Goal: Task Accomplishment & Management: Complete application form

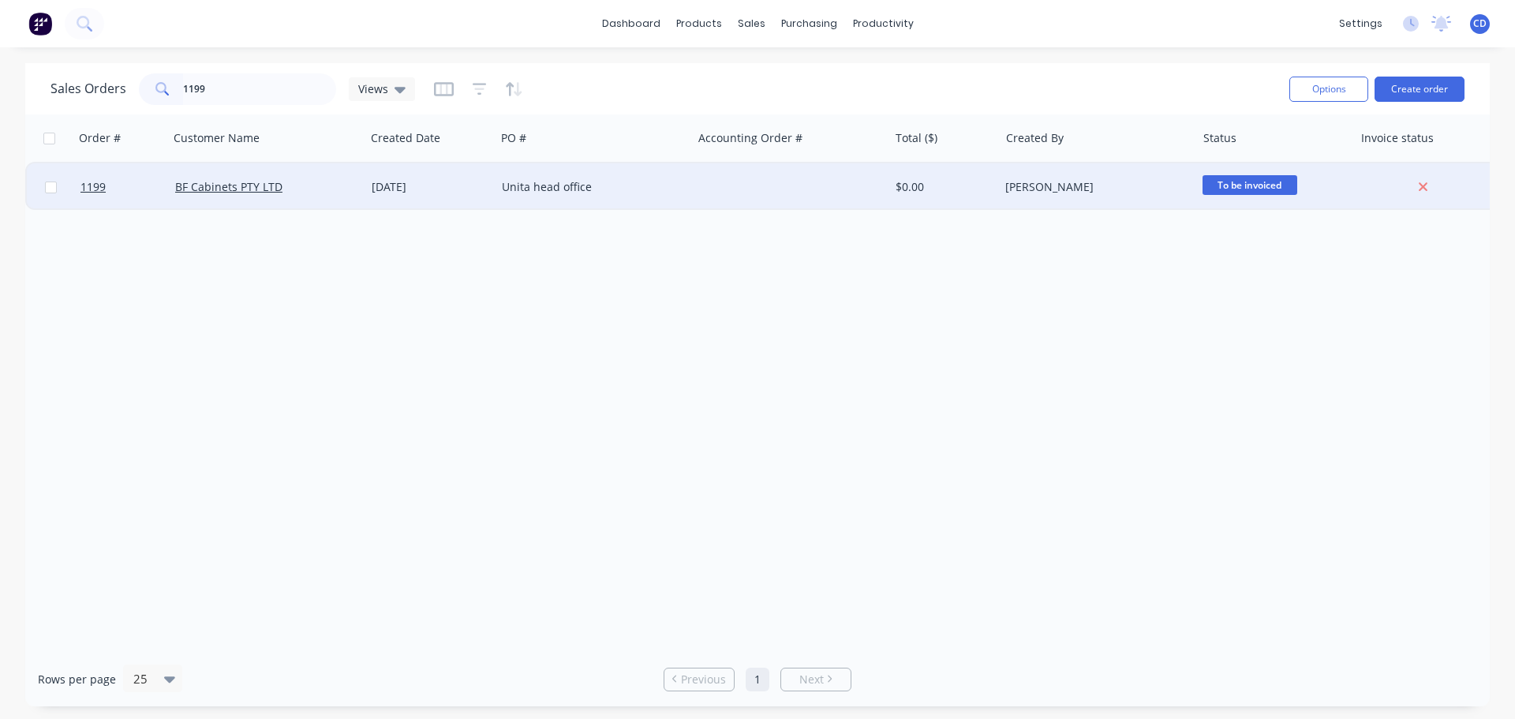
type input "1199"
click at [290, 190] on div "BF Cabinets PTY LTD" at bounding box center [262, 187] width 175 height 16
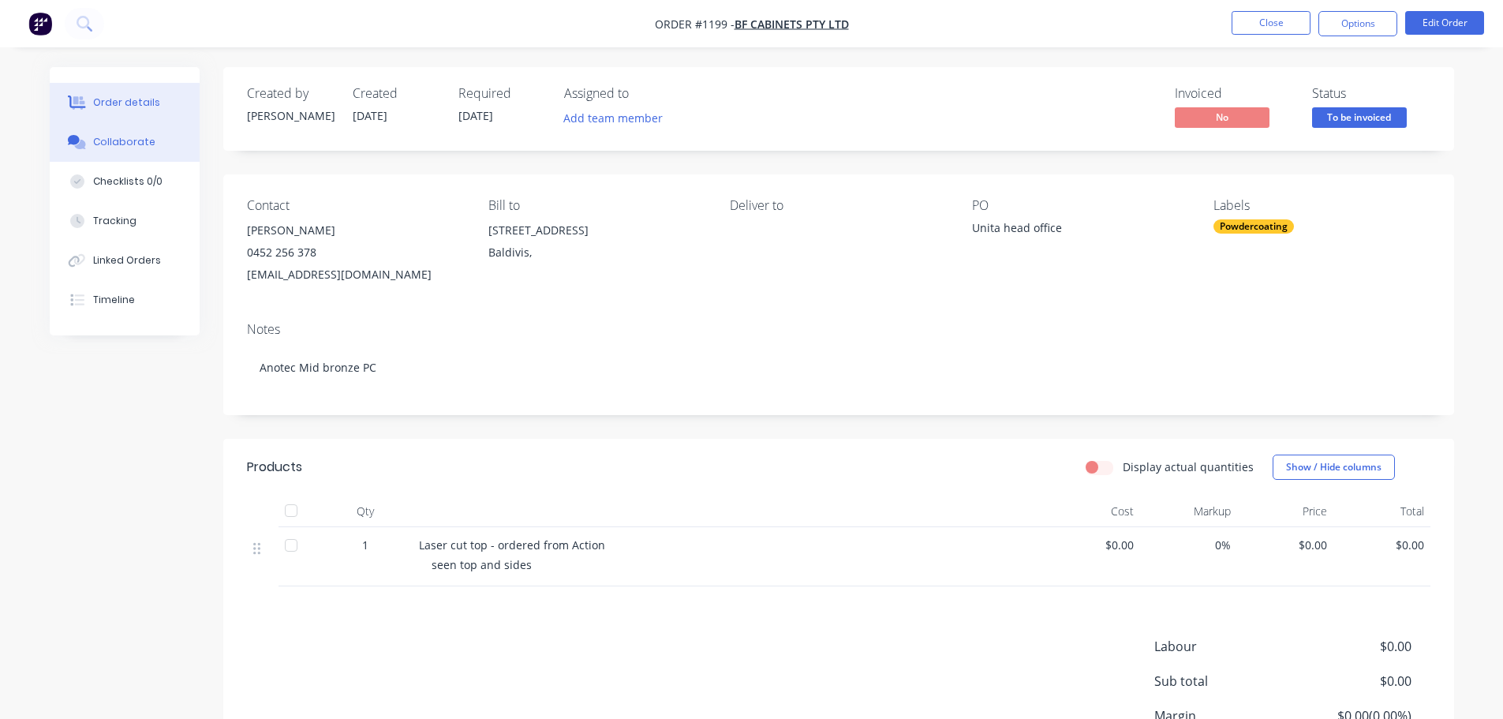
click at [122, 137] on div "Collaborate" at bounding box center [124, 142] width 62 height 14
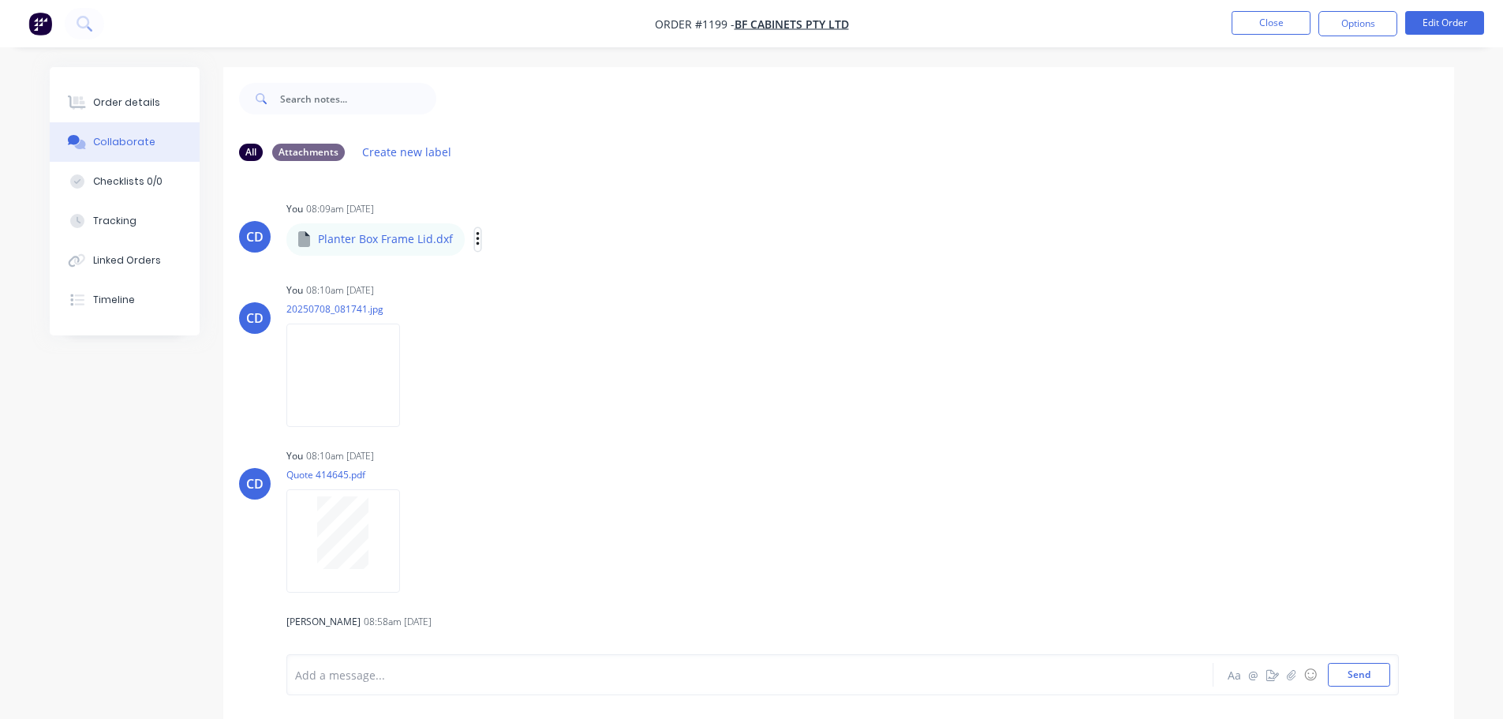
click at [476, 240] on icon "button" at bounding box center [478, 239] width 5 height 18
click at [531, 290] on button "Download" at bounding box center [581, 282] width 178 height 36
click at [331, 372] on img at bounding box center [343, 375] width 114 height 103
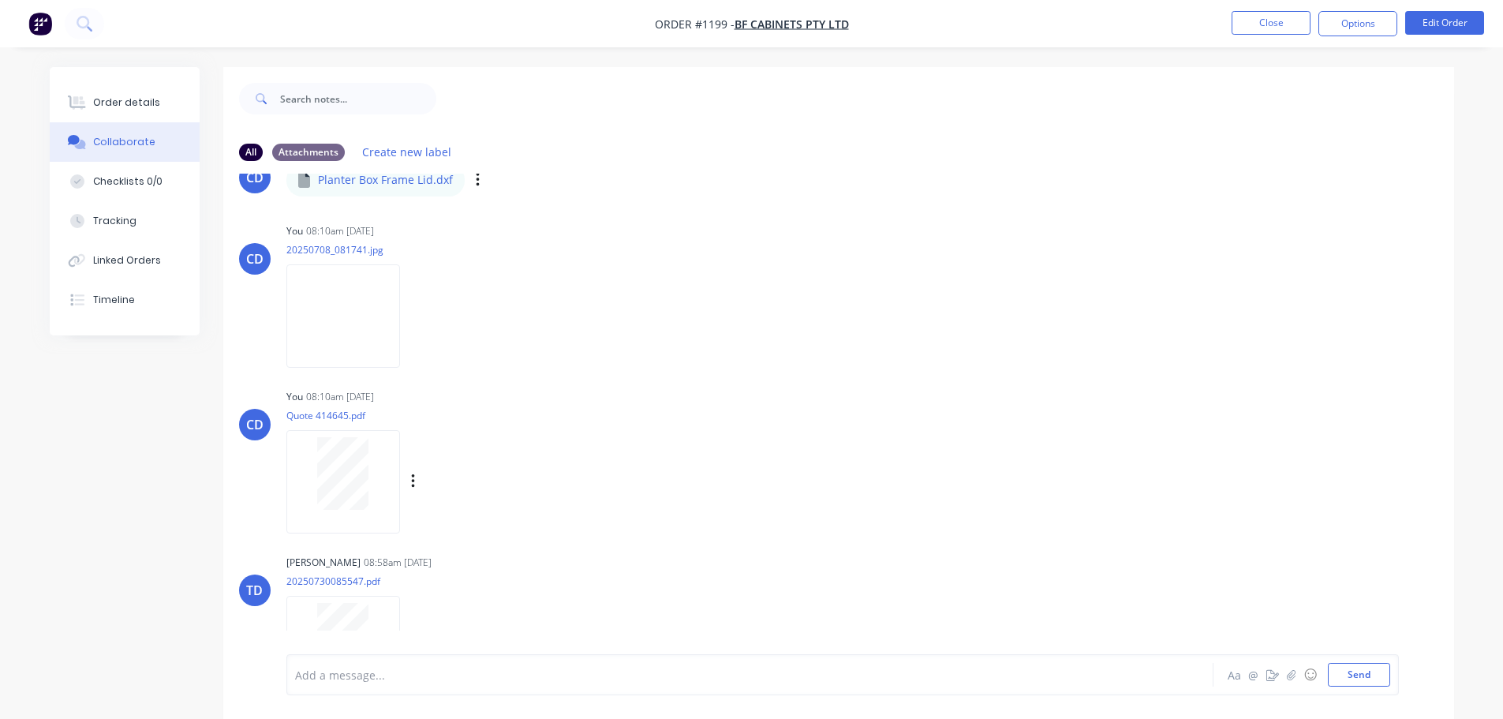
scroll to position [111, 0]
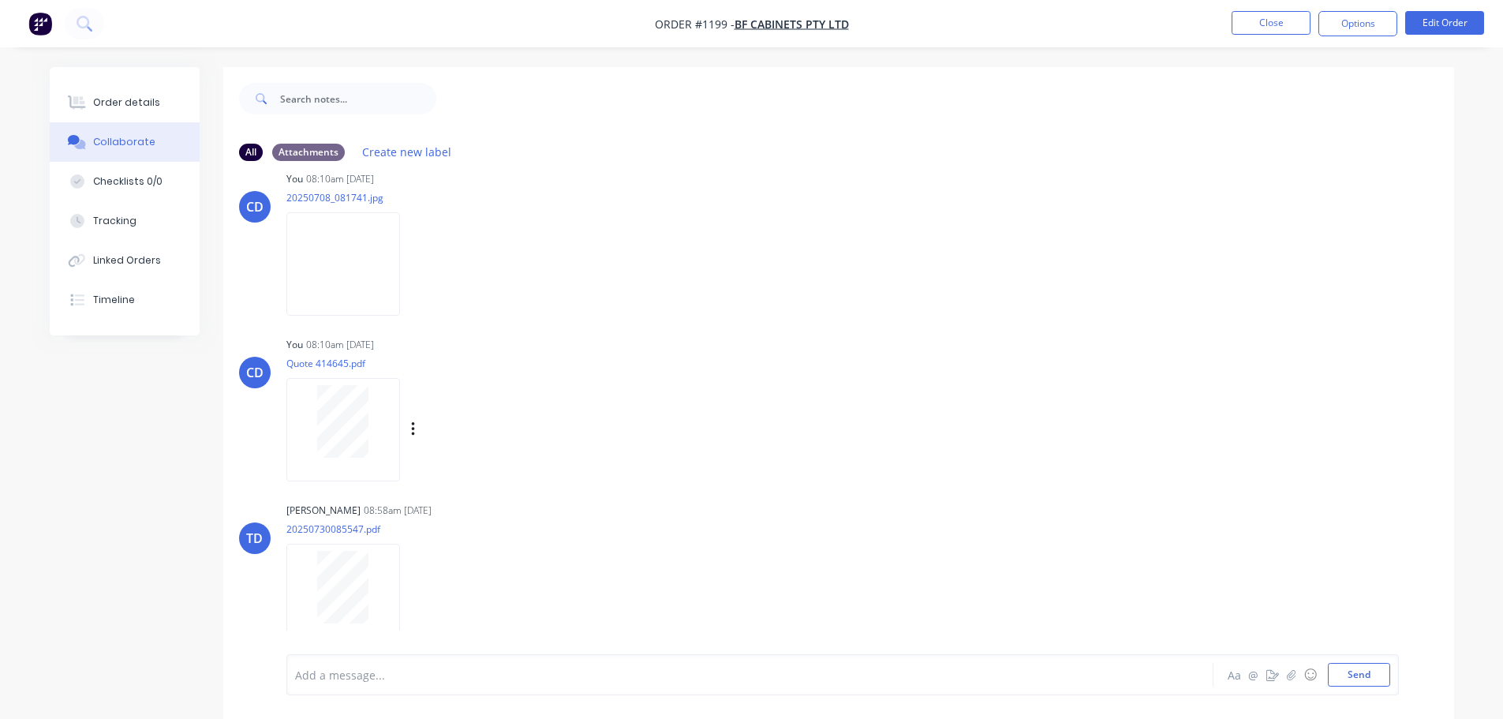
click at [309, 425] on div at bounding box center [343, 421] width 99 height 73
click at [1267, 27] on button "Close" at bounding box center [1271, 23] width 79 height 24
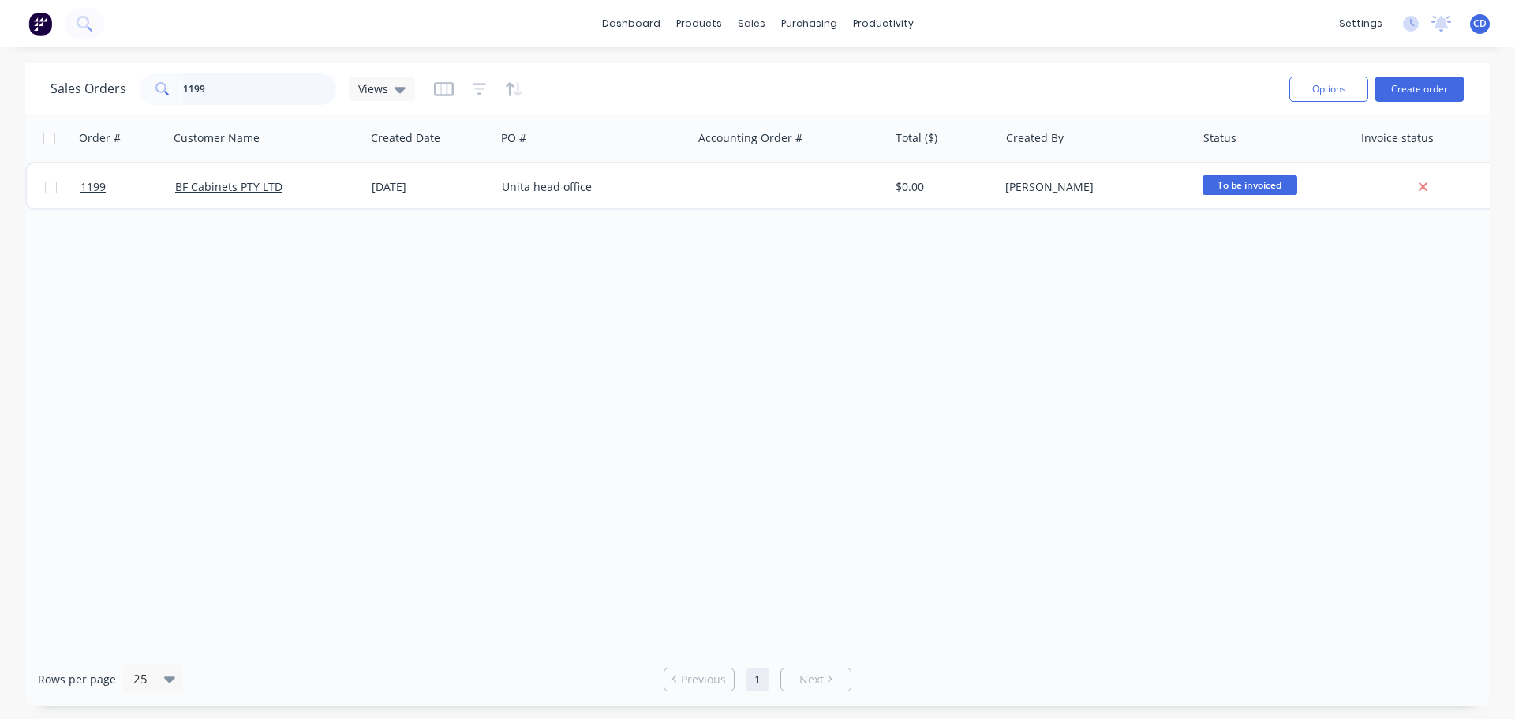
click at [285, 88] on input "1199" at bounding box center [260, 89] width 154 height 32
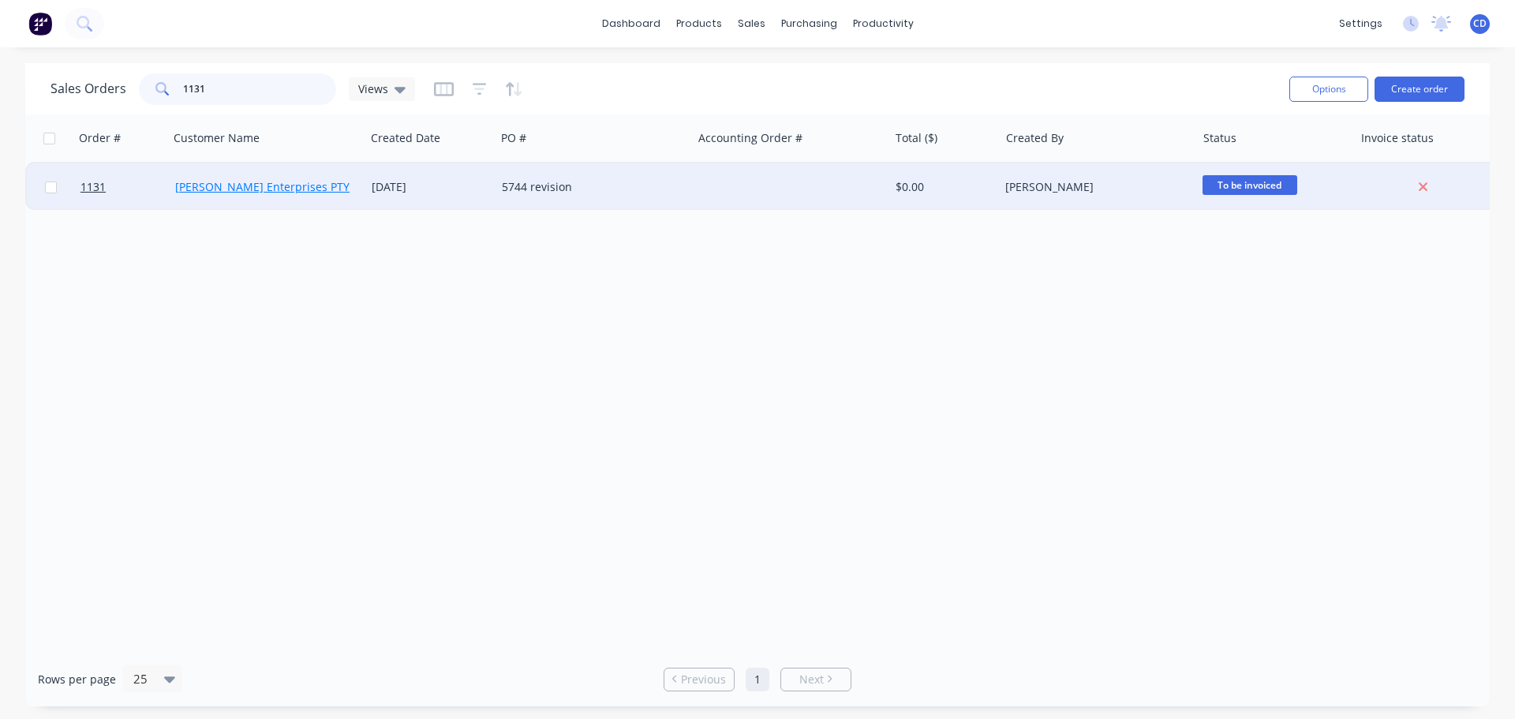
type input "1131"
click at [245, 186] on link "[PERSON_NAME] Enterprises PTY LTD" at bounding box center [273, 186] width 197 height 15
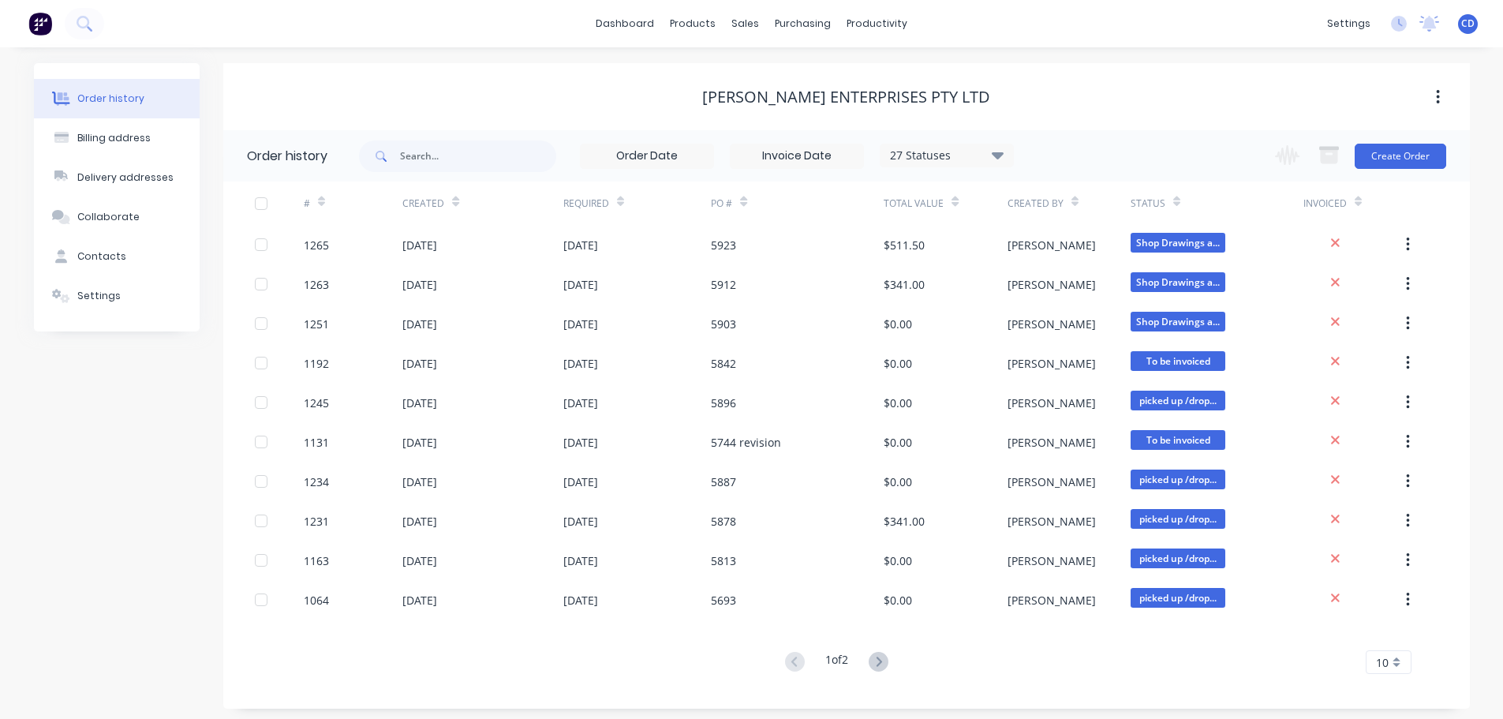
click at [917, 159] on div "27 Statuses" at bounding box center [947, 155] width 133 height 17
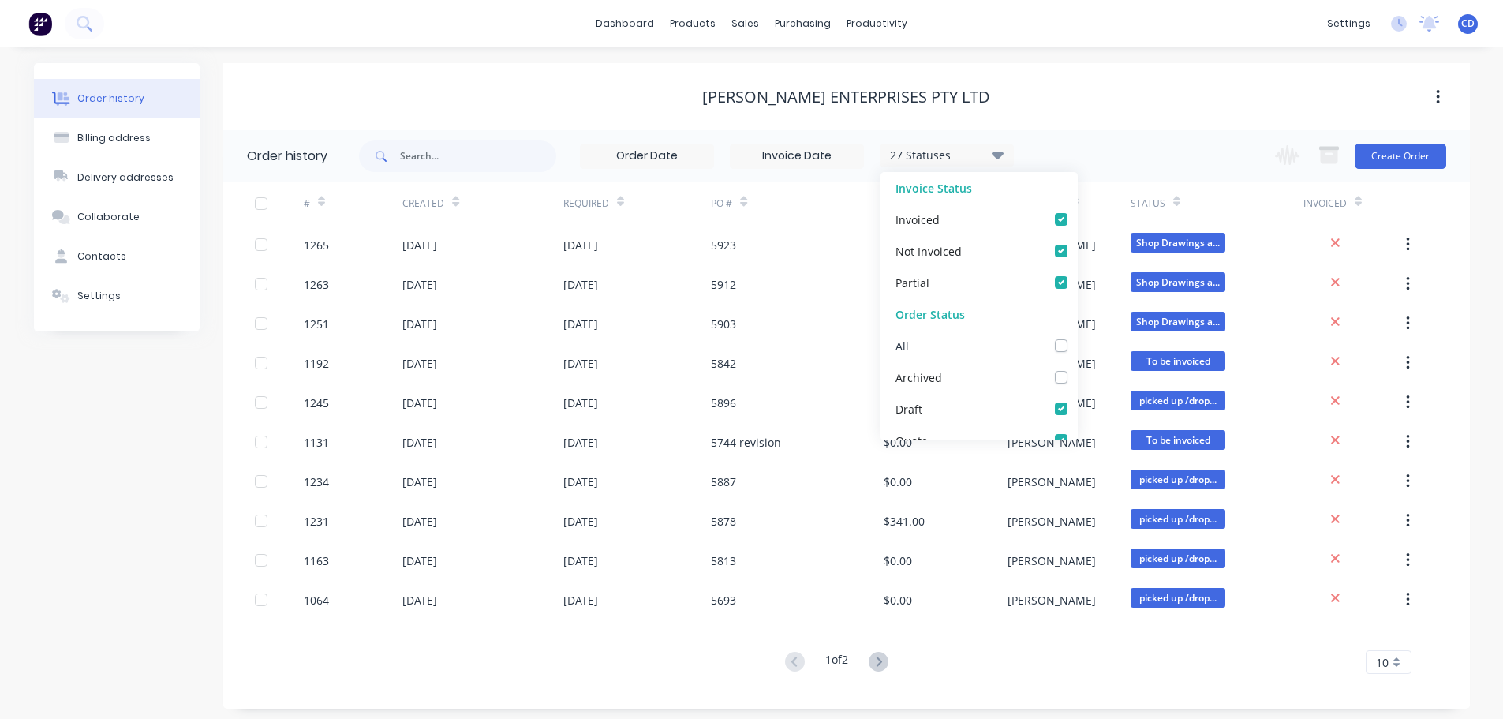
click at [1077, 337] on label at bounding box center [1077, 337] width 0 height 0
click at [1077, 346] on input "checkbox" at bounding box center [1083, 344] width 13 height 15
checkbox input "true"
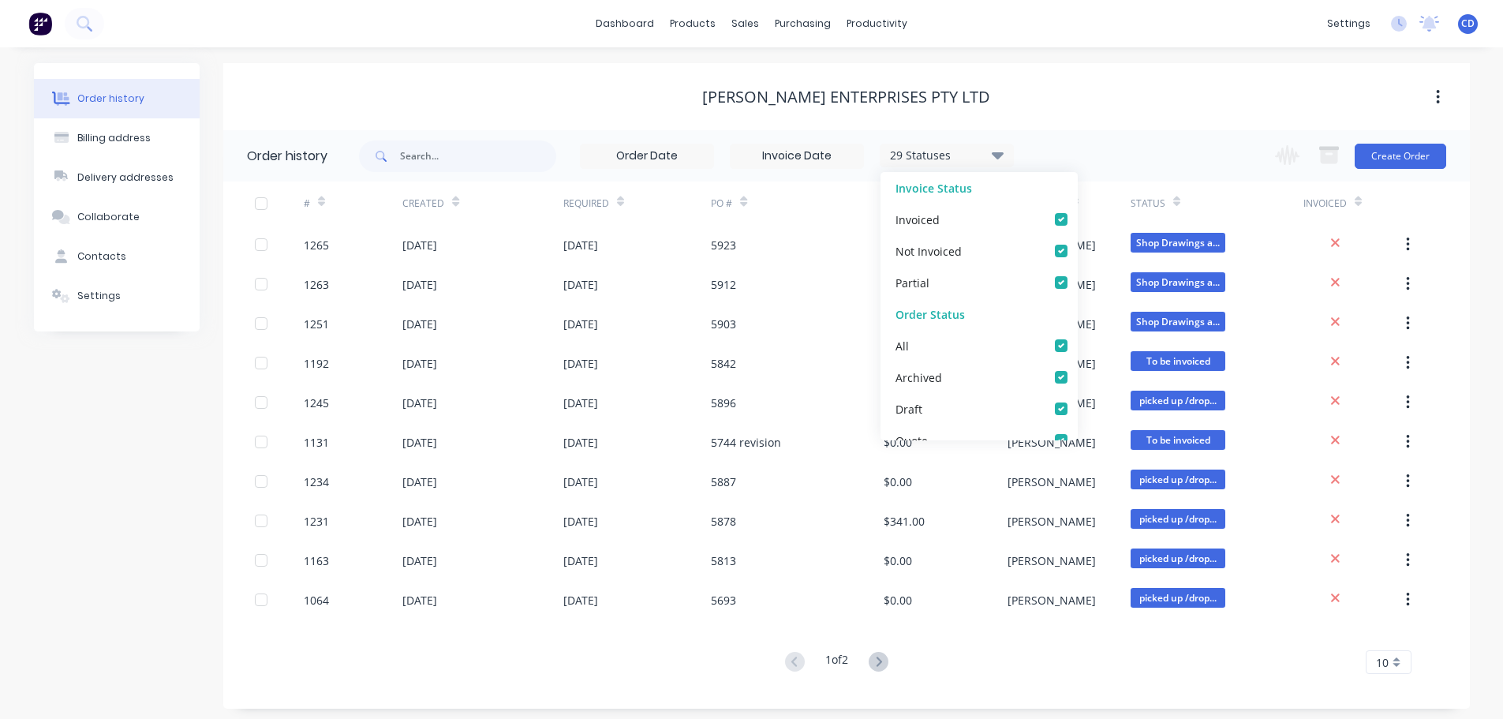
click at [750, 347] on div "5842" at bounding box center [797, 362] width 173 height 39
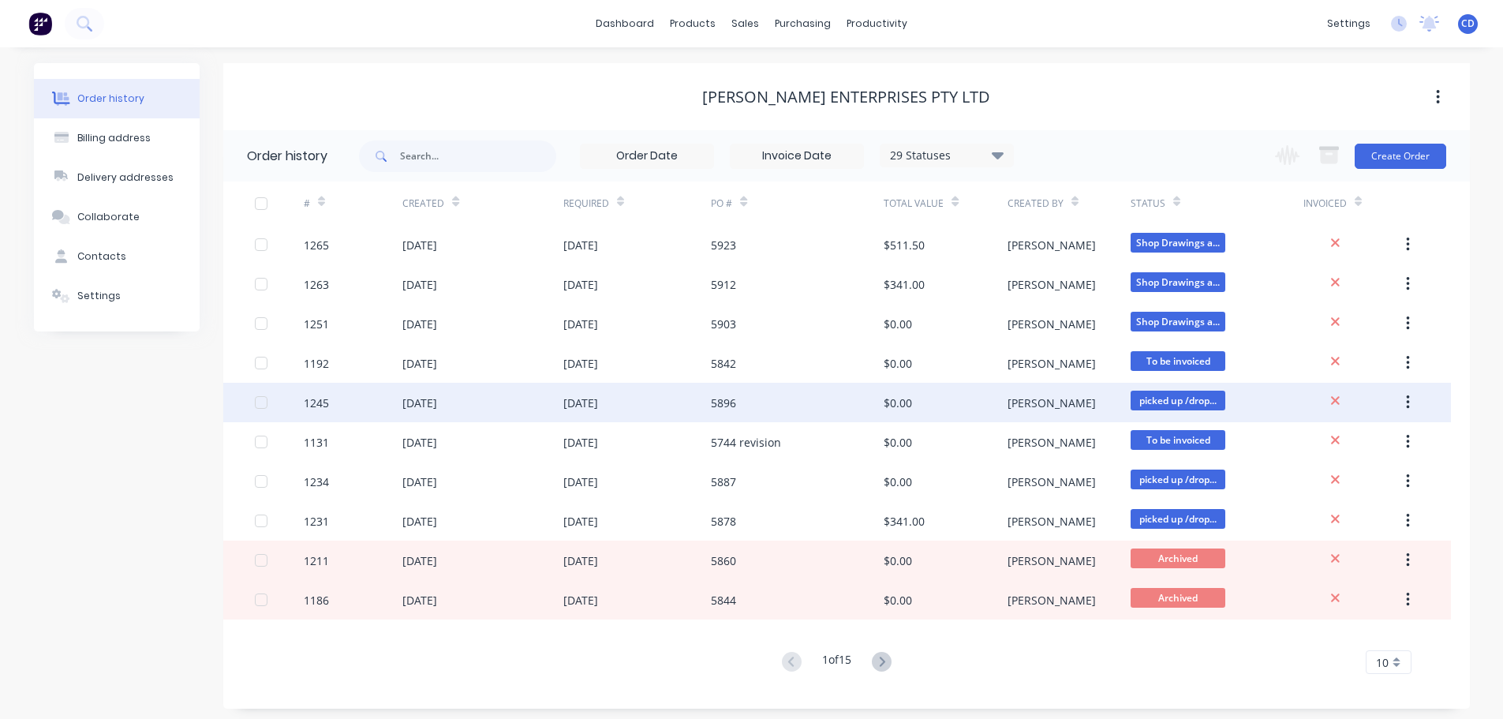
click at [306, 419] on div "1245" at bounding box center [353, 402] width 99 height 39
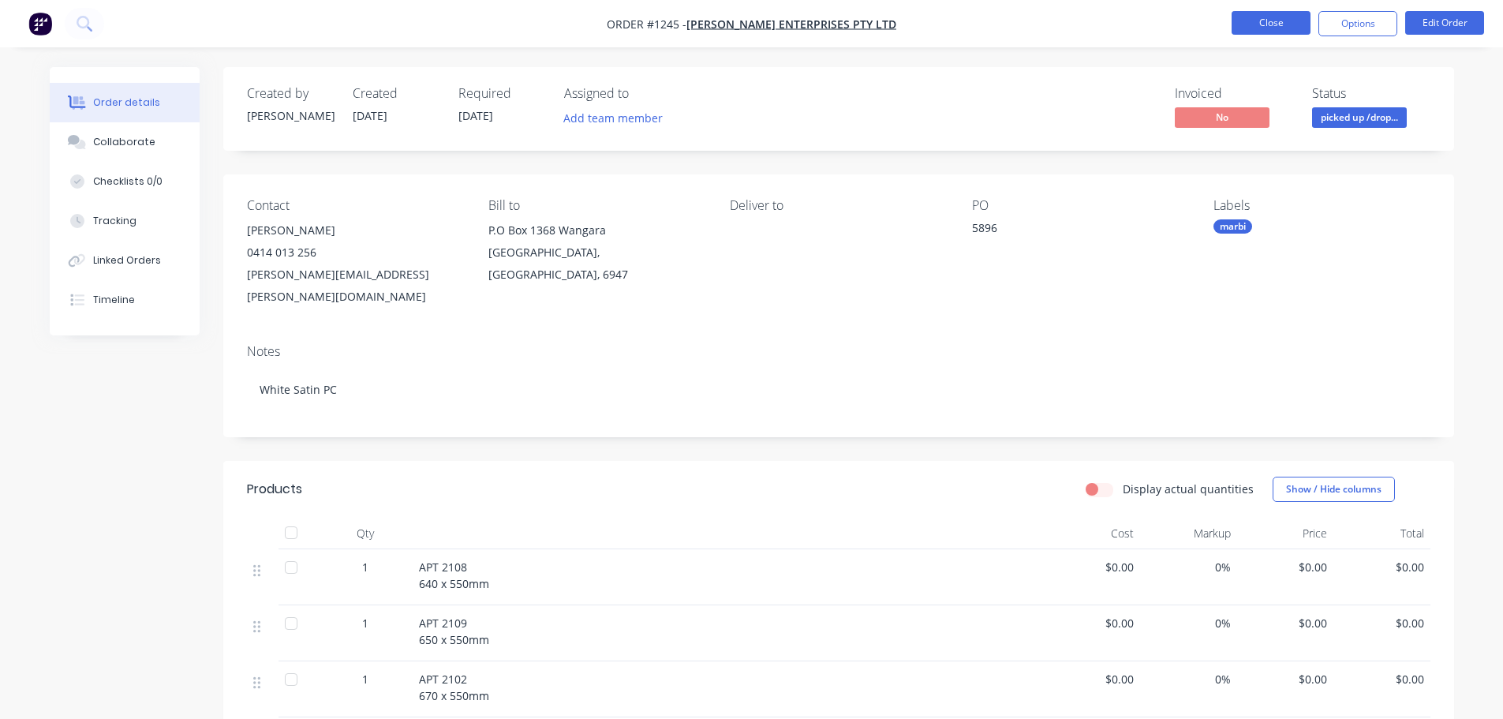
click at [1240, 21] on button "Close" at bounding box center [1271, 23] width 79 height 24
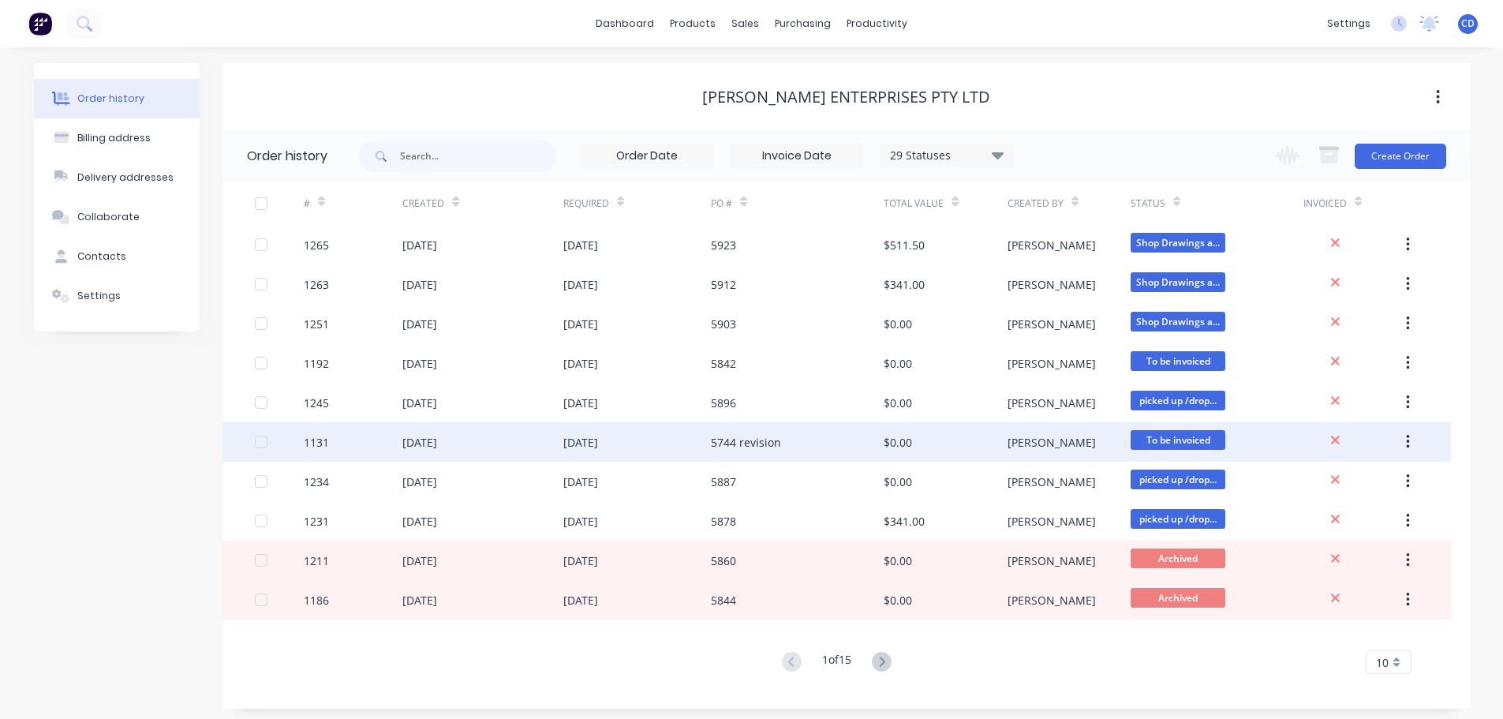
click at [346, 440] on div "1131" at bounding box center [353, 441] width 99 height 39
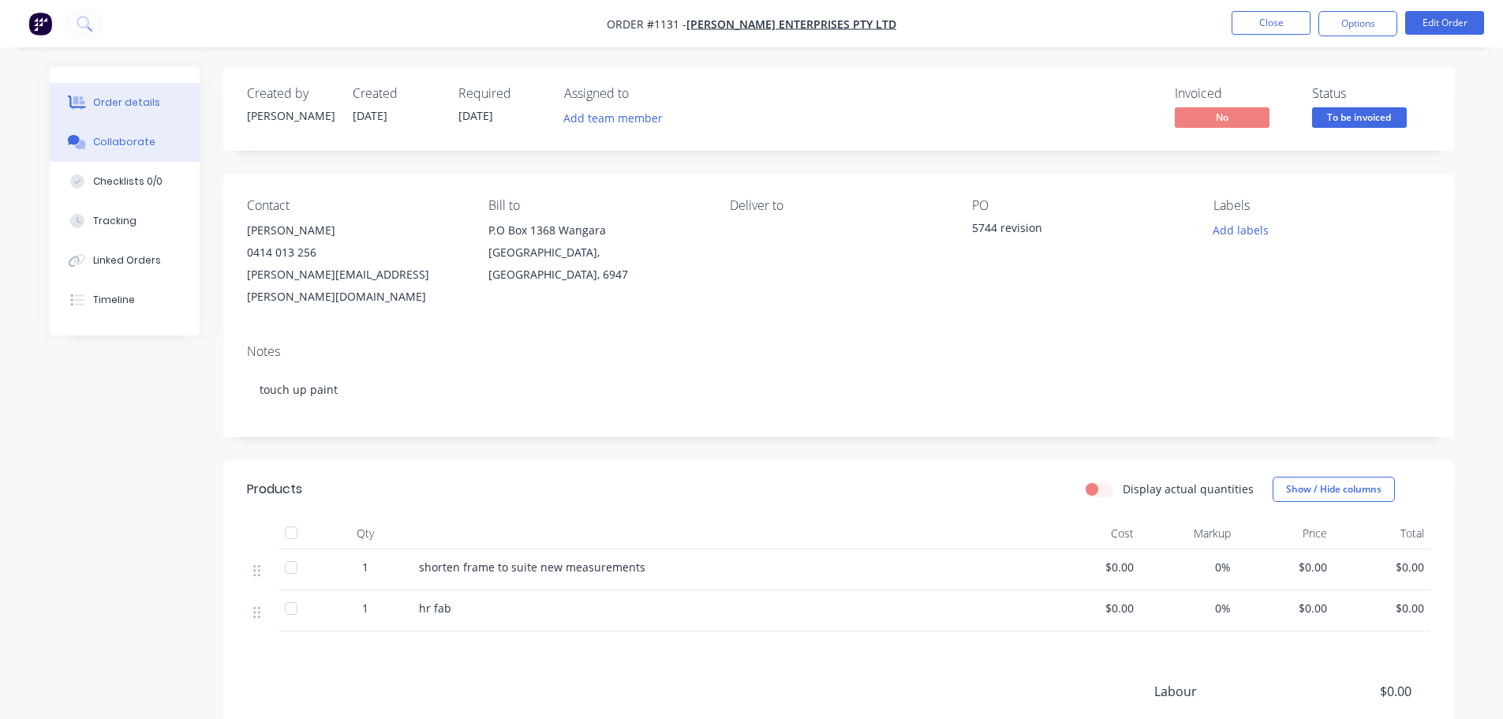
click at [130, 140] on div "Collaborate" at bounding box center [124, 142] width 62 height 14
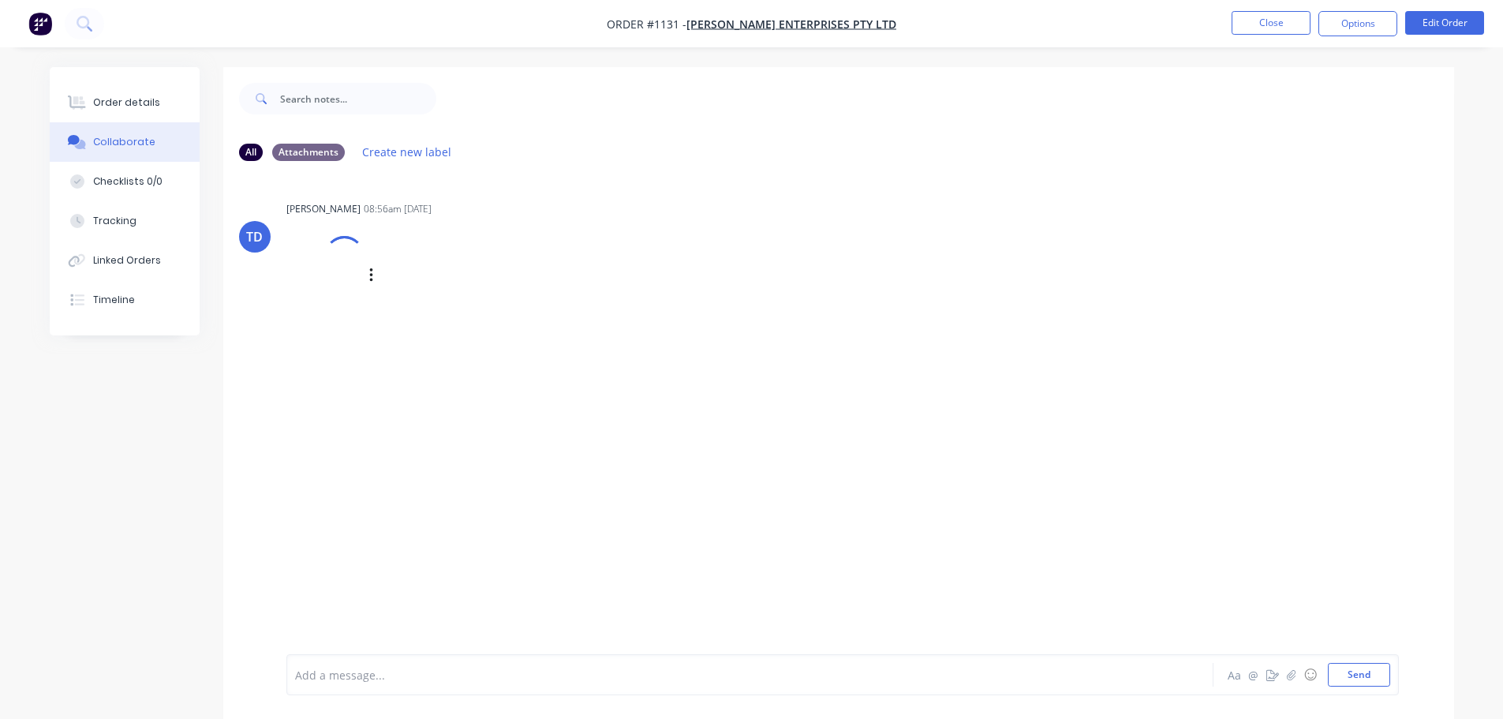
click at [331, 301] on div at bounding box center [325, 275] width 78 height 104
click at [1263, 27] on button "Close" at bounding box center [1271, 23] width 79 height 24
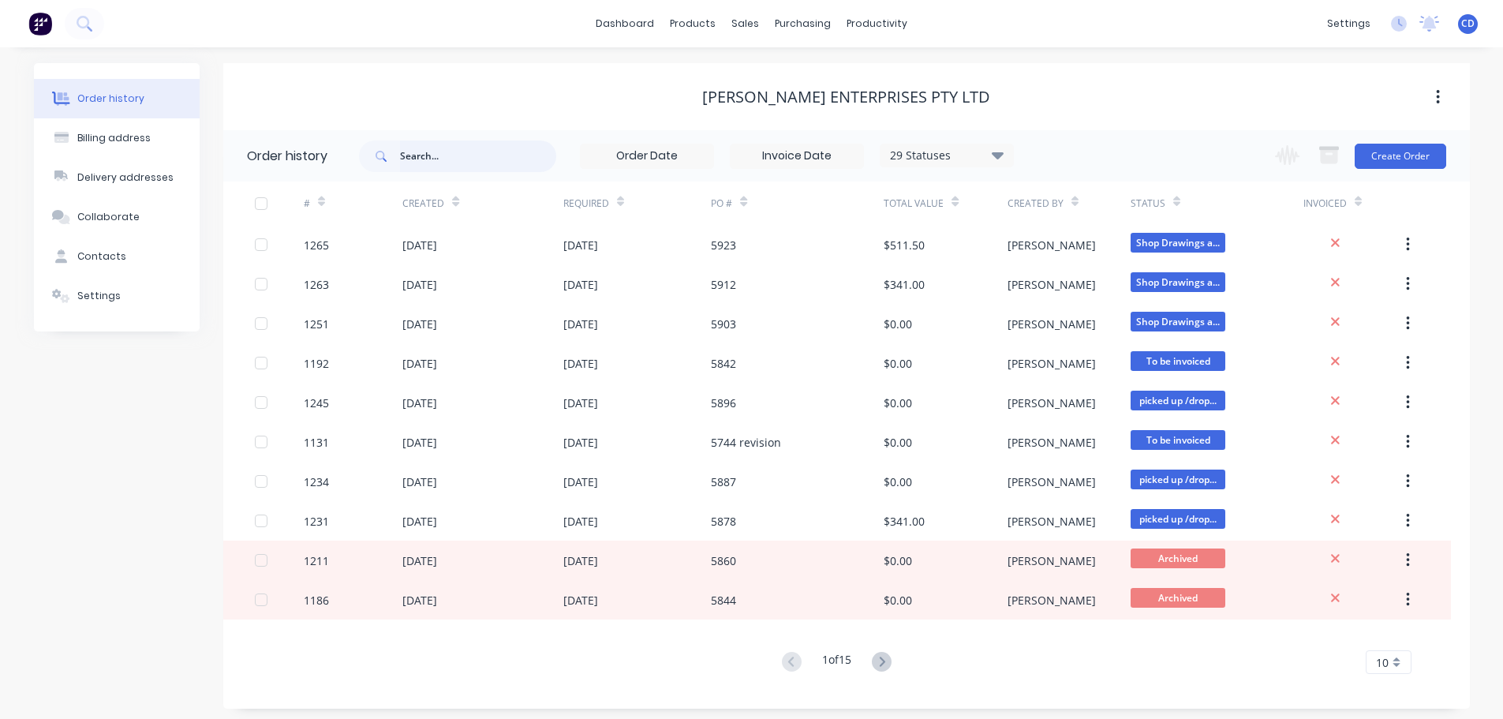
click at [455, 162] on input "text" at bounding box center [478, 156] width 156 height 32
click at [752, 20] on div "sales" at bounding box center [745, 24] width 43 height 24
click at [794, 75] on div "Sales Orders" at bounding box center [804, 76] width 65 height 14
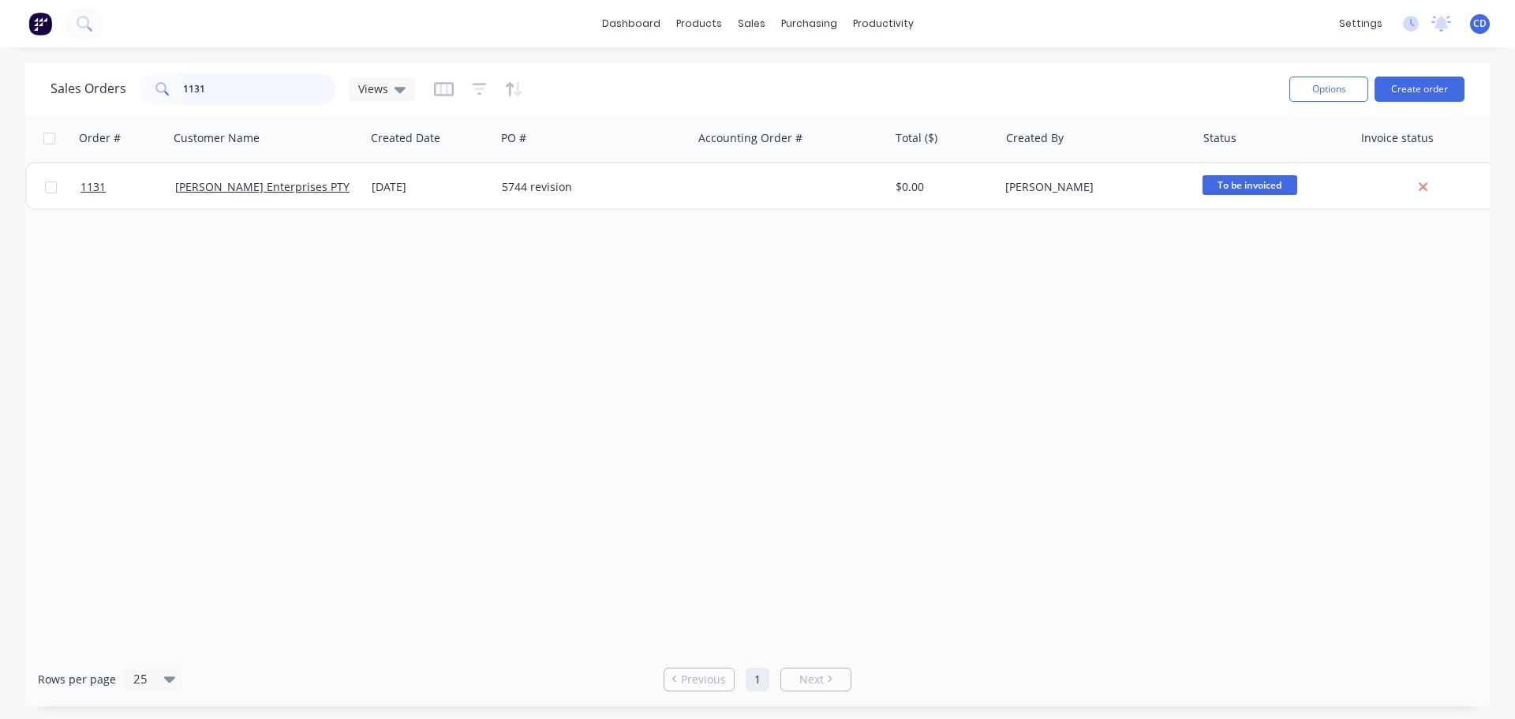
click at [298, 87] on input "1131" at bounding box center [260, 89] width 154 height 32
type input "1"
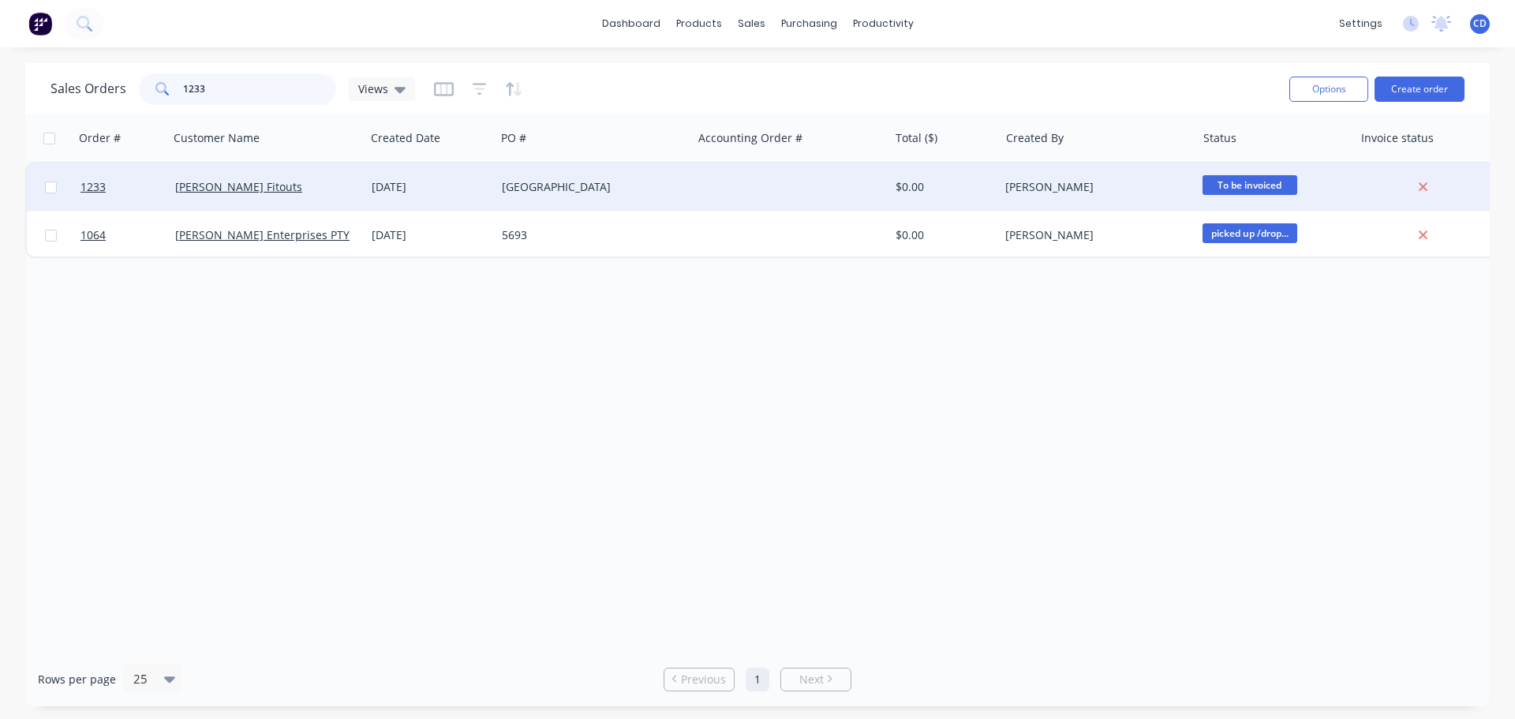
type input "1233"
click at [368, 181] on div "[DATE]" at bounding box center [430, 186] width 130 height 47
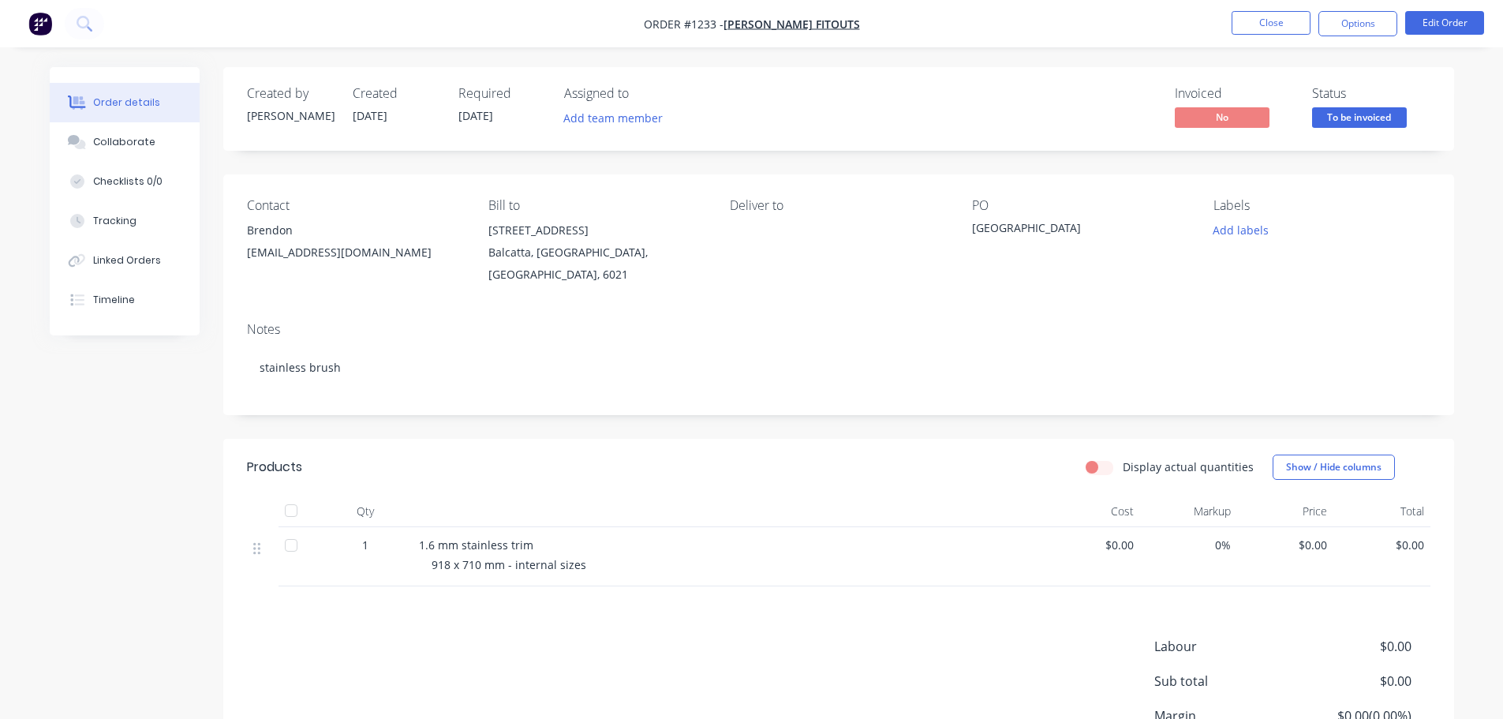
click at [419, 541] on span "1.6 mm stainless trim" at bounding box center [476, 544] width 114 height 15
drag, startPoint x: 96, startPoint y: 142, endPoint x: 122, endPoint y: 155, distance: 29.3
click at [97, 142] on div "Collaborate" at bounding box center [124, 142] width 62 height 14
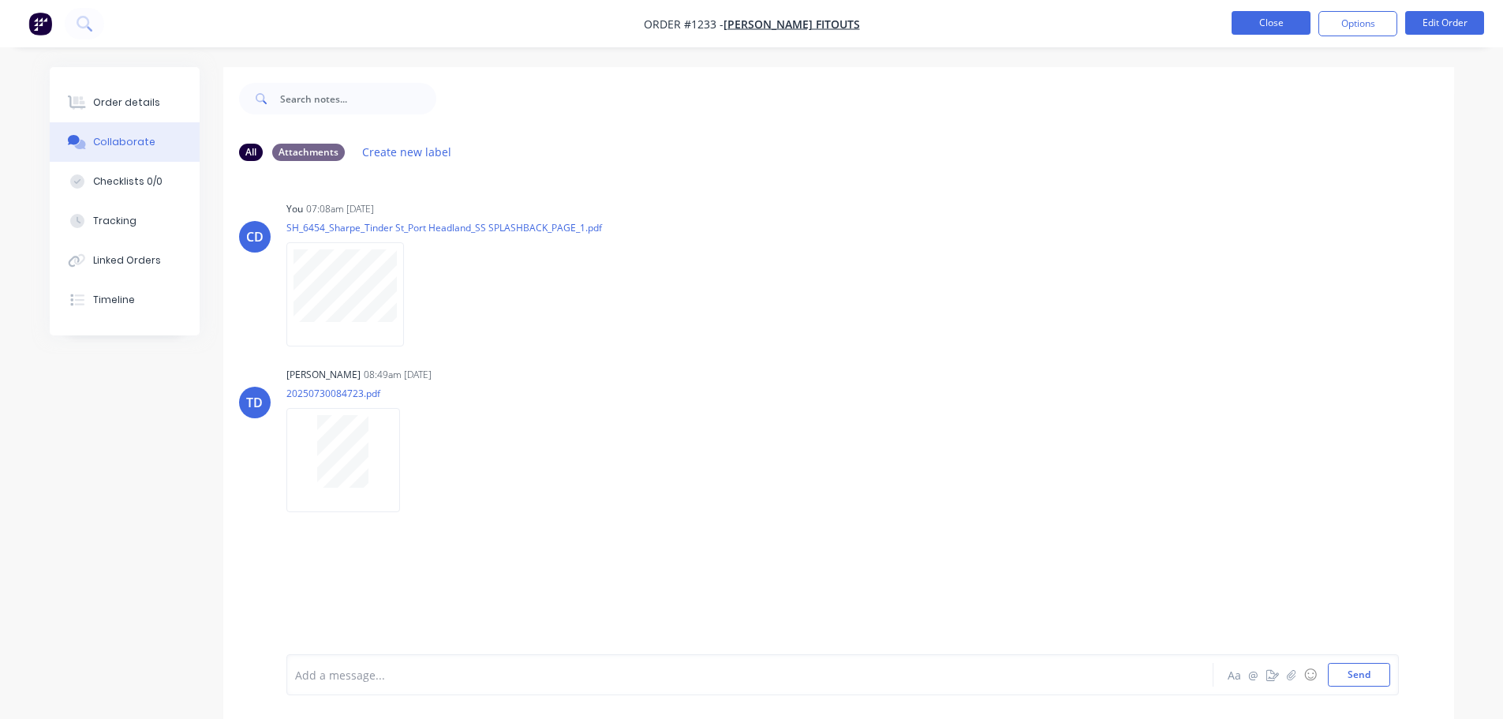
click at [1259, 28] on button "Close" at bounding box center [1271, 23] width 79 height 24
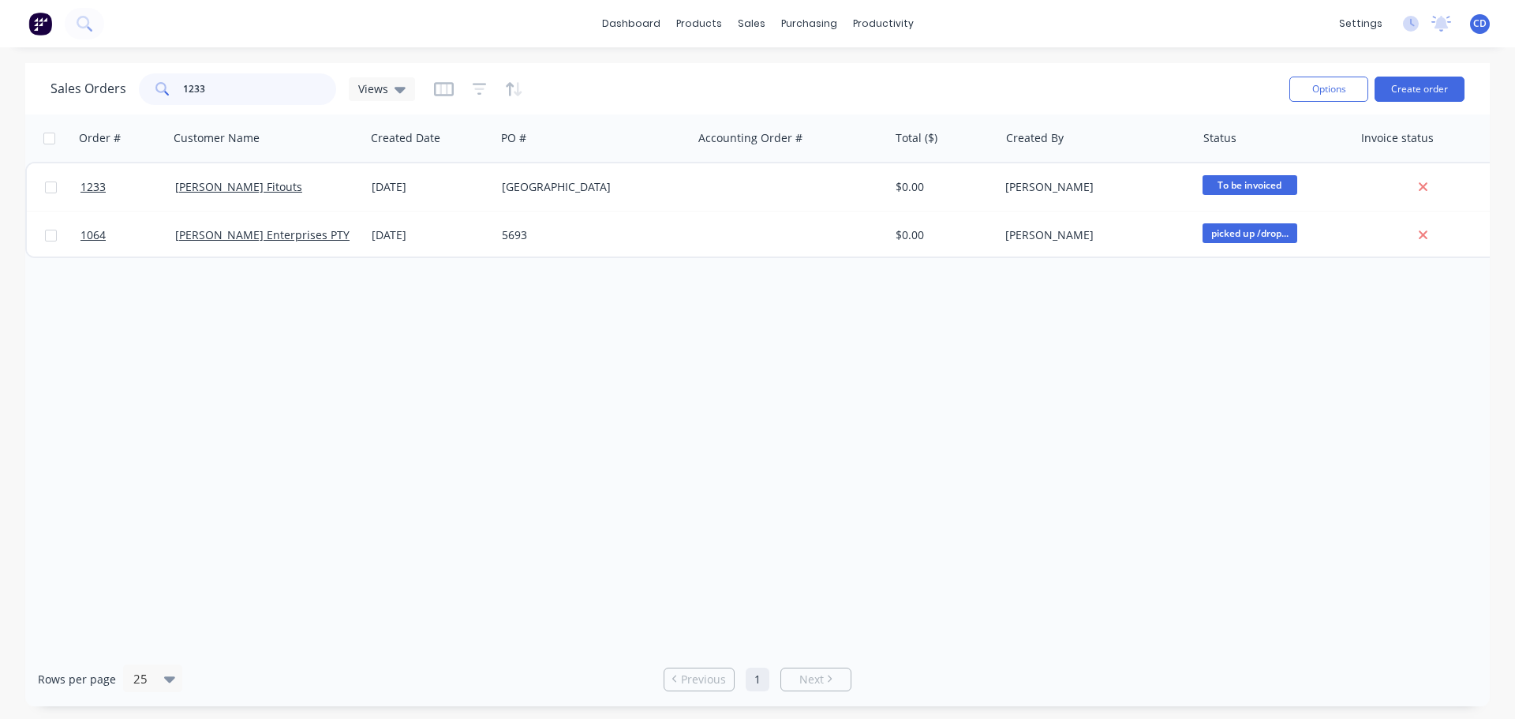
click at [272, 73] on input "1233" at bounding box center [260, 89] width 154 height 32
type input "1"
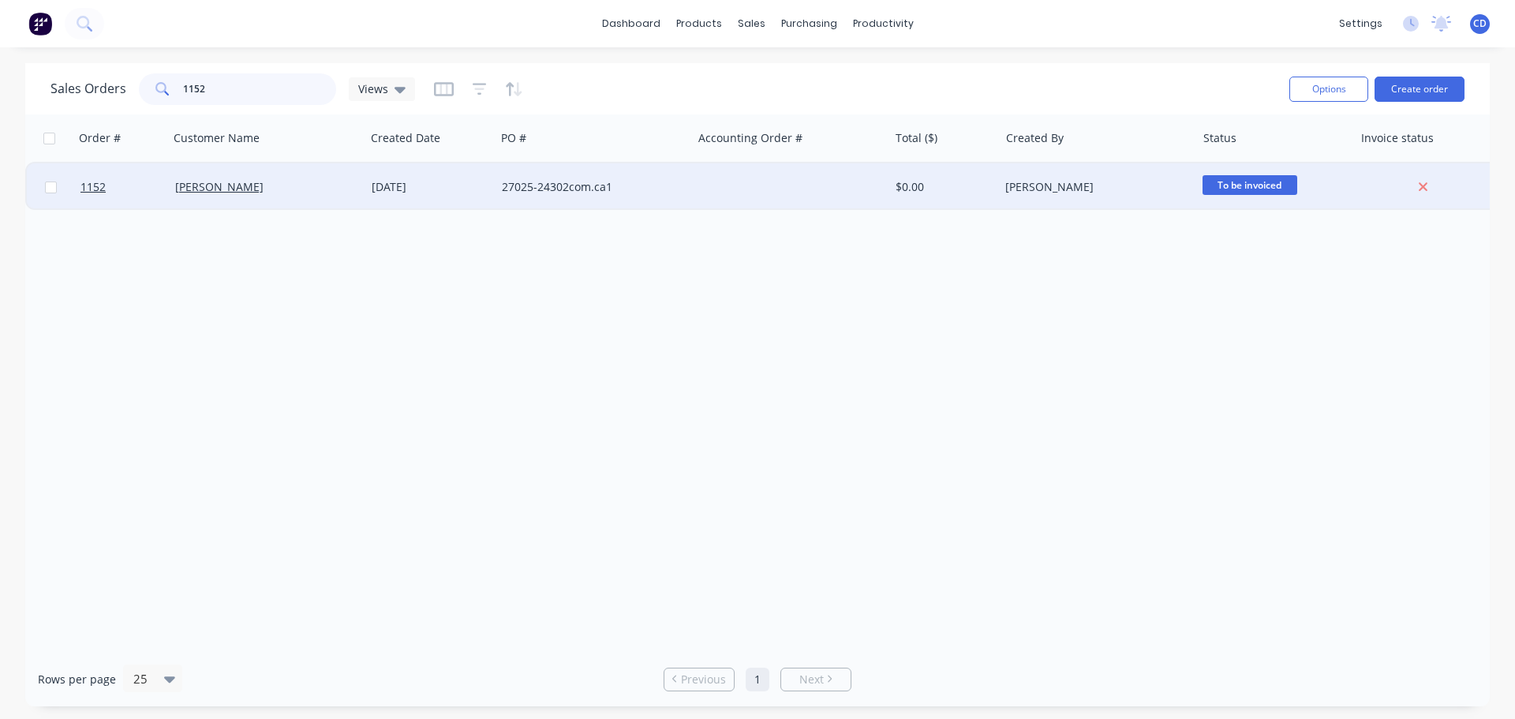
type input "1152"
click at [282, 174] on div "[PERSON_NAME]" at bounding box center [267, 186] width 196 height 47
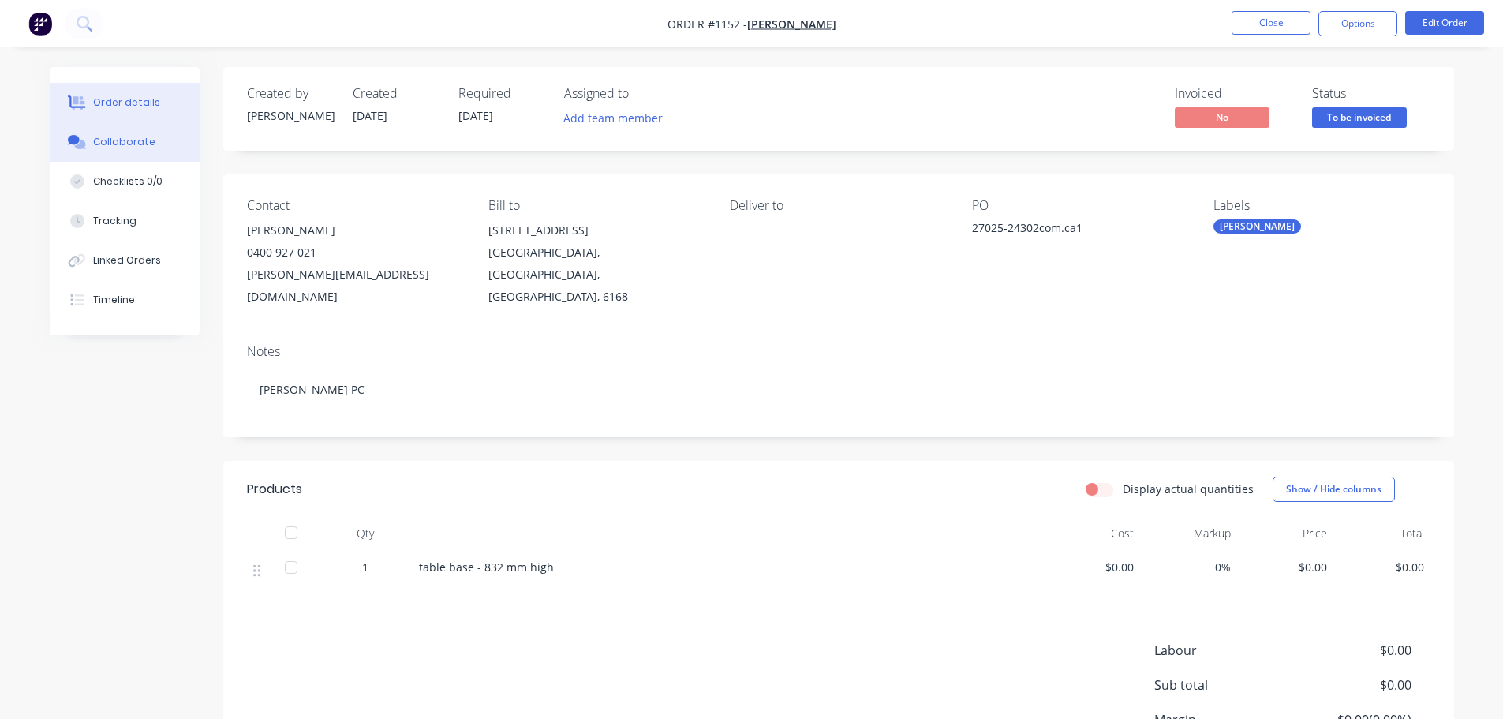
click at [120, 144] on div "Collaborate" at bounding box center [124, 142] width 62 height 14
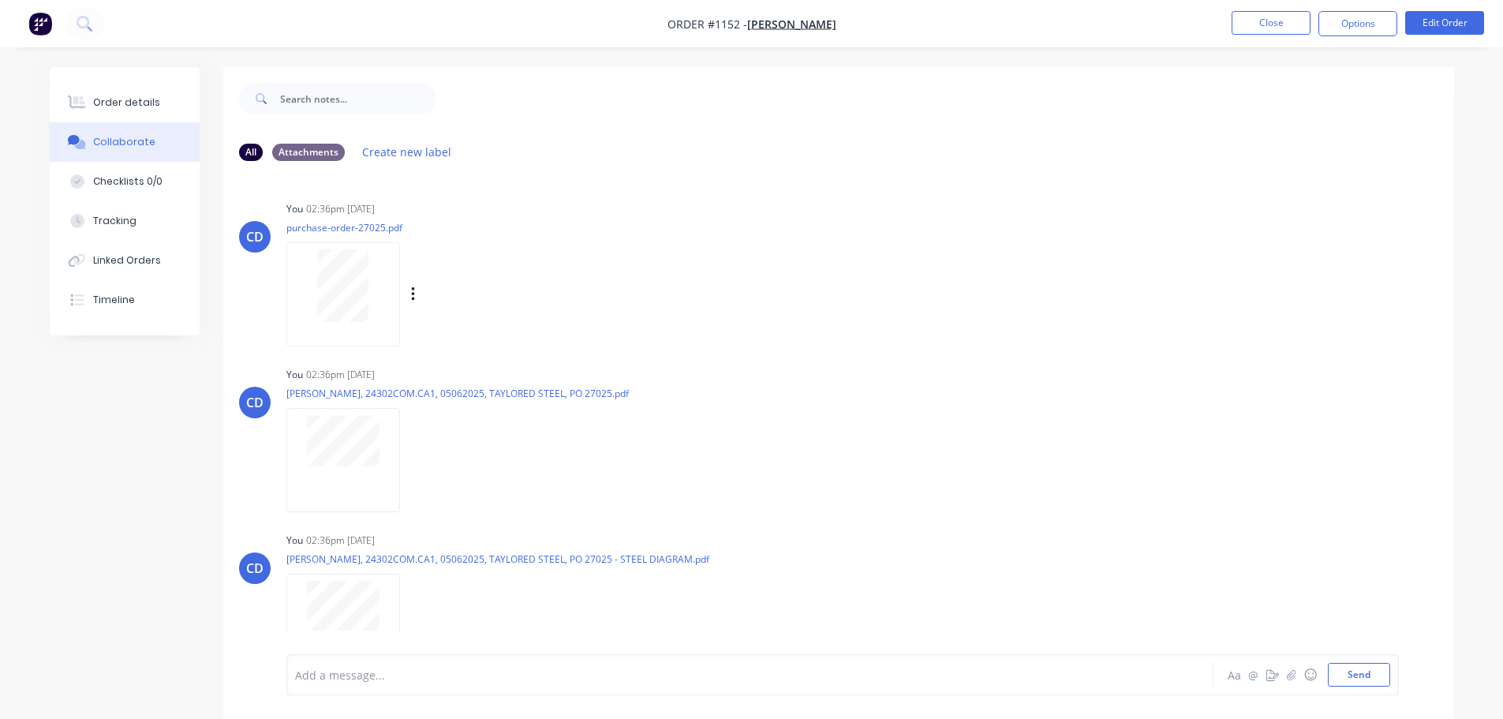
click at [373, 309] on div at bounding box center [343, 285] width 99 height 73
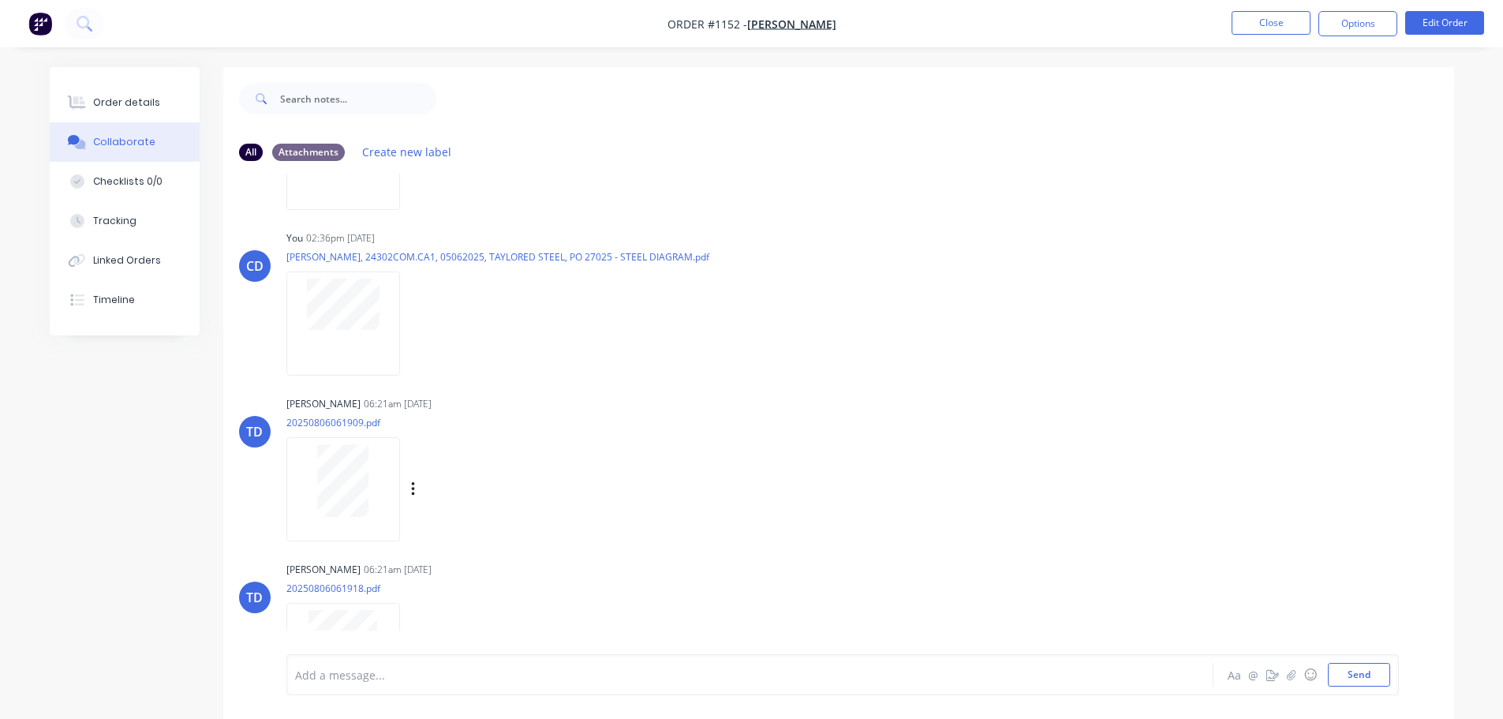
scroll to position [316, 0]
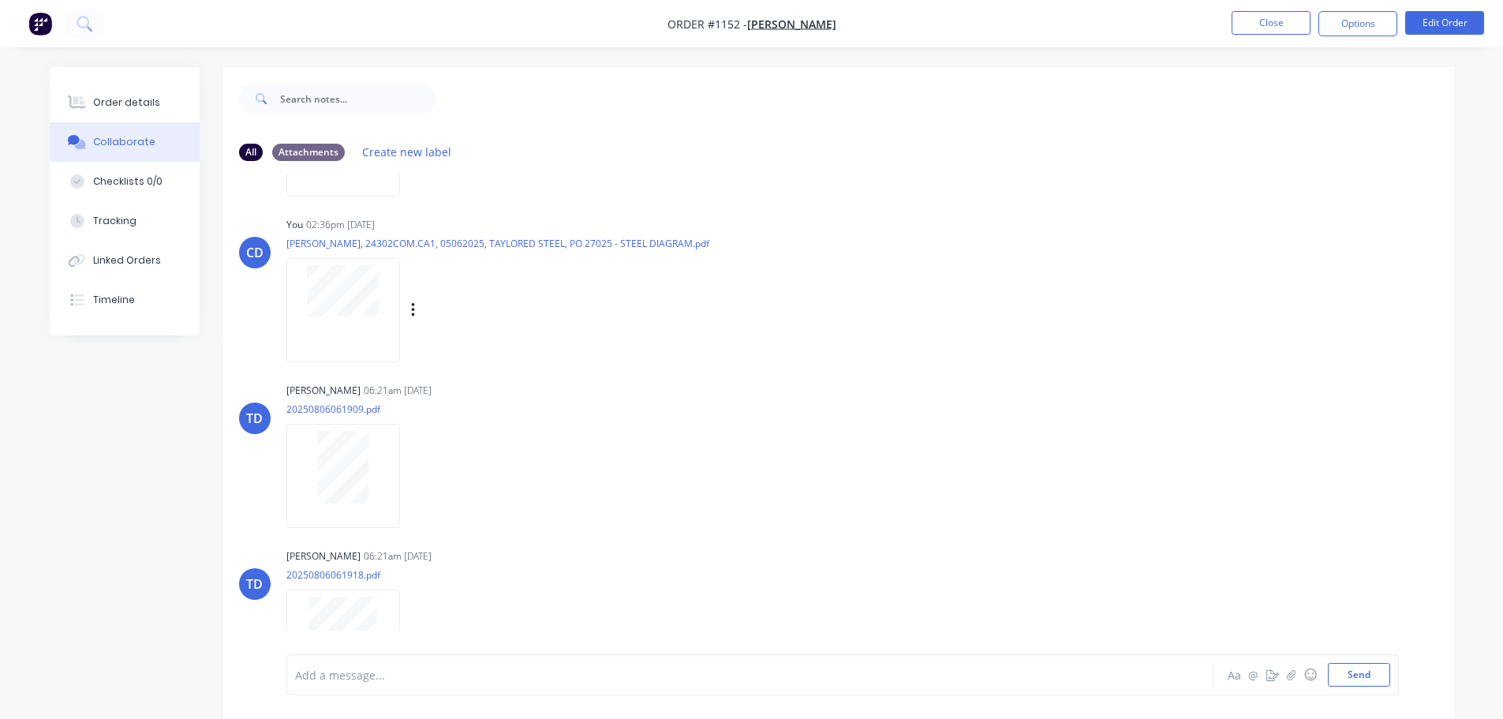
click at [324, 325] on div at bounding box center [343, 309] width 114 height 103
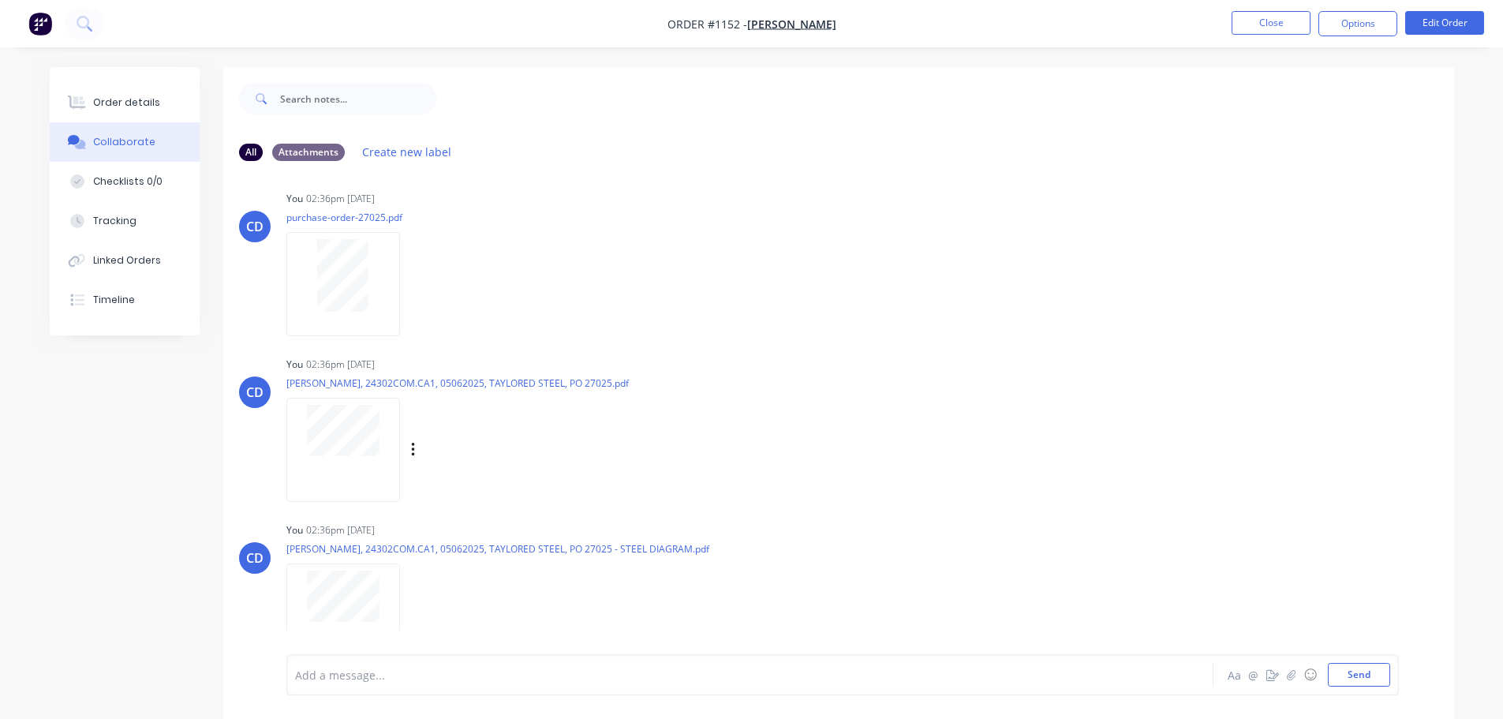
scroll to position [0, 0]
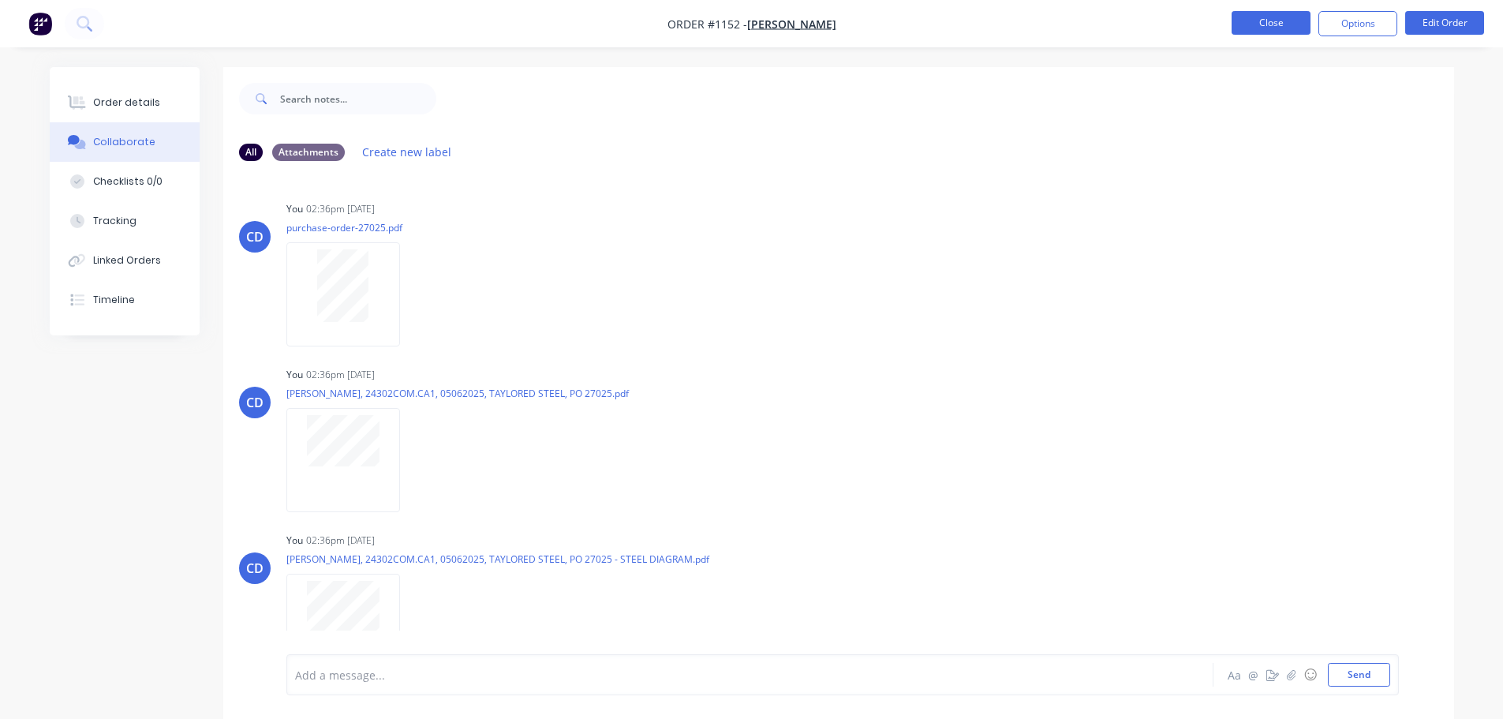
click at [1298, 21] on button "Close" at bounding box center [1271, 23] width 79 height 24
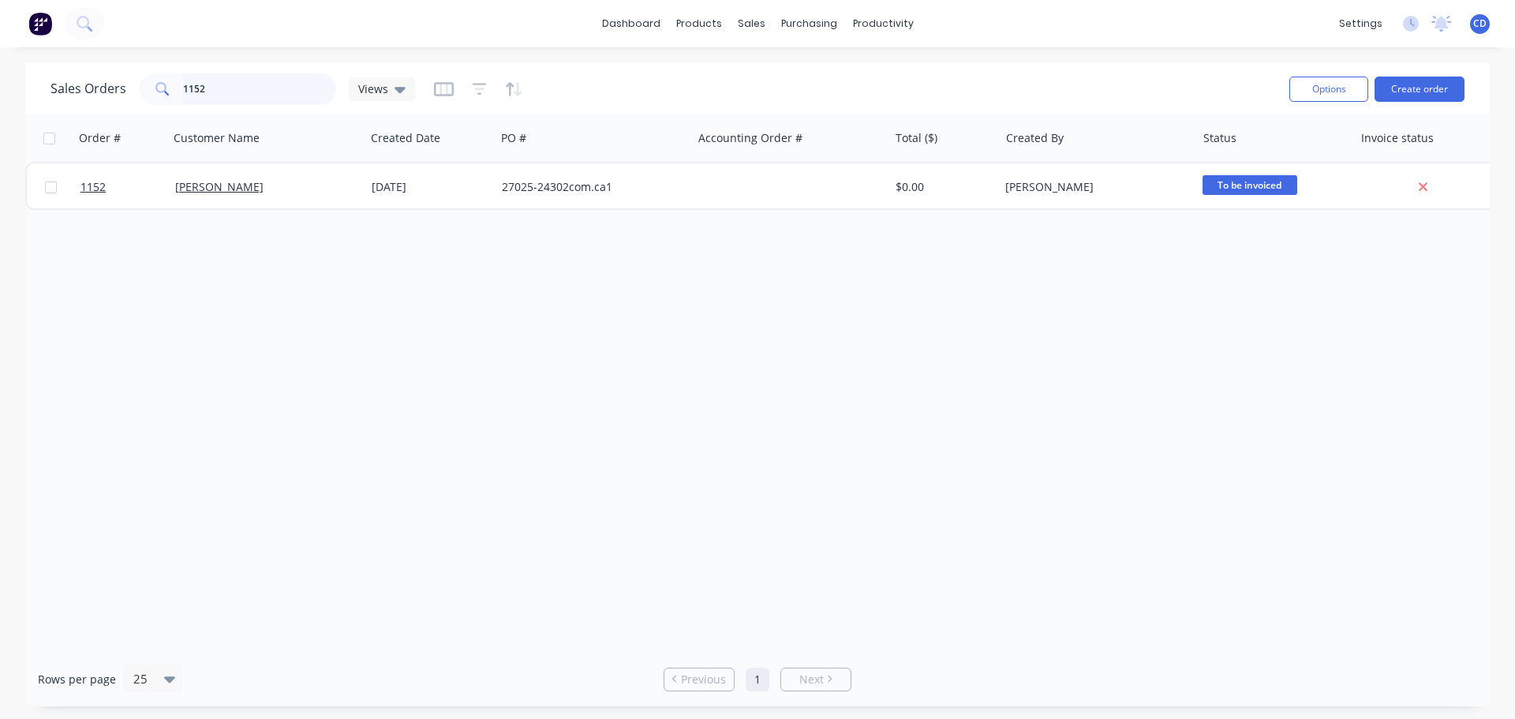
click at [260, 89] on input "1152" at bounding box center [260, 89] width 154 height 32
type input "1"
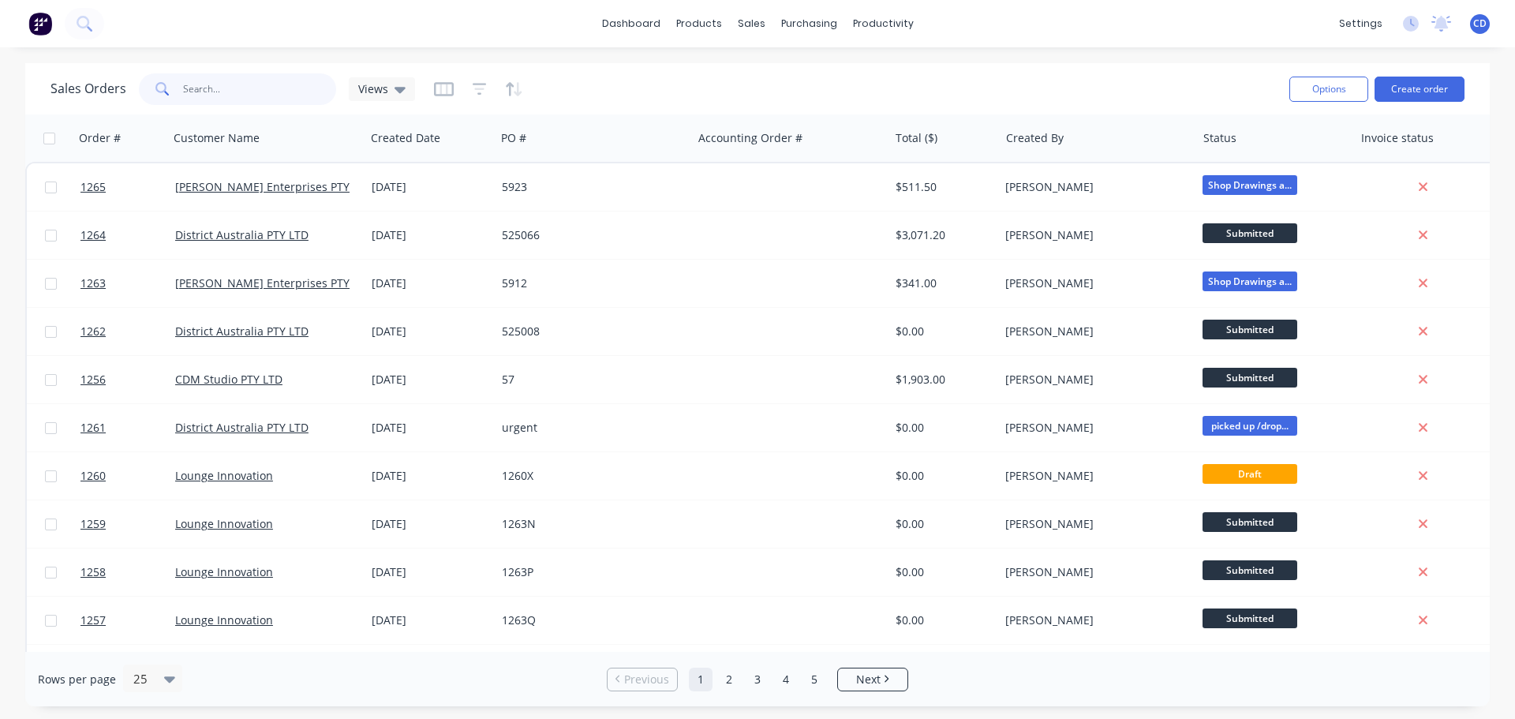
click at [260, 89] on input "text" at bounding box center [260, 89] width 154 height 32
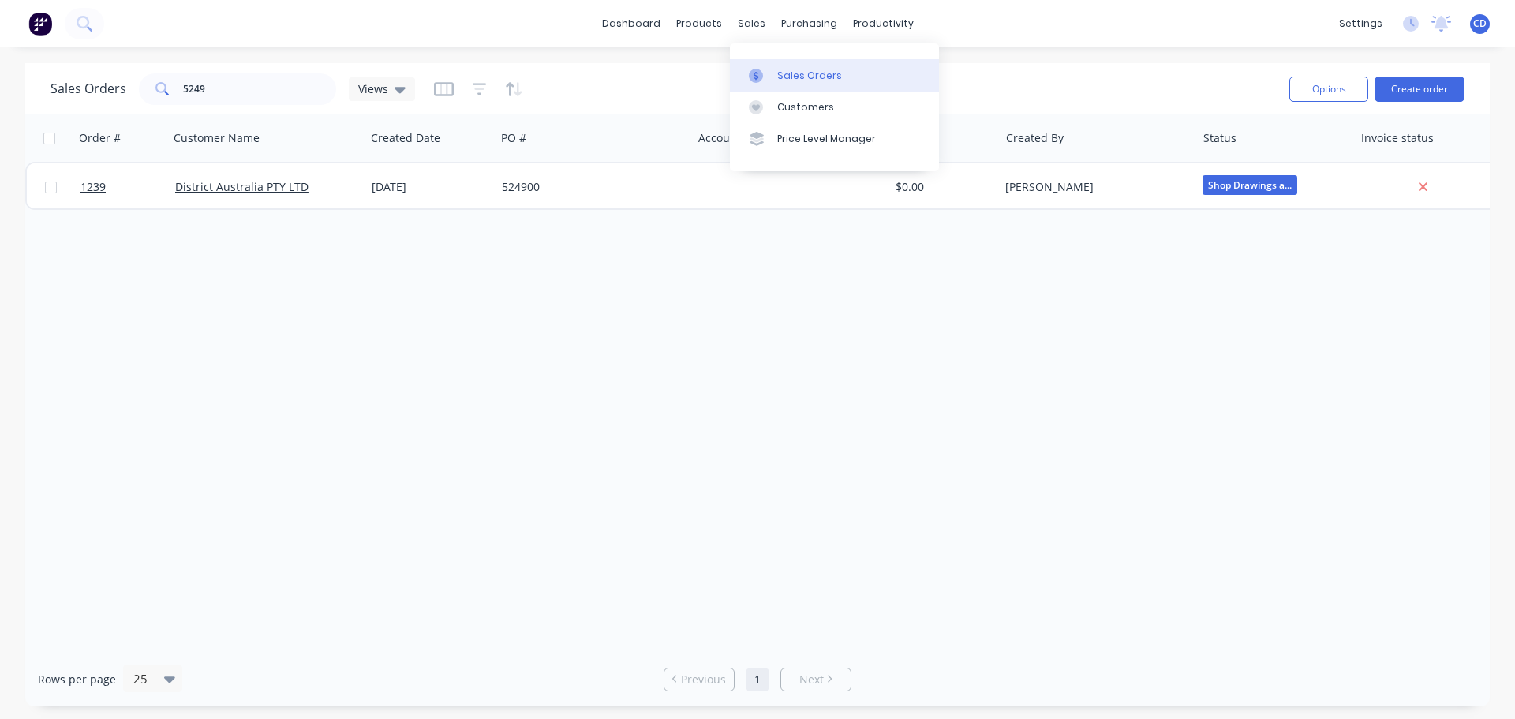
click at [797, 70] on div "Sales Orders" at bounding box center [809, 76] width 65 height 14
click at [212, 90] on input "5249" at bounding box center [260, 89] width 154 height 32
type input "5"
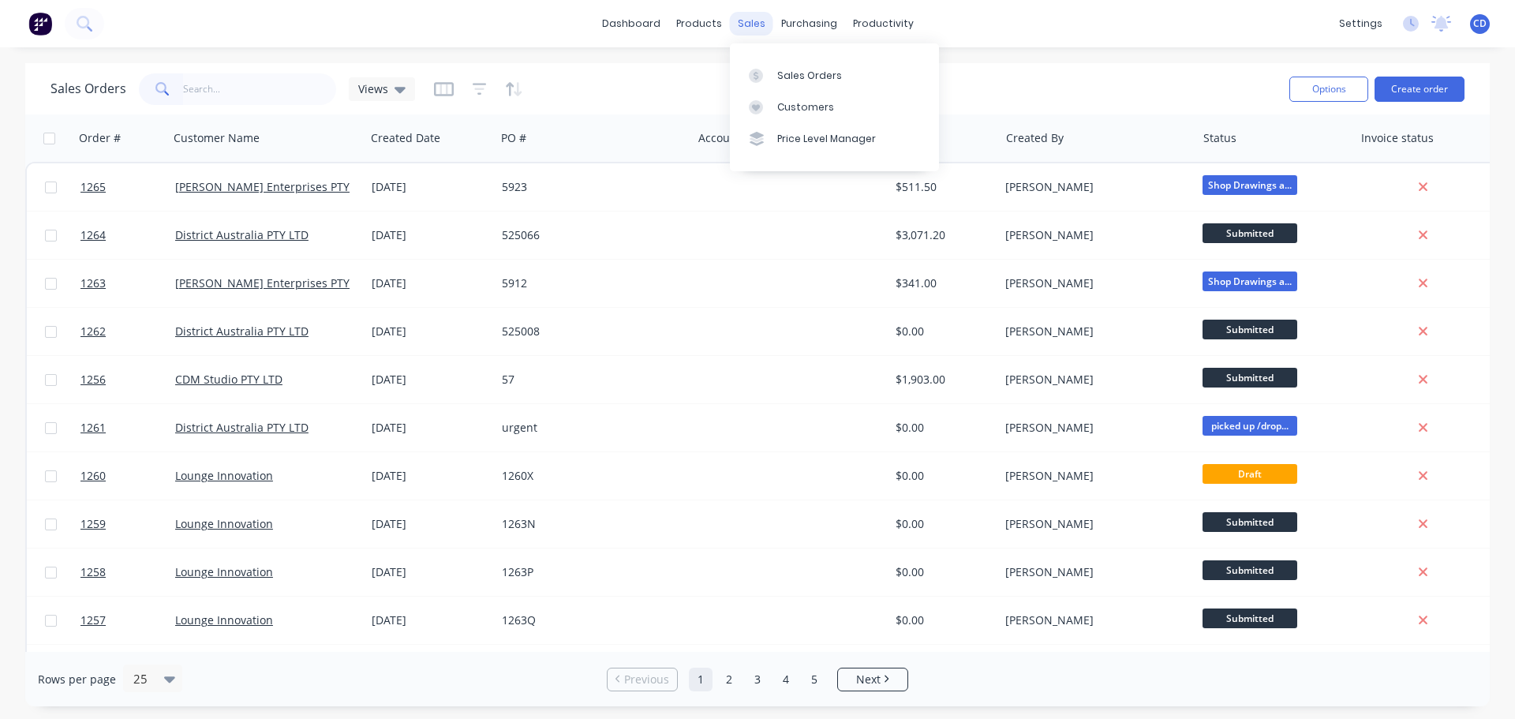
click at [746, 20] on div "sales" at bounding box center [751, 24] width 43 height 24
drag, startPoint x: 794, startPoint y: 66, endPoint x: 798, endPoint y: 74, distance: 8.8
click at [794, 67] on link "Sales Orders" at bounding box center [834, 75] width 209 height 32
click at [229, 92] on input "text" at bounding box center [260, 89] width 154 height 32
click at [1431, 92] on button "Create order" at bounding box center [1420, 89] width 90 height 25
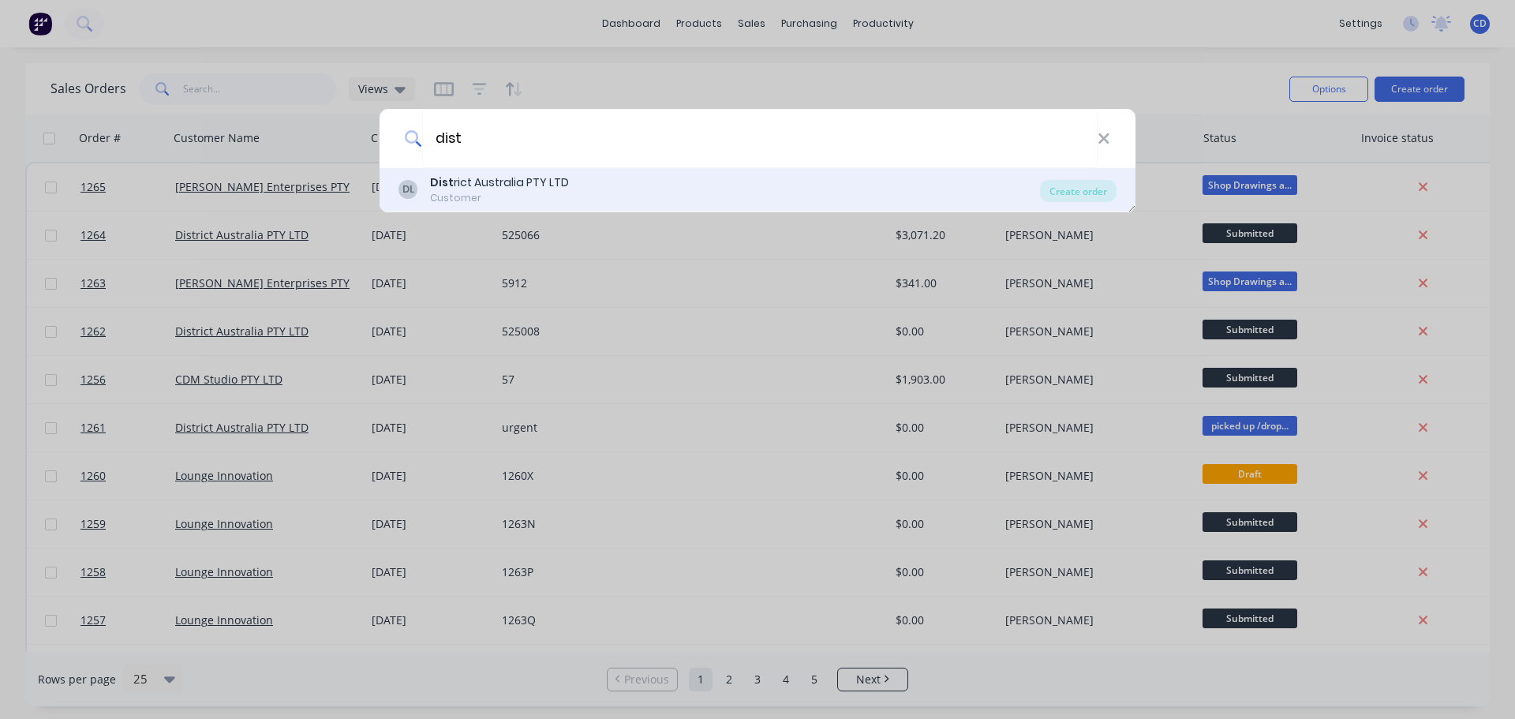
type input "dist"
click at [531, 184] on div "Dist rict Australia PTY LTD" at bounding box center [499, 182] width 139 height 17
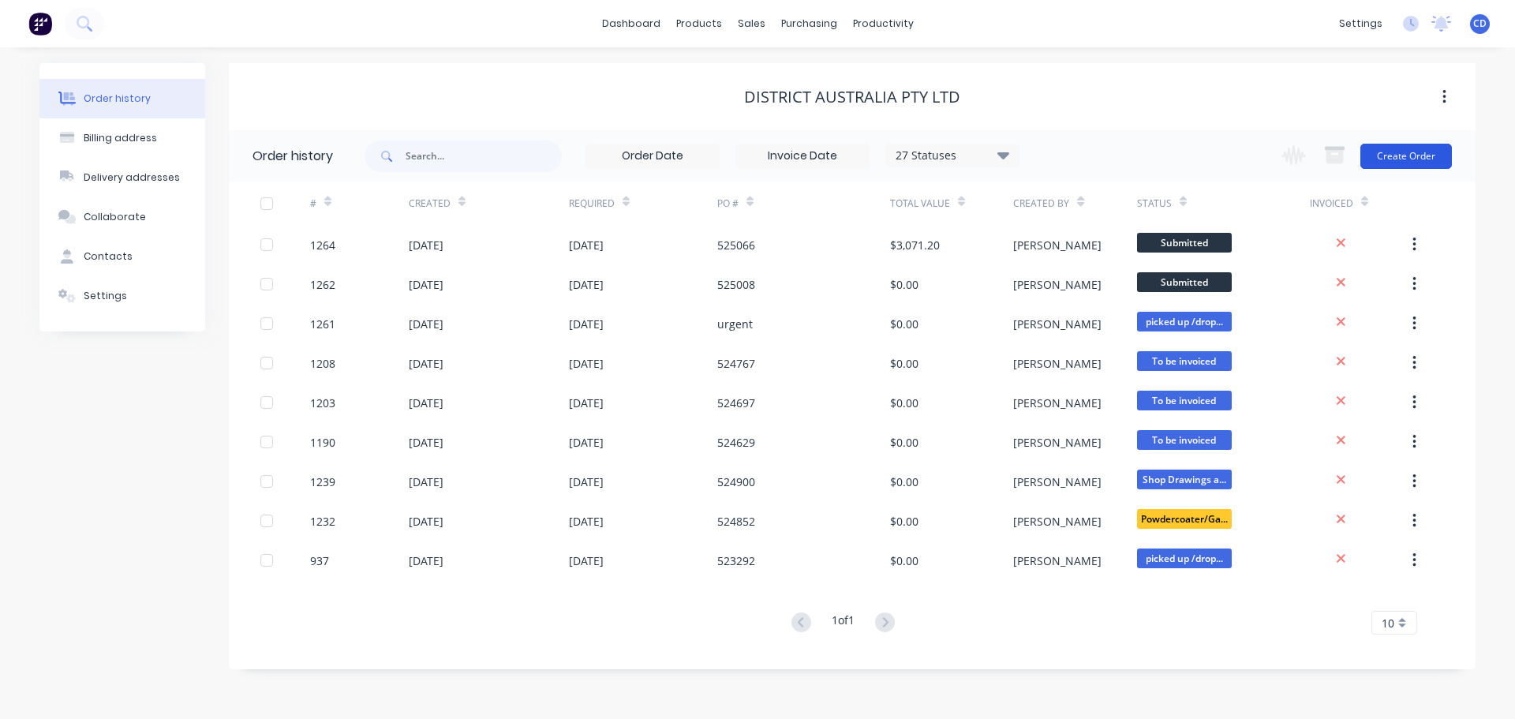
click at [1413, 144] on button "Create Order" at bounding box center [1406, 156] width 92 height 25
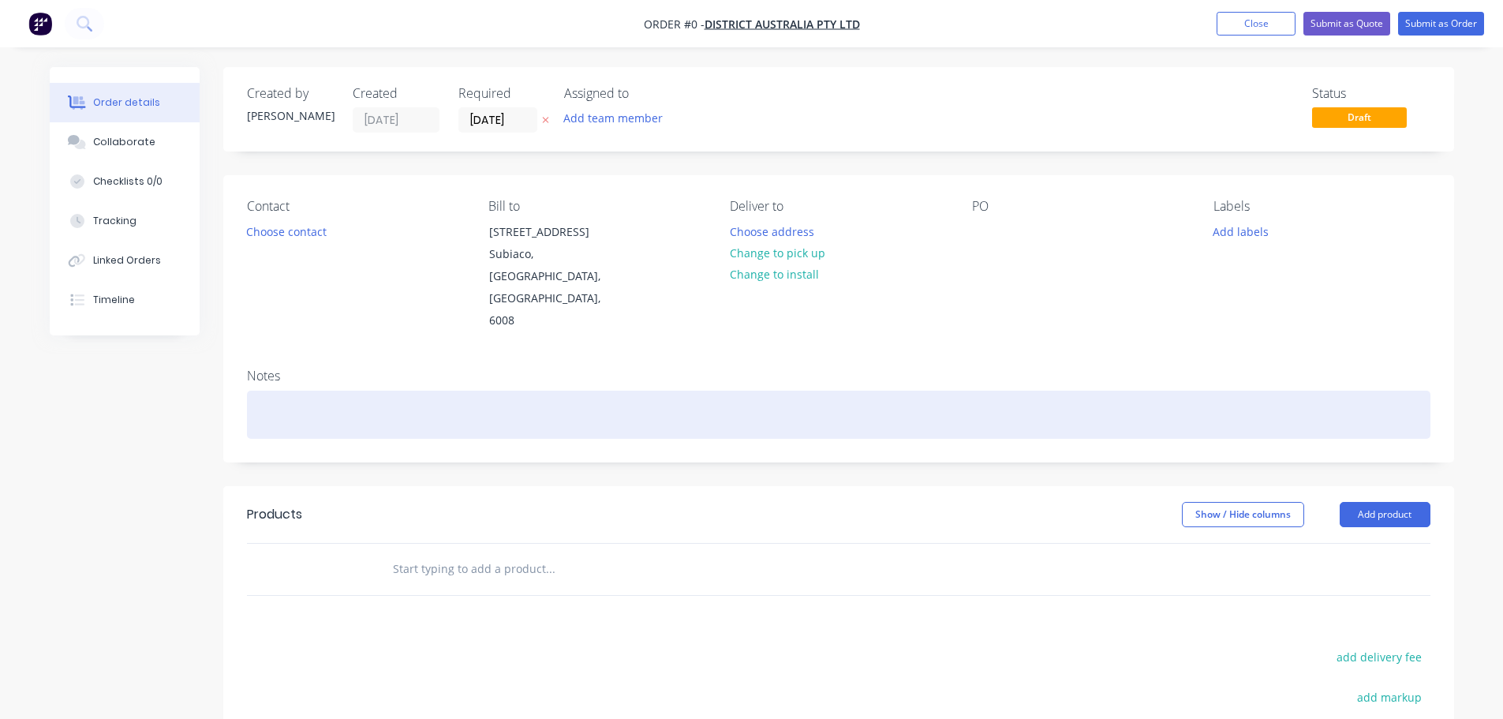
click at [372, 391] on div at bounding box center [839, 415] width 1184 height 48
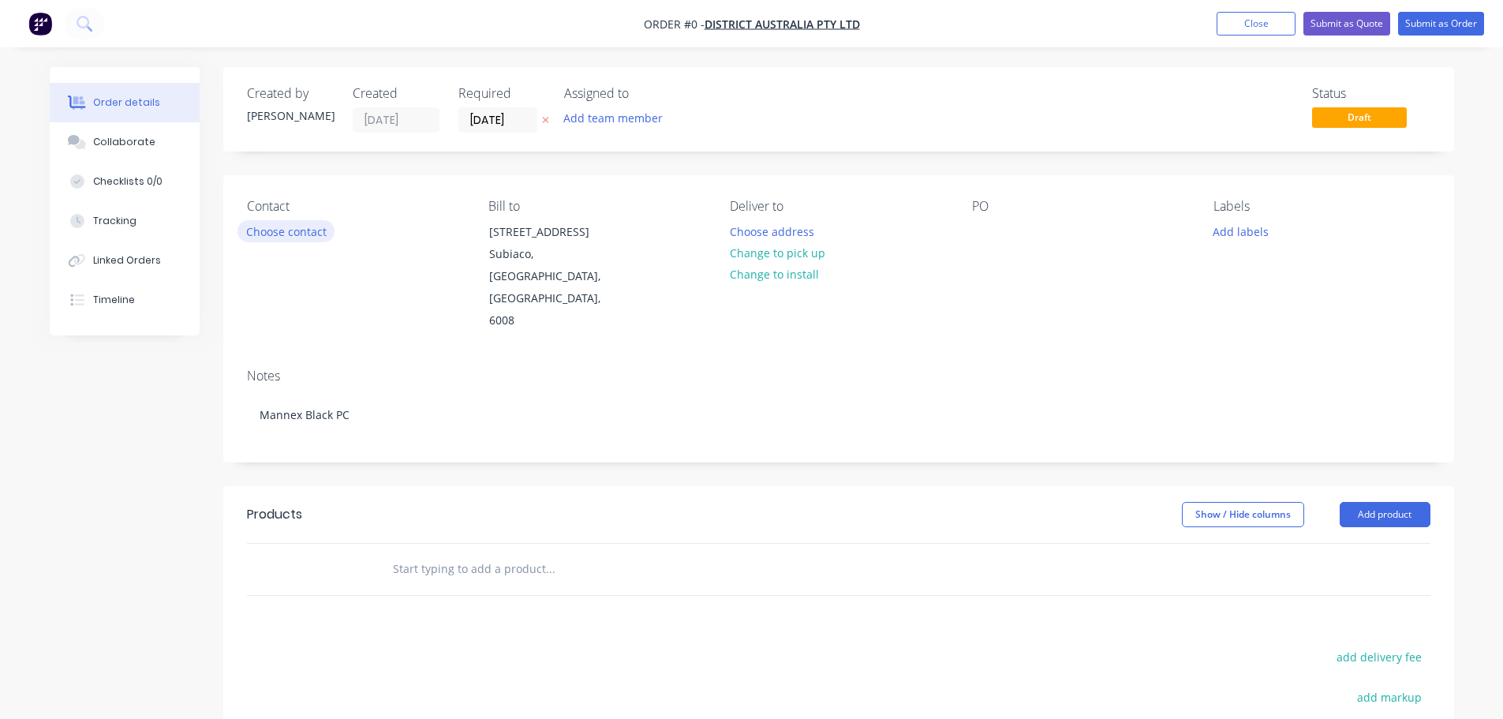
click at [312, 233] on div "Order details Collaborate Checklists 0/0 Tracking Linked Orders Timeline Order …" at bounding box center [752, 532] width 1436 height 931
click at [272, 237] on button "Choose contact" at bounding box center [286, 230] width 97 height 21
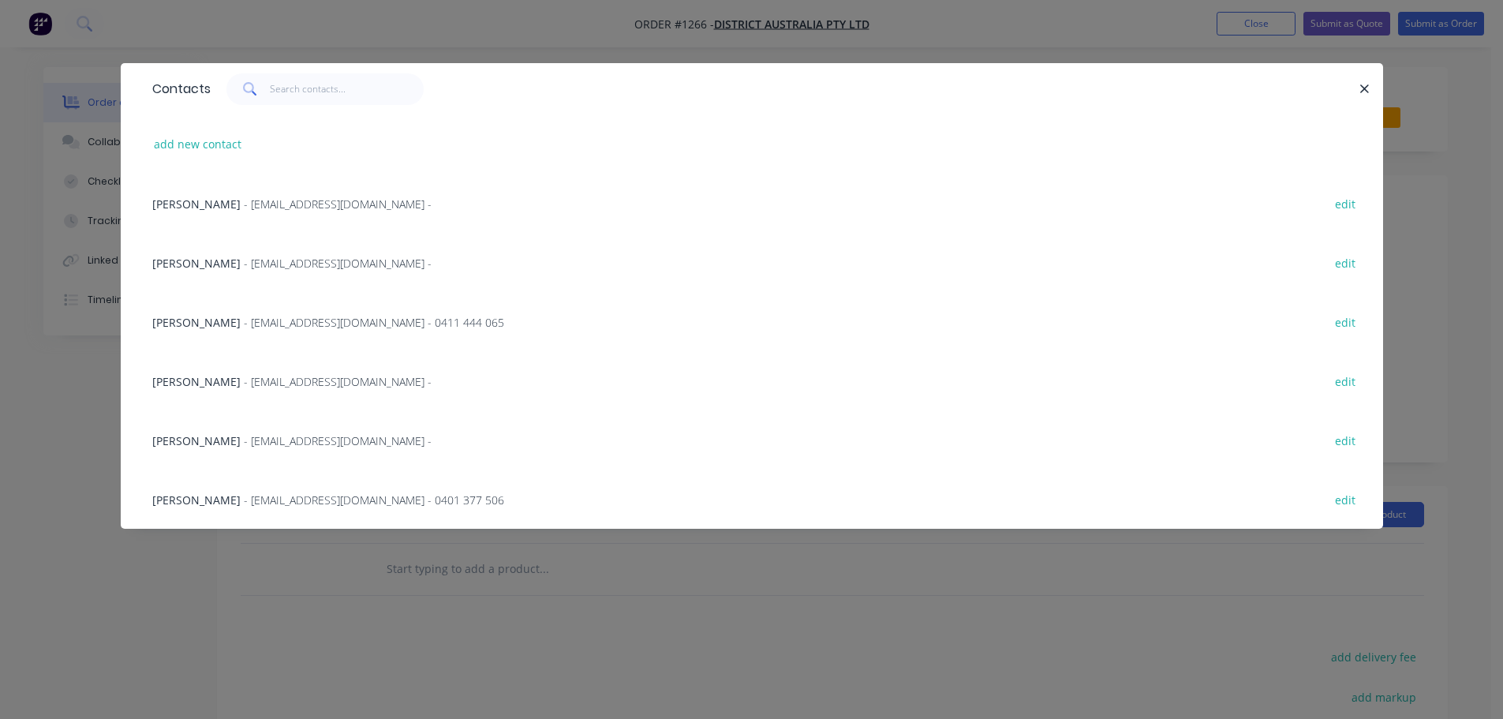
click at [244, 502] on span "- [EMAIL_ADDRESS][DOMAIN_NAME] - 0401 377 506" at bounding box center [374, 499] width 260 height 15
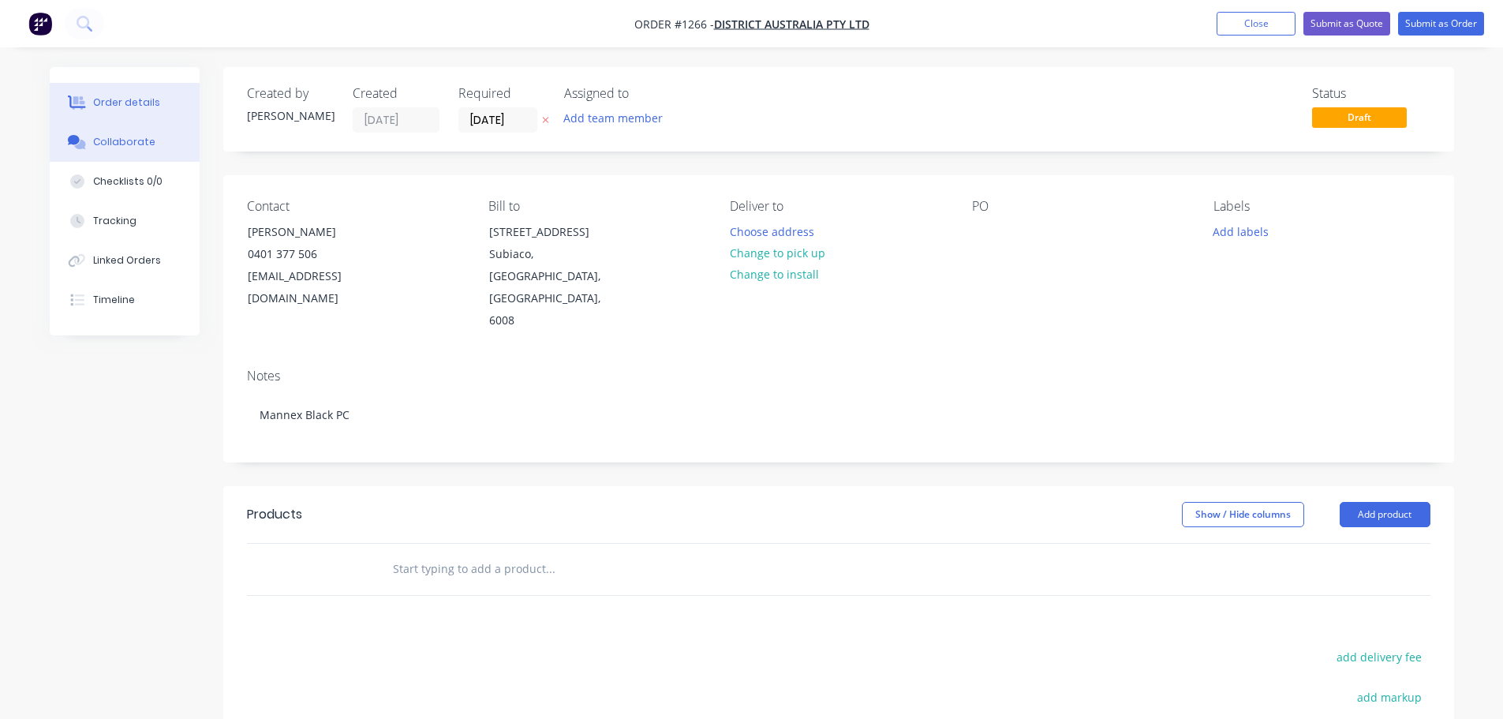
click at [118, 146] on div "Collaborate" at bounding box center [124, 142] width 62 height 14
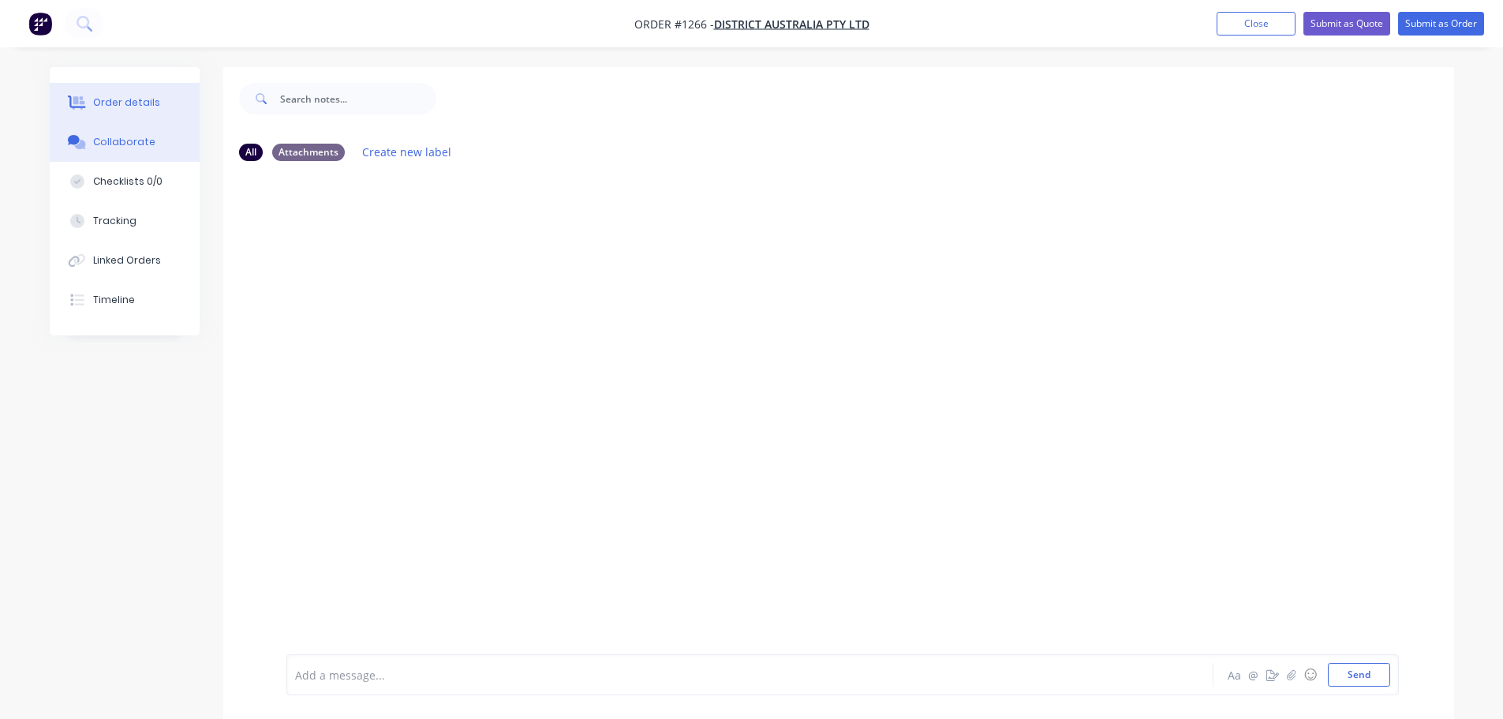
click at [131, 100] on div "Order details" at bounding box center [126, 102] width 67 height 14
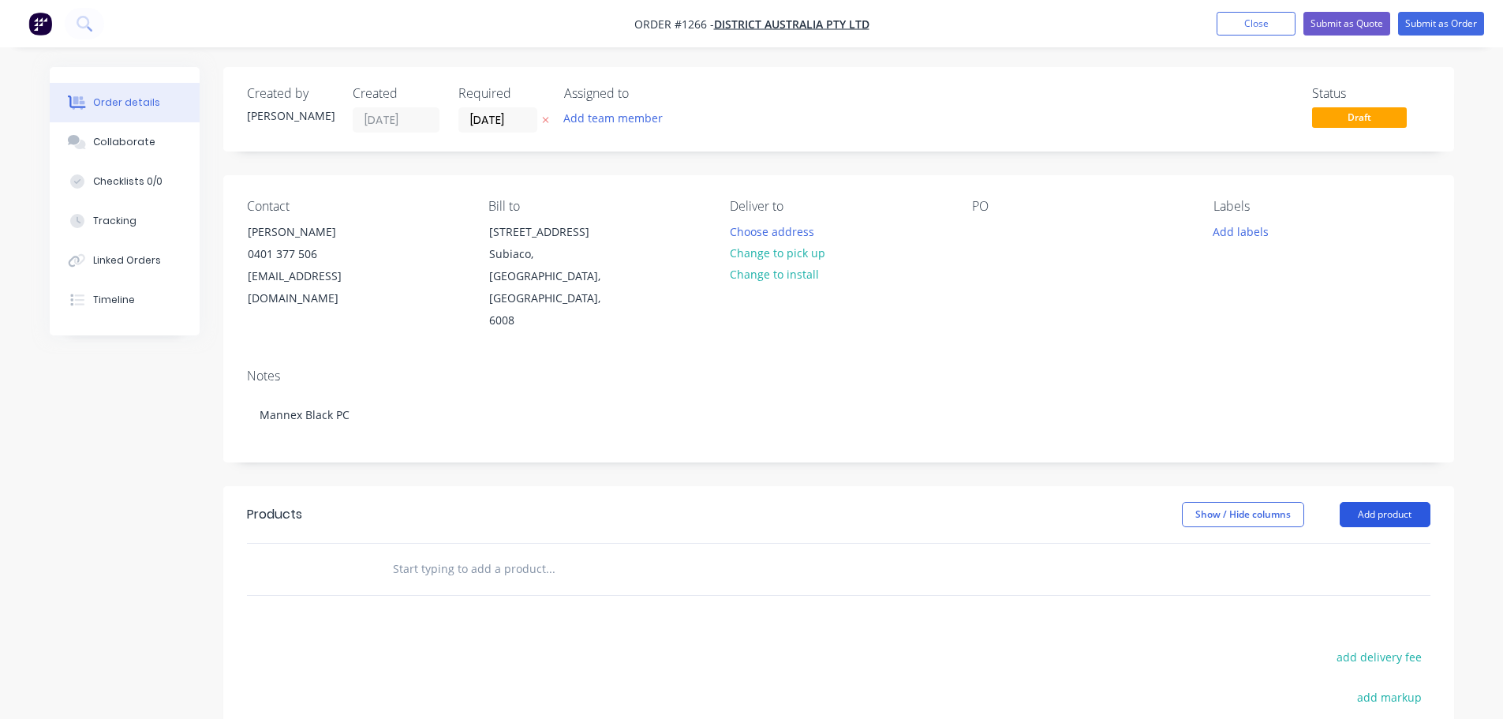
click at [1379, 502] on button "Add product" at bounding box center [1385, 514] width 91 height 25
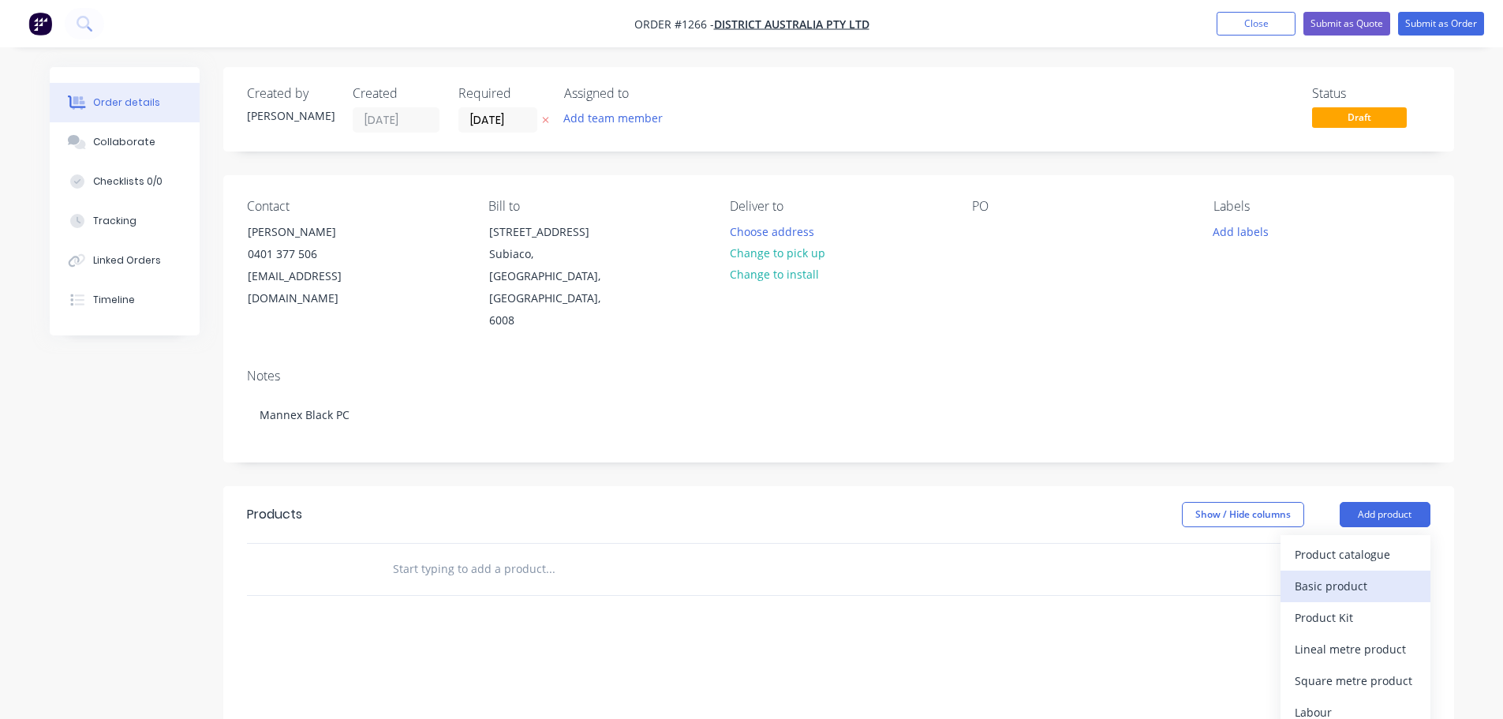
drag, startPoint x: 1342, startPoint y: 542, endPoint x: 1331, endPoint y: 544, distance: 11.3
click at [1331, 574] on div "Basic product" at bounding box center [1356, 585] width 122 height 23
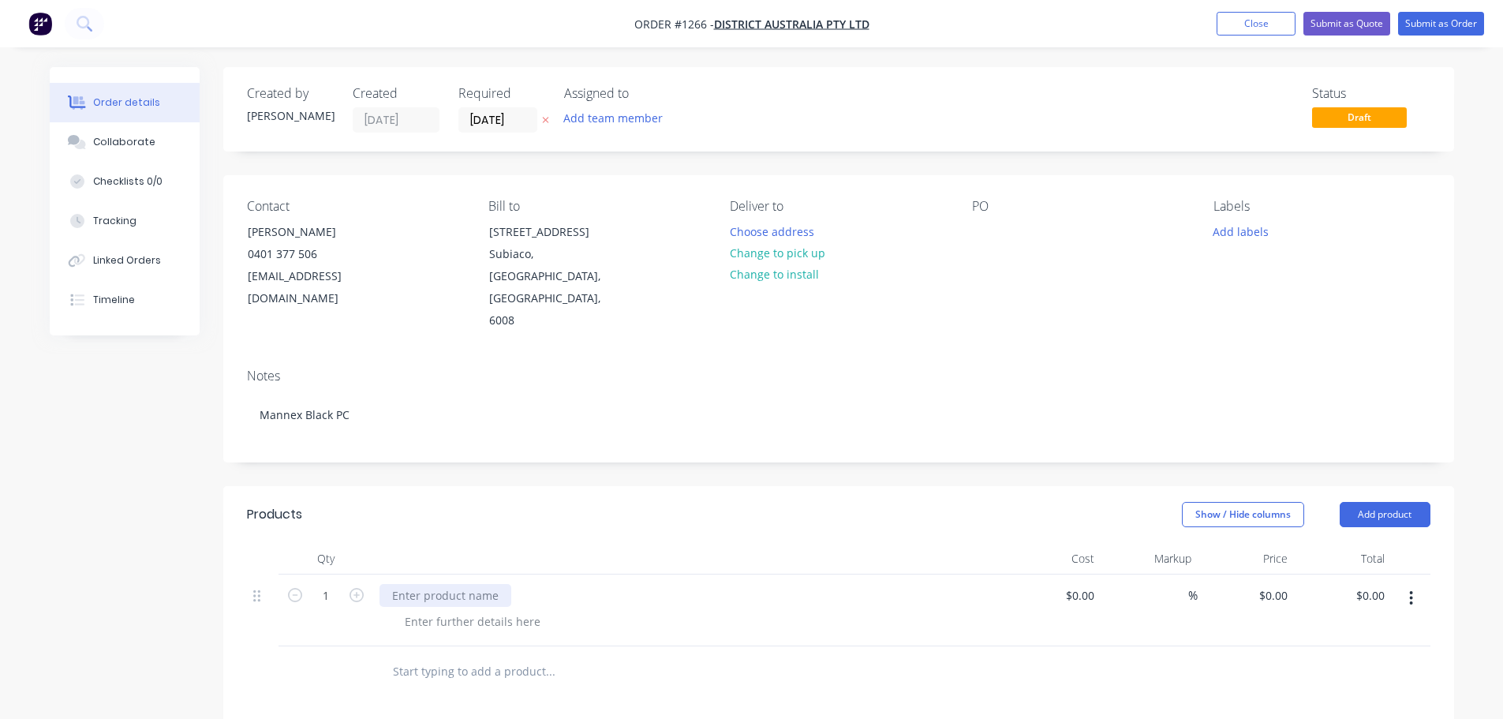
click at [465, 584] on div at bounding box center [446, 595] width 132 height 23
click at [499, 610] on div at bounding box center [472, 621] width 161 height 23
drag, startPoint x: 485, startPoint y: 136, endPoint x: 492, endPoint y: 118, distance: 19.2
click at [487, 133] on div "Created by [PERSON_NAME] Created [DATE] Required [DATE] Assigned to Add team me…" at bounding box center [838, 109] width 1231 height 84
click at [492, 117] on input "[DATE]" at bounding box center [497, 120] width 77 height 24
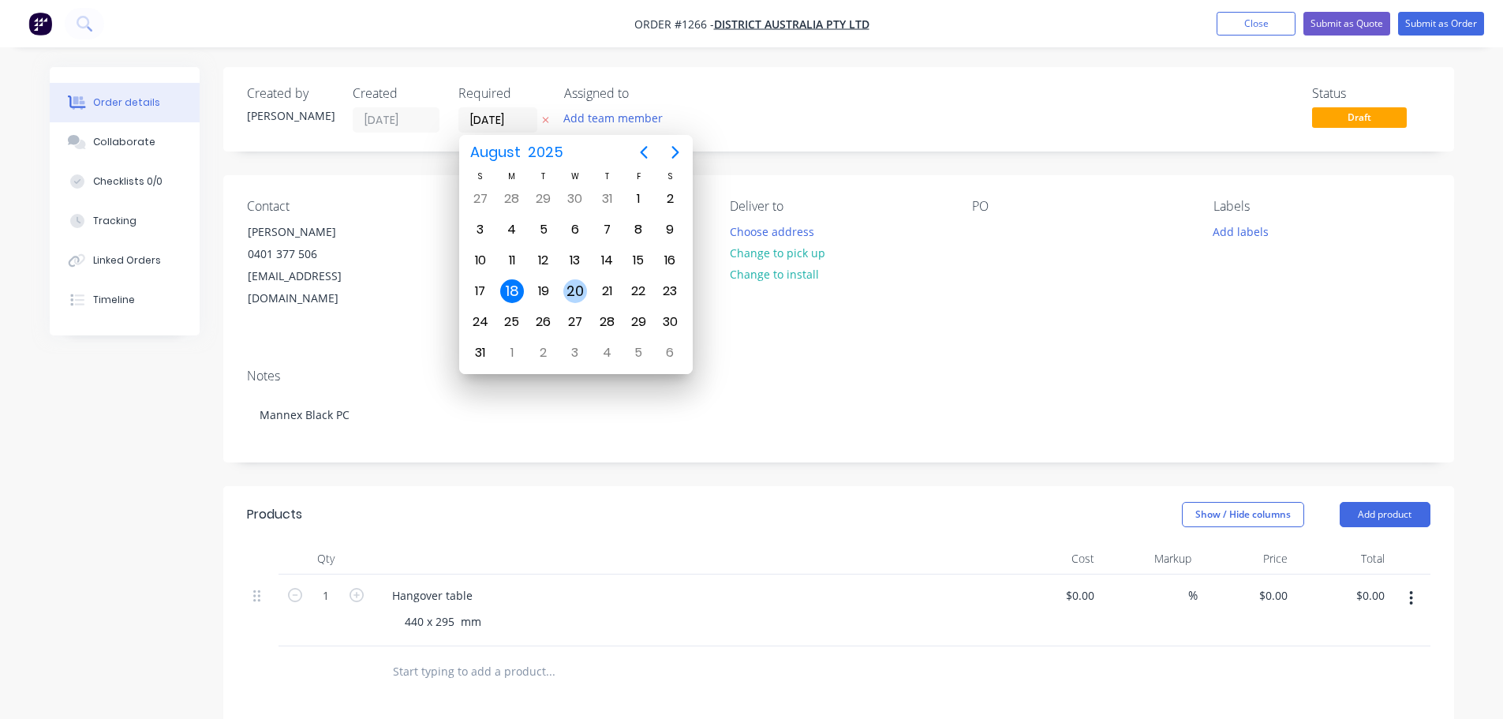
click at [581, 286] on div "20" at bounding box center [575, 291] width 24 height 24
type input "[DATE]"
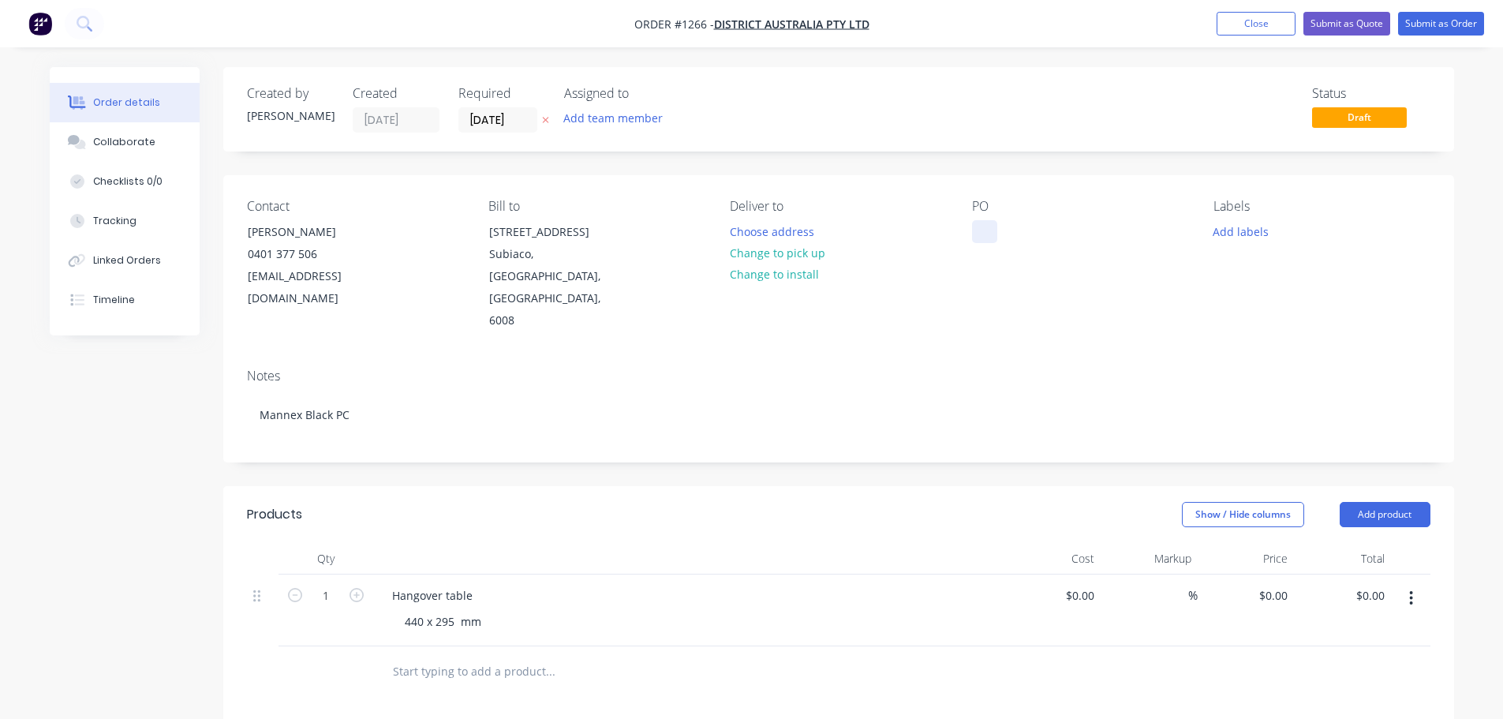
click at [984, 243] on div at bounding box center [984, 231] width 25 height 23
click at [1044, 369] on div "Notes" at bounding box center [839, 376] width 1184 height 15
click at [153, 141] on button "Collaborate" at bounding box center [125, 141] width 150 height 39
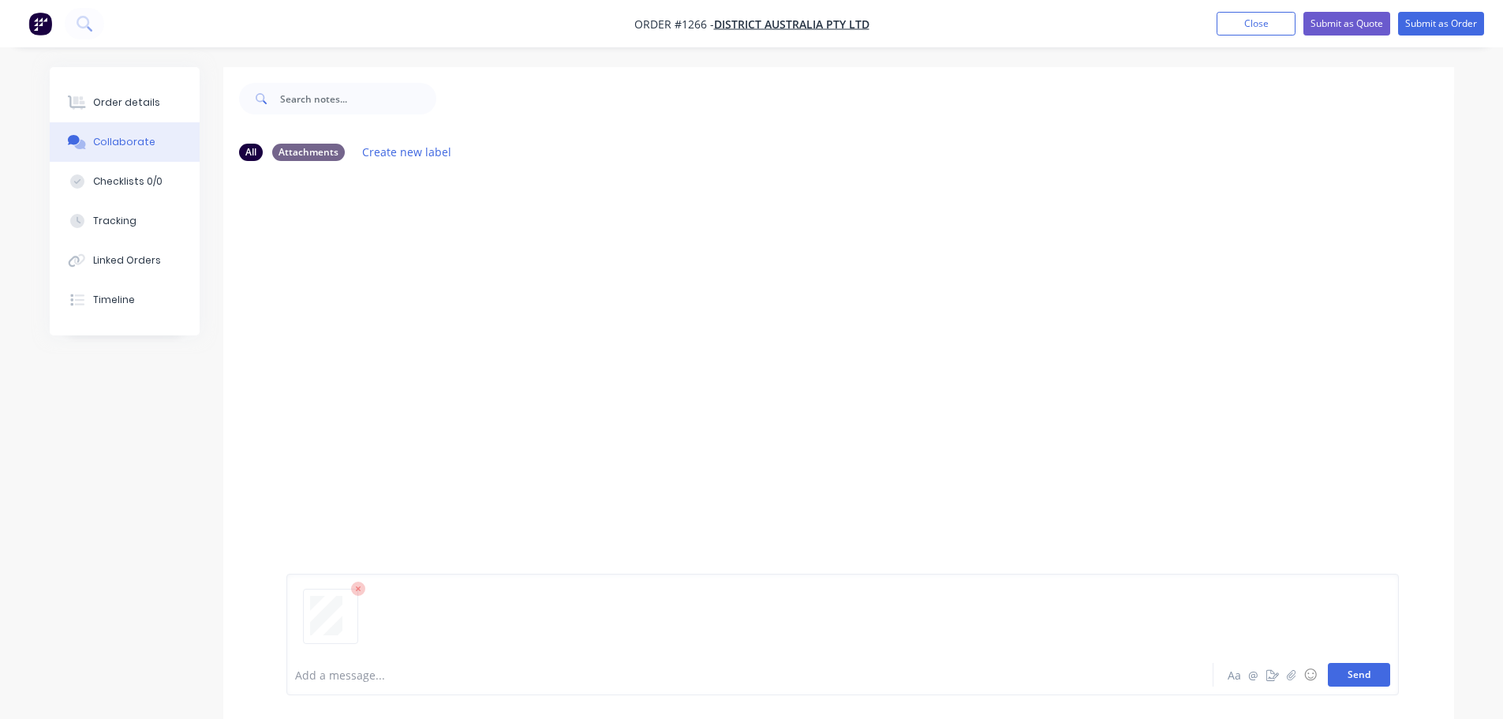
click at [1352, 677] on button "Send" at bounding box center [1359, 675] width 62 height 24
click at [158, 99] on button "Order details" at bounding box center [125, 102] width 150 height 39
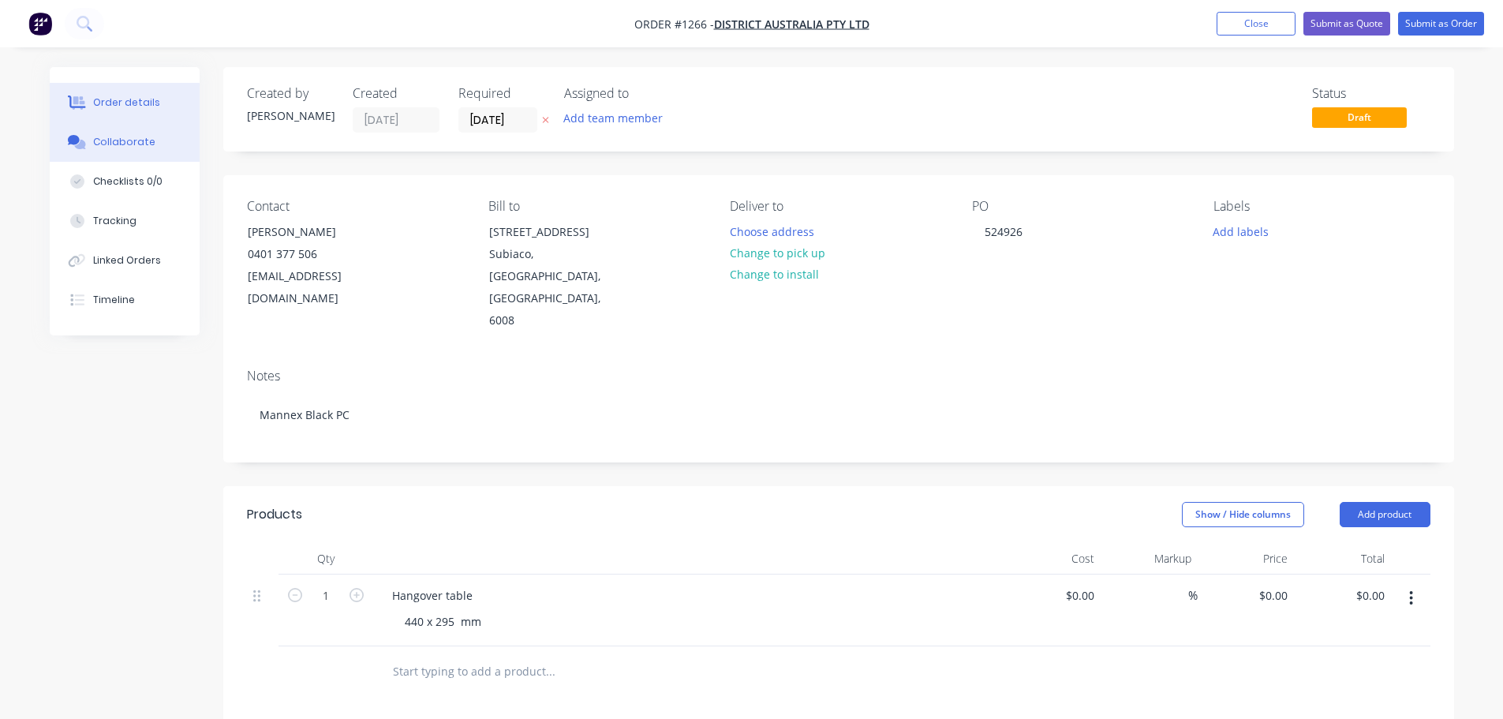
click at [112, 149] on button "Collaborate" at bounding box center [125, 141] width 150 height 39
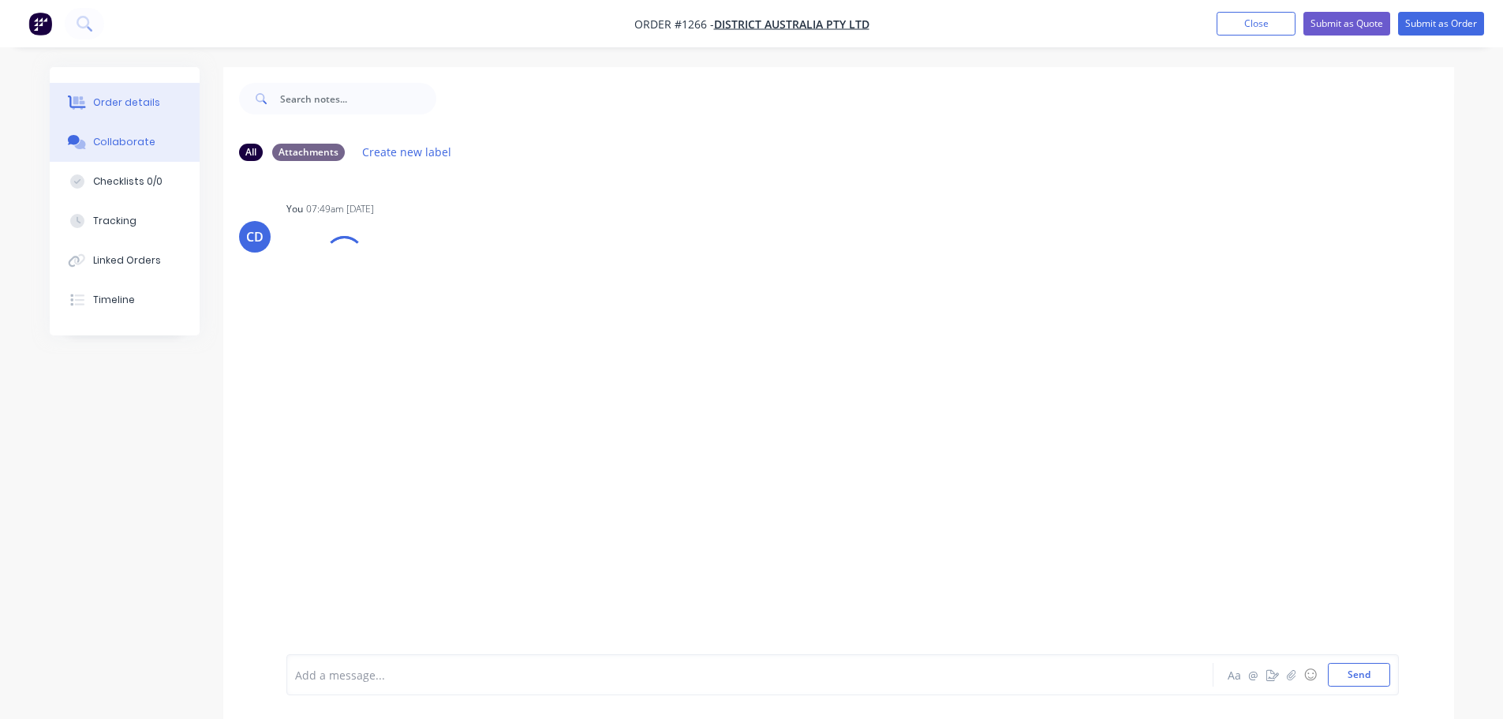
click at [113, 99] on div "Order details" at bounding box center [126, 102] width 67 height 14
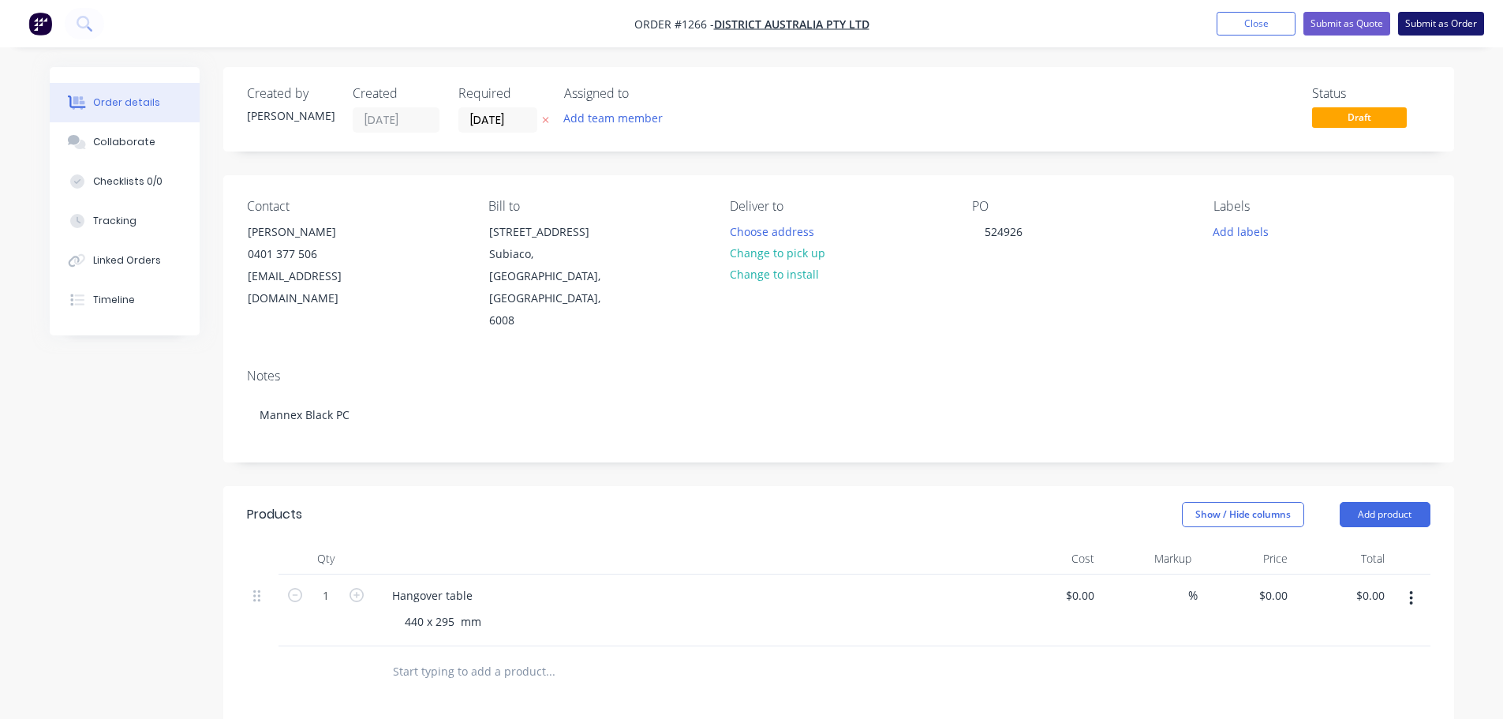
click at [1427, 18] on button "Submit as Order" at bounding box center [1441, 24] width 86 height 24
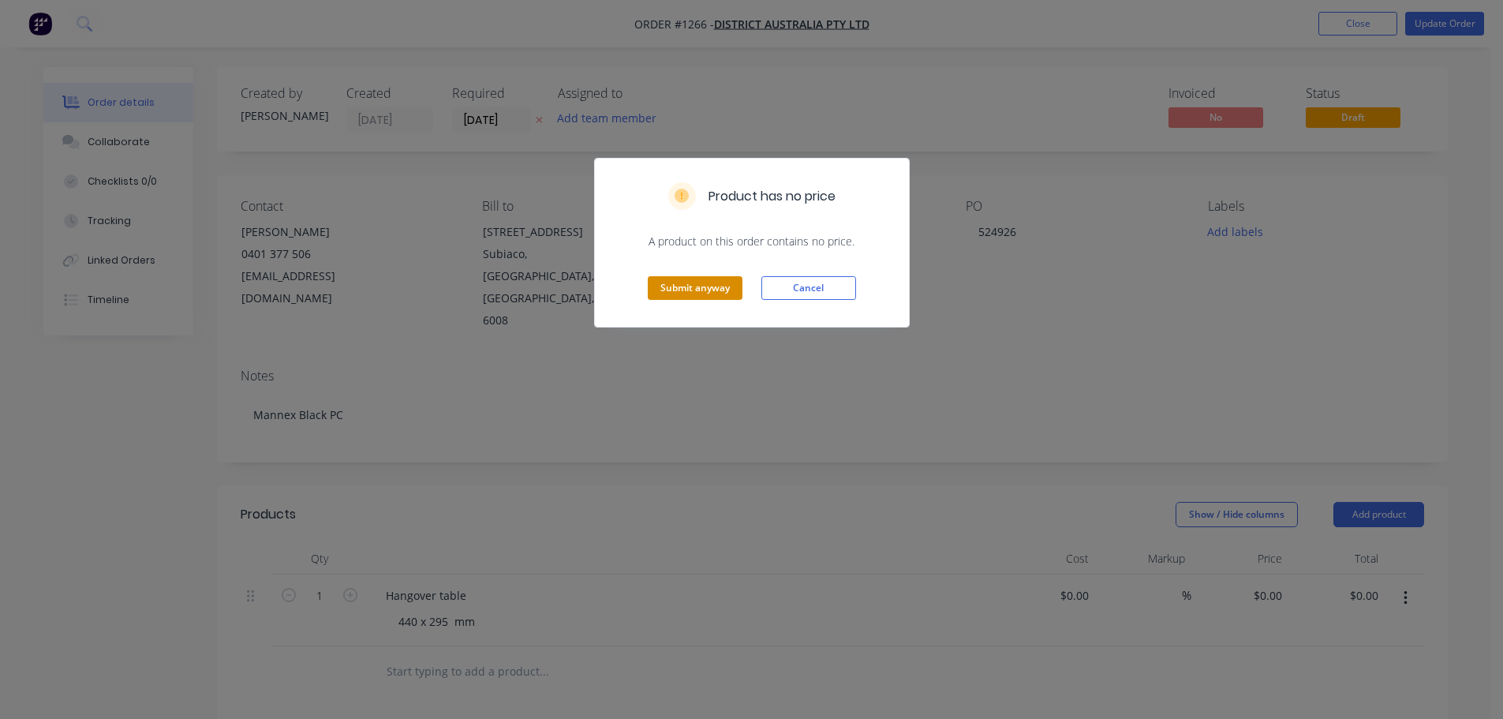
click at [705, 285] on button "Submit anyway" at bounding box center [695, 288] width 95 height 24
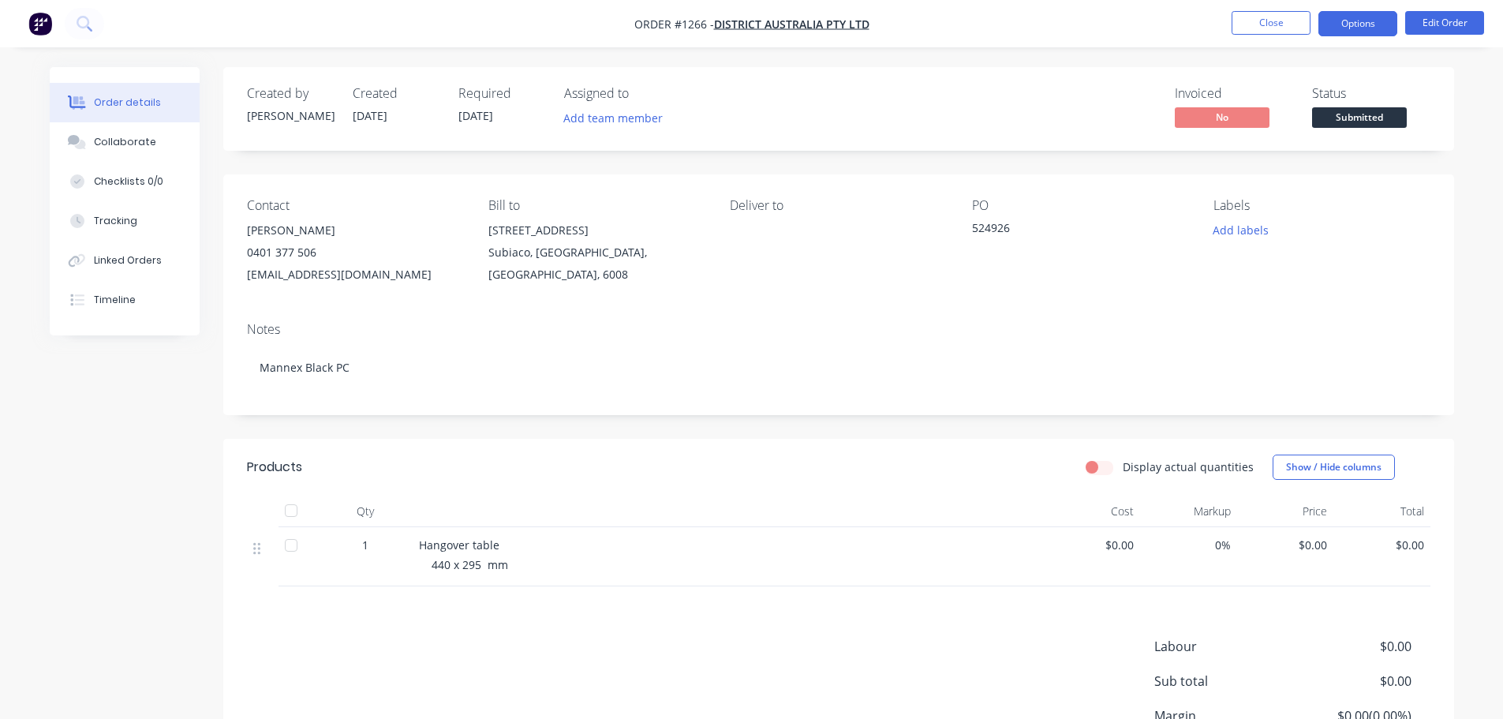
click at [1353, 21] on button "Options" at bounding box center [1358, 23] width 79 height 25
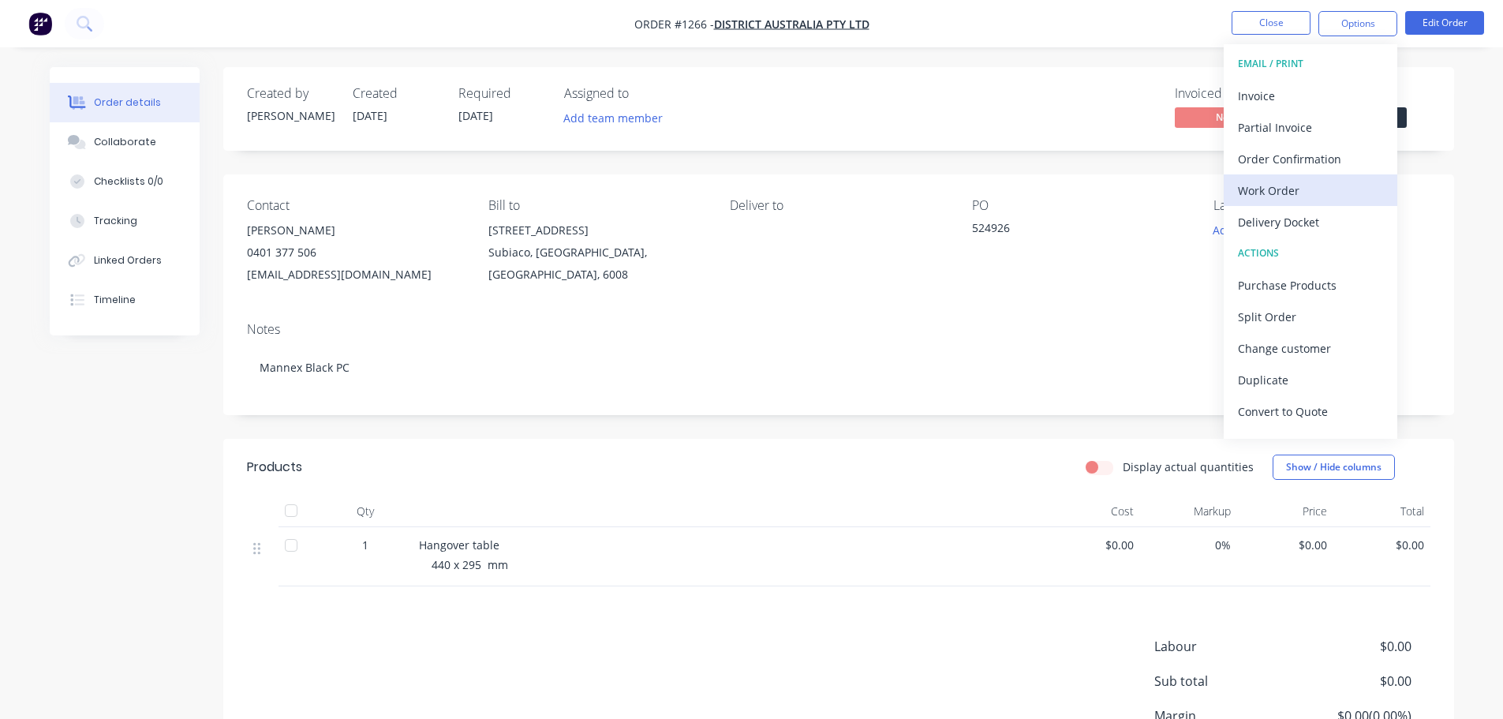
click at [1282, 190] on div "Work Order" at bounding box center [1310, 190] width 145 height 23
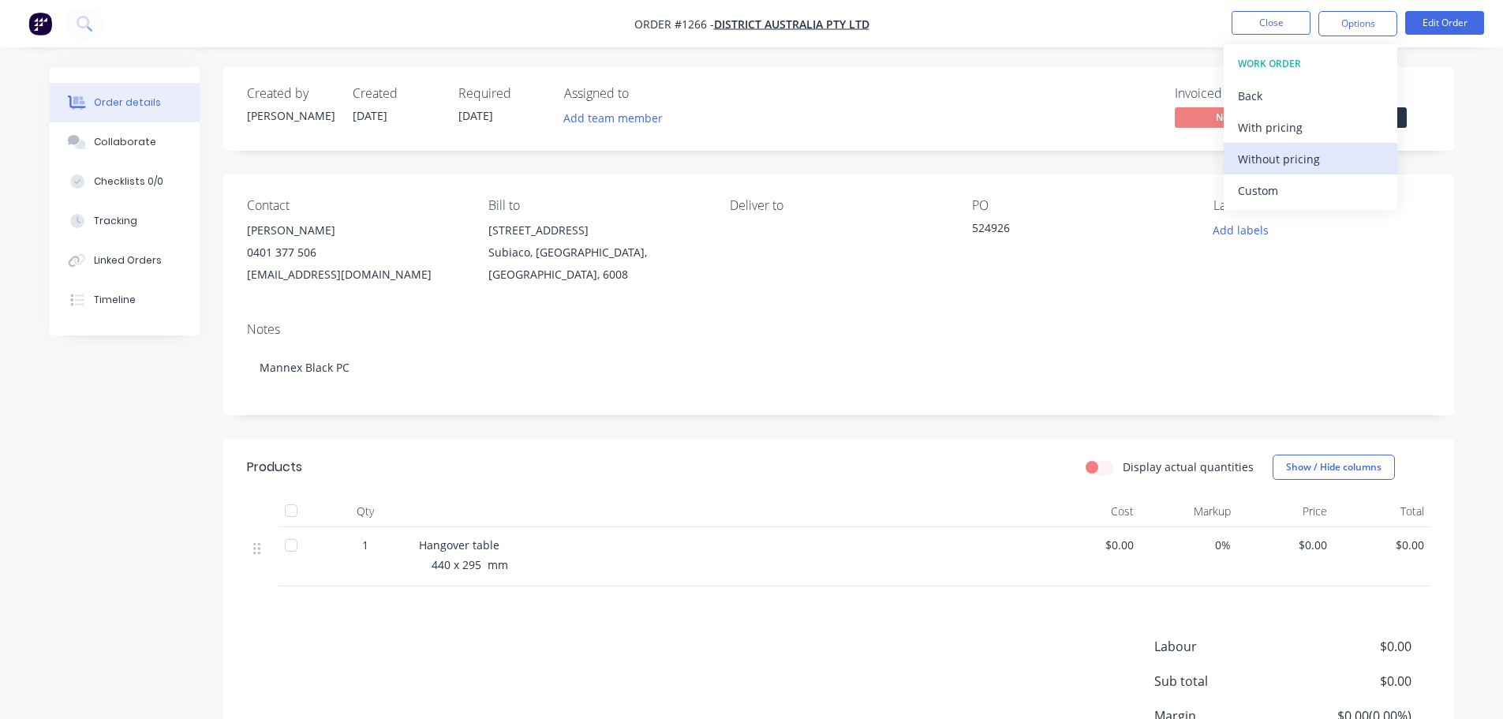
click at [1281, 166] on div "Without pricing" at bounding box center [1310, 159] width 145 height 23
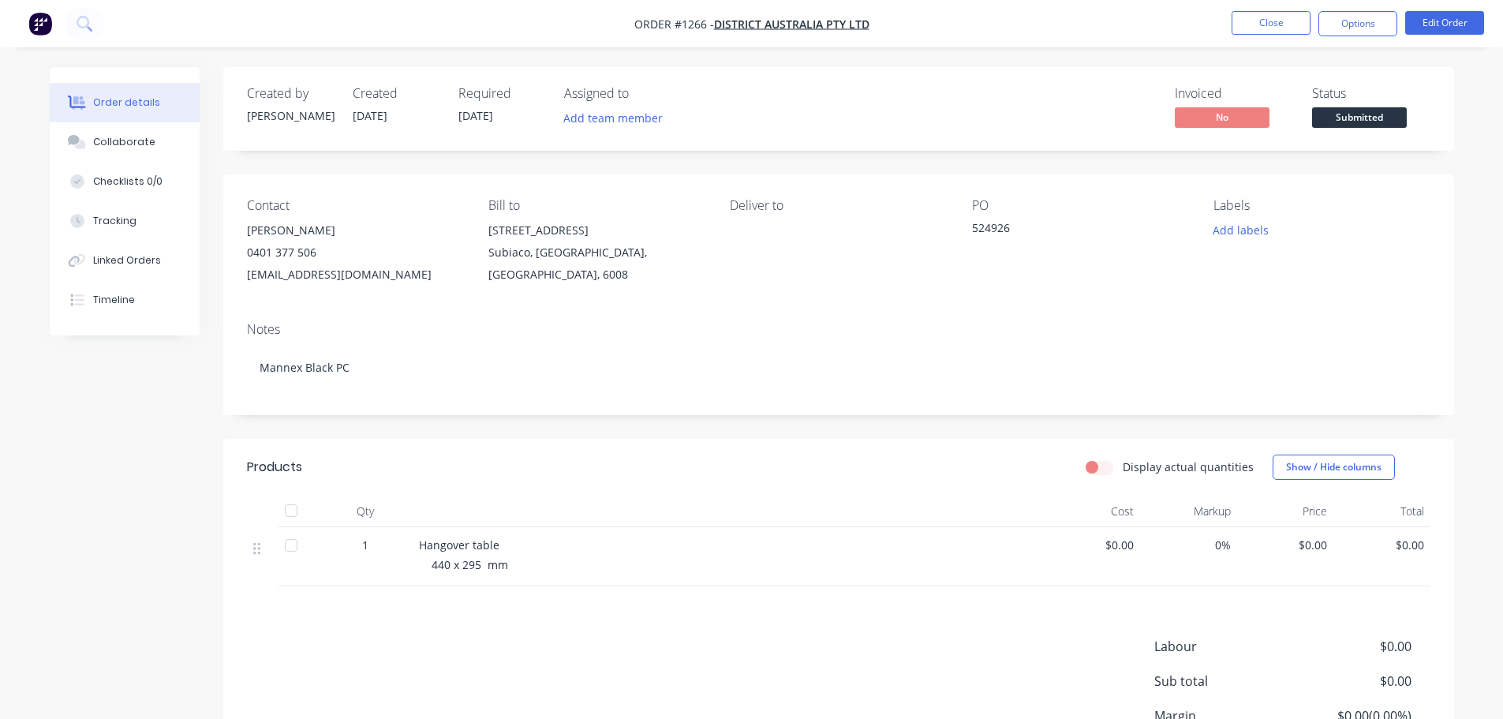
click at [466, 571] on span "440 x 295 mm" at bounding box center [470, 564] width 77 height 15
click at [1427, 22] on button "Edit Order" at bounding box center [1444, 23] width 79 height 24
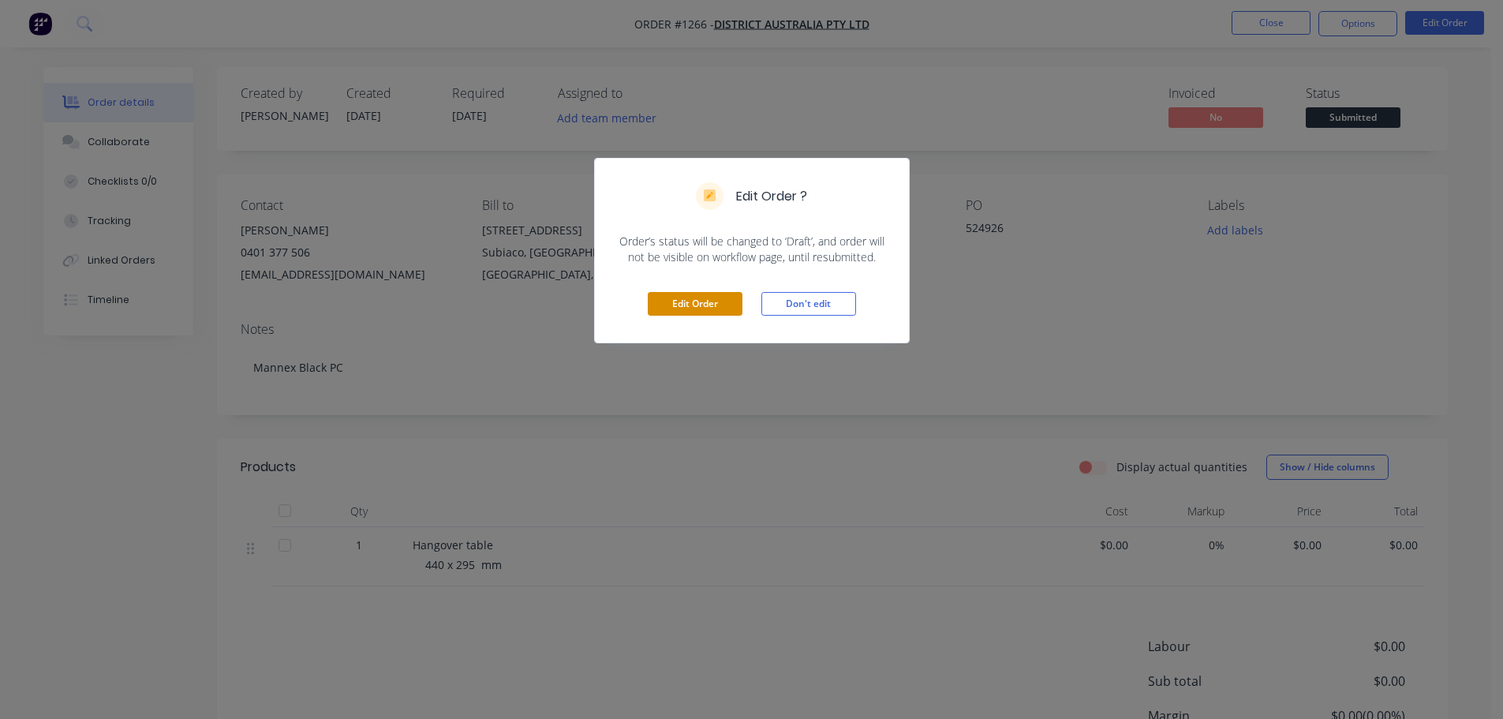
click at [695, 309] on button "Edit Order" at bounding box center [695, 304] width 95 height 24
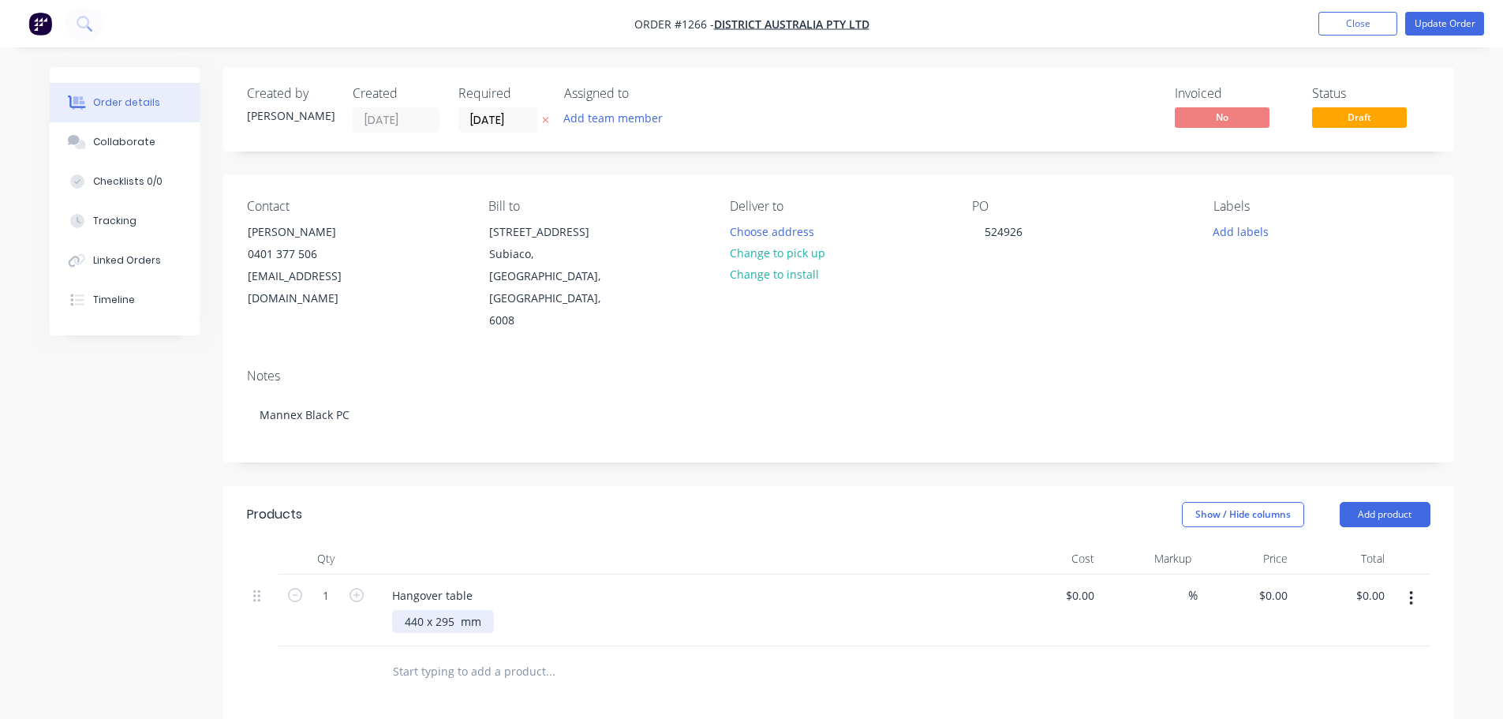
click at [447, 610] on div "440 x 295 mm" at bounding box center [443, 621] width 102 height 23
click at [1439, 23] on button "Update Order" at bounding box center [1444, 24] width 79 height 24
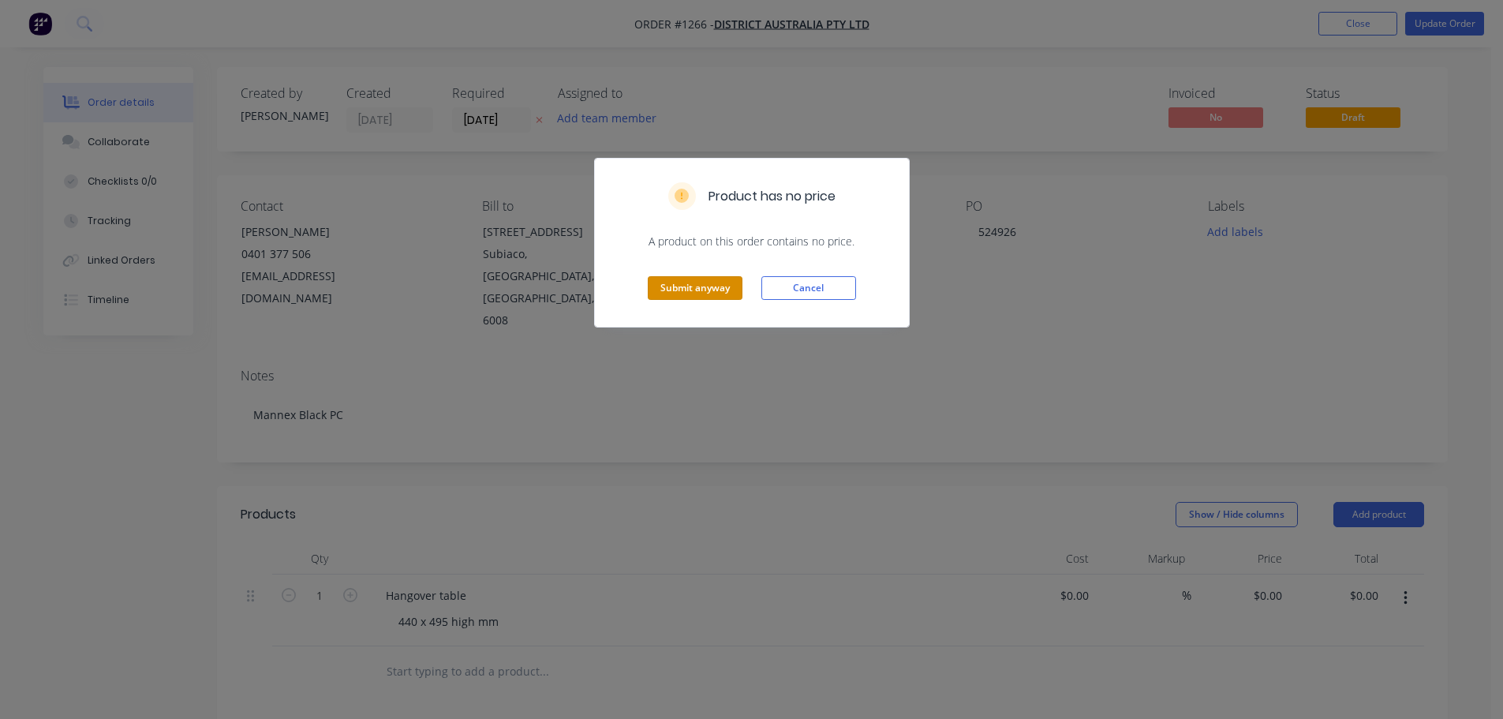
click at [693, 284] on button "Submit anyway" at bounding box center [695, 288] width 95 height 24
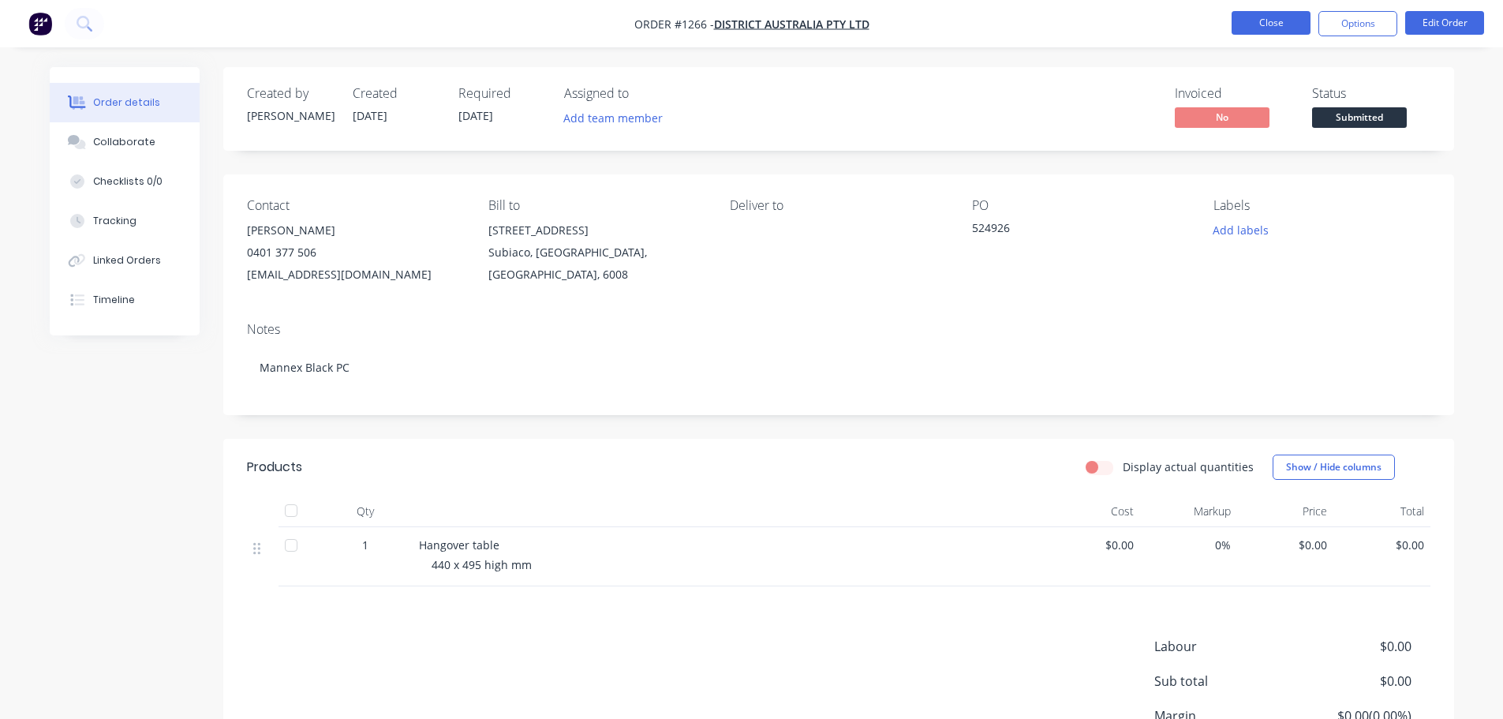
click at [1263, 21] on button "Close" at bounding box center [1271, 23] width 79 height 24
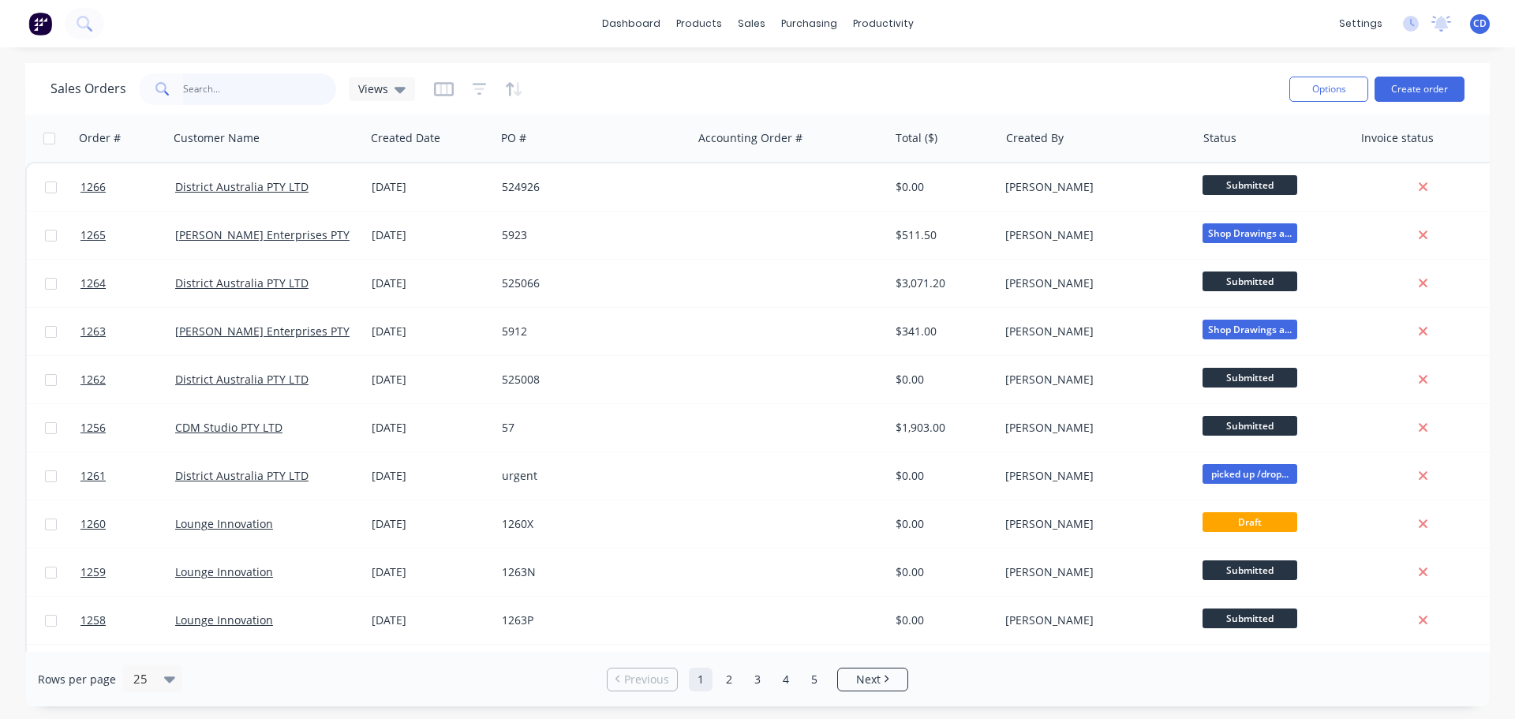
click at [252, 85] on input "text" at bounding box center [260, 89] width 154 height 32
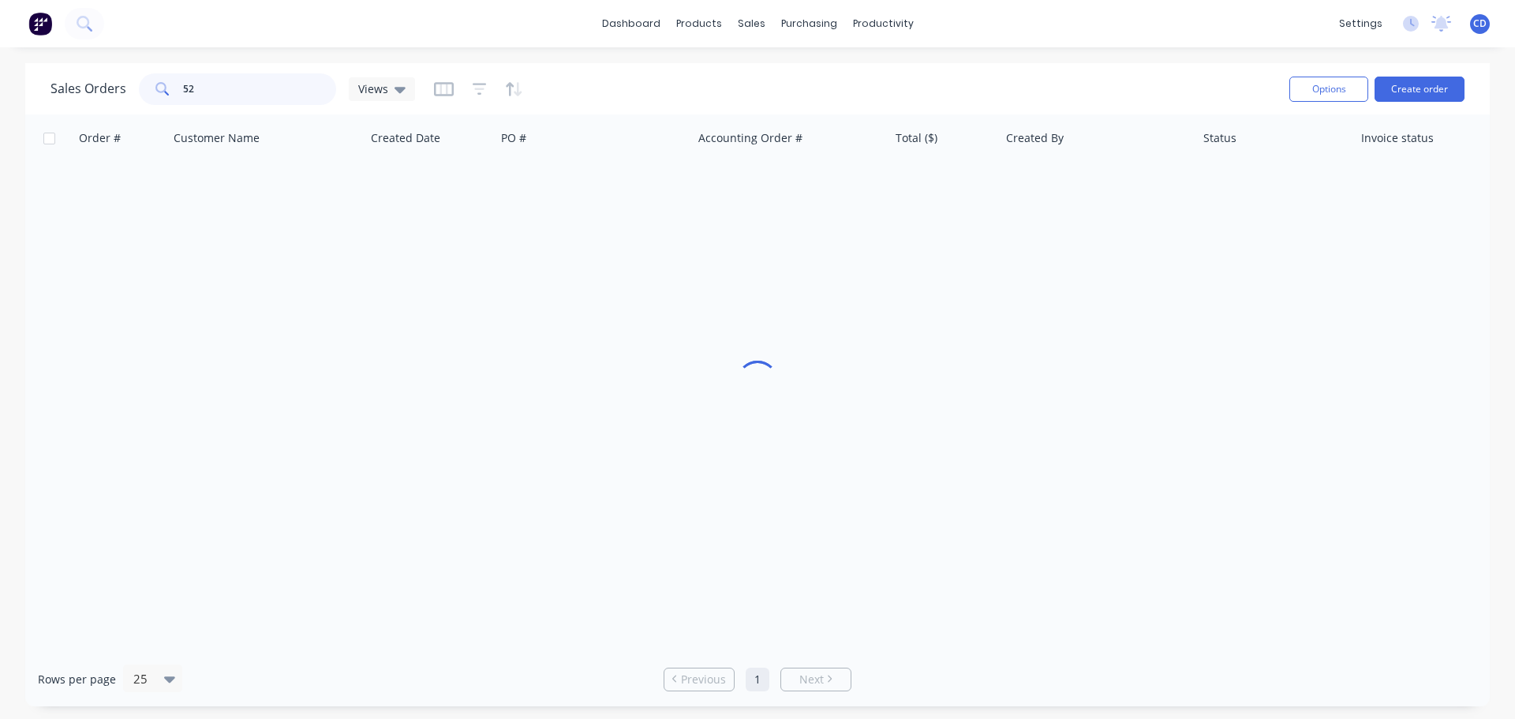
type input "525"
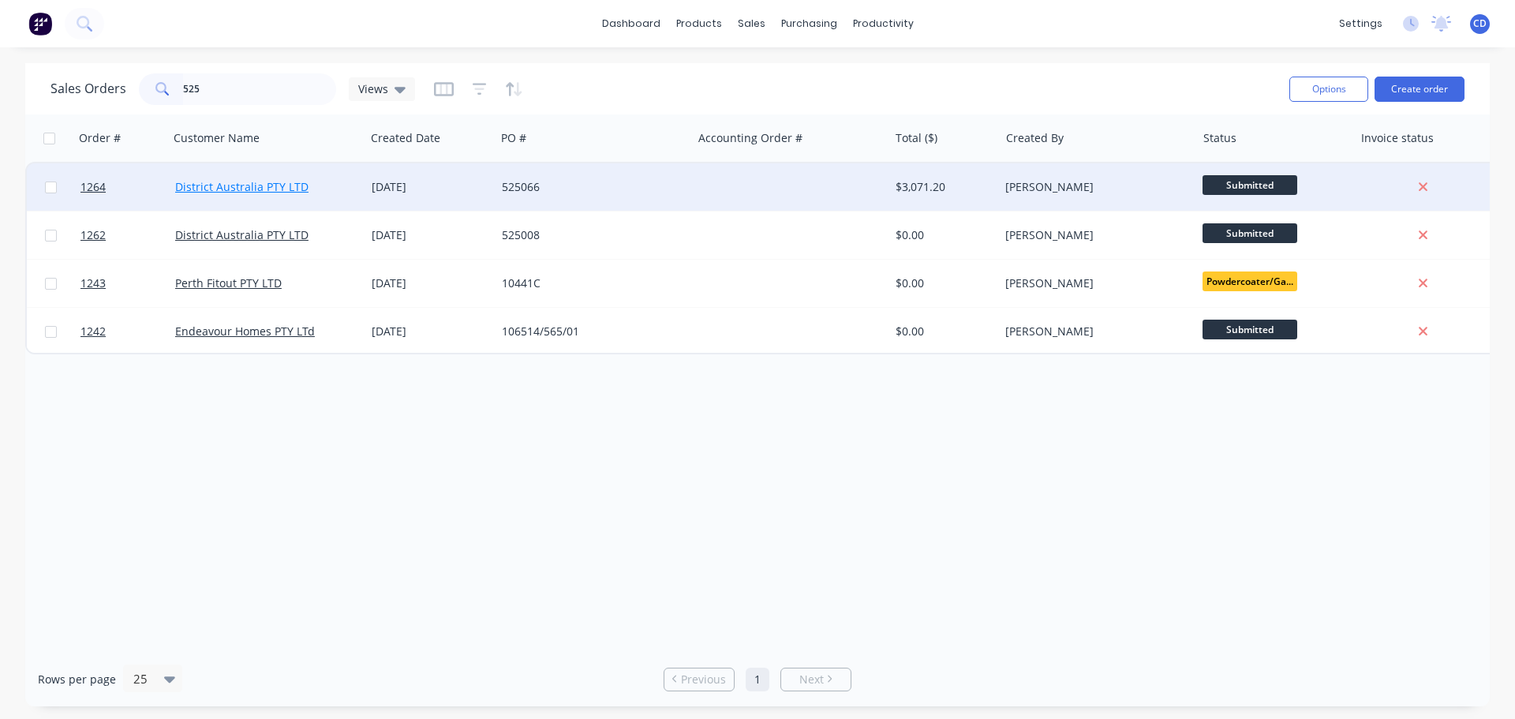
click at [266, 189] on link "District Australia PTY LTD" at bounding box center [241, 186] width 133 height 15
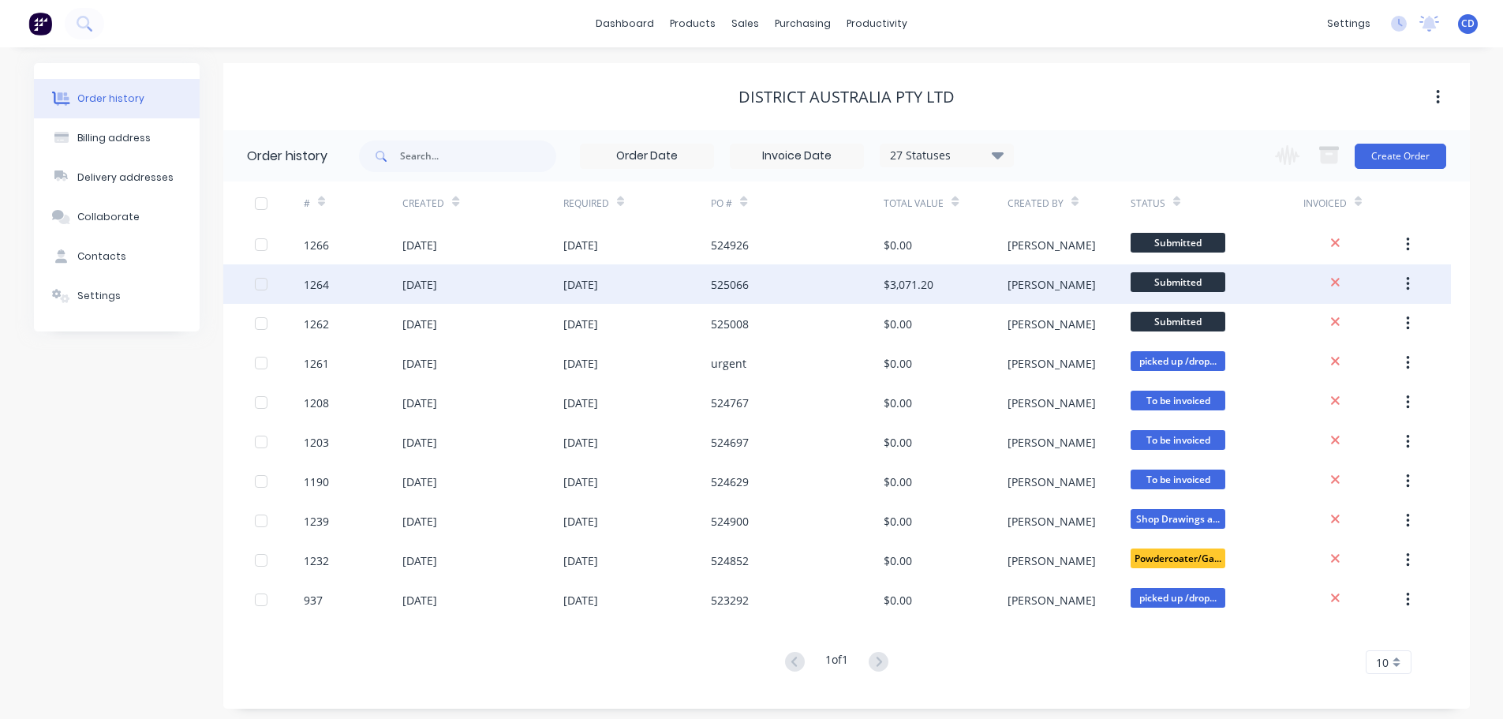
click at [600, 275] on div "[DATE]" at bounding box center [637, 283] width 148 height 39
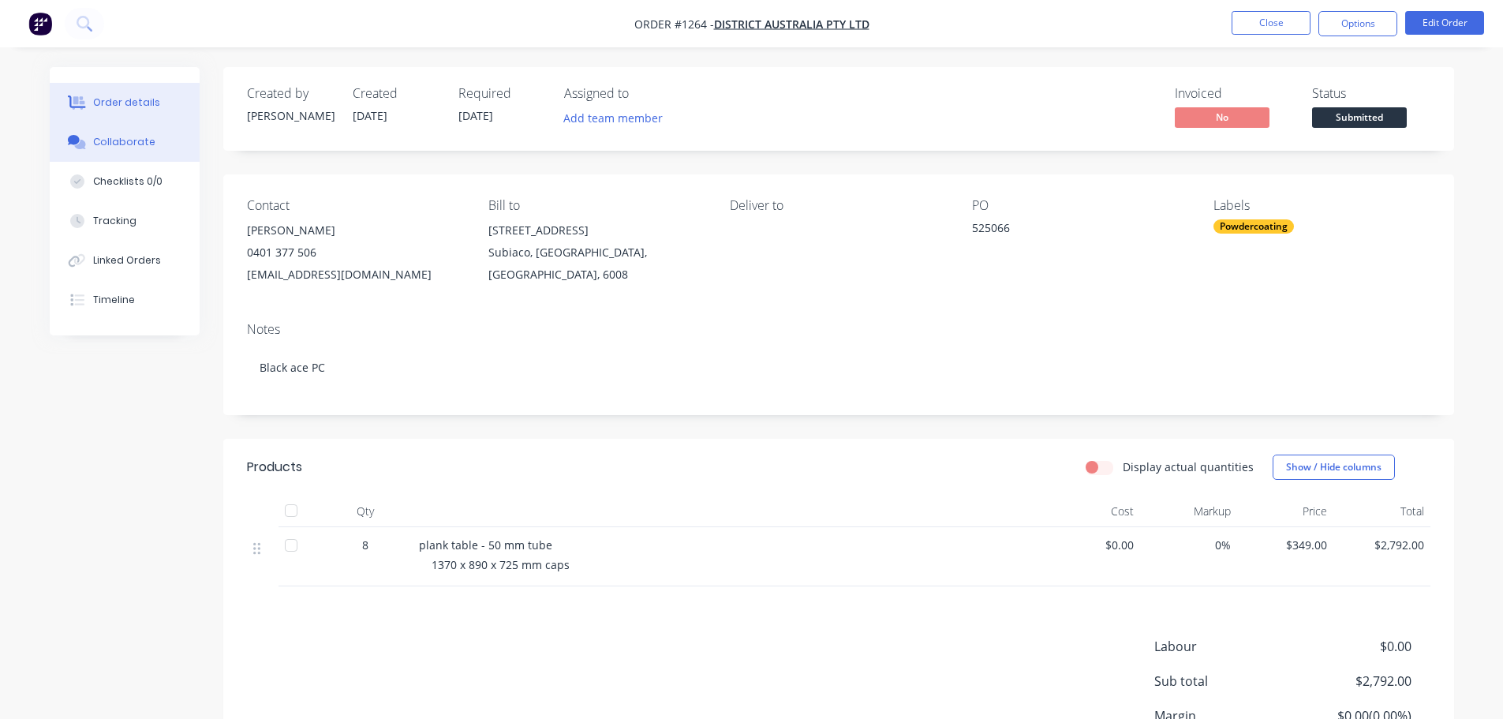
click at [137, 139] on div "Collaborate" at bounding box center [124, 142] width 62 height 14
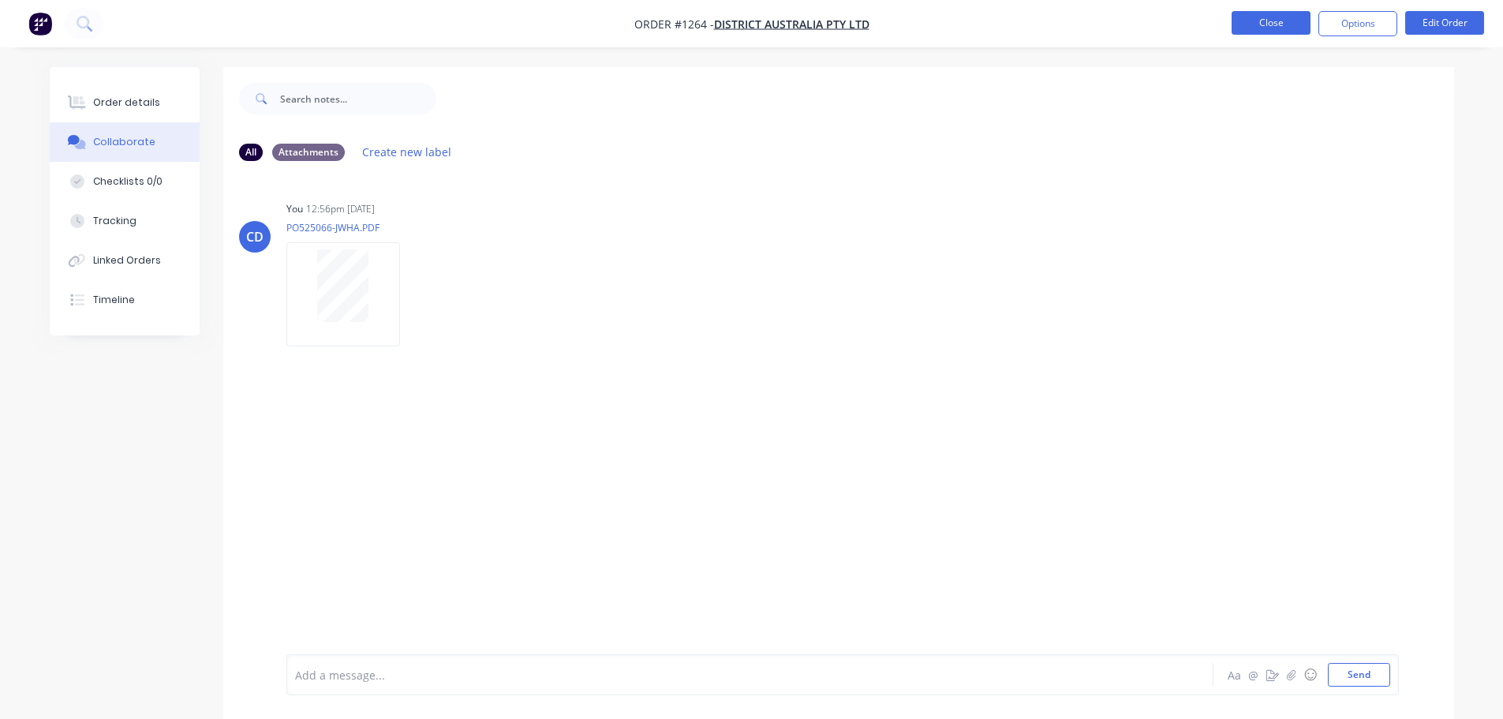
click at [1253, 17] on button "Close" at bounding box center [1271, 23] width 79 height 24
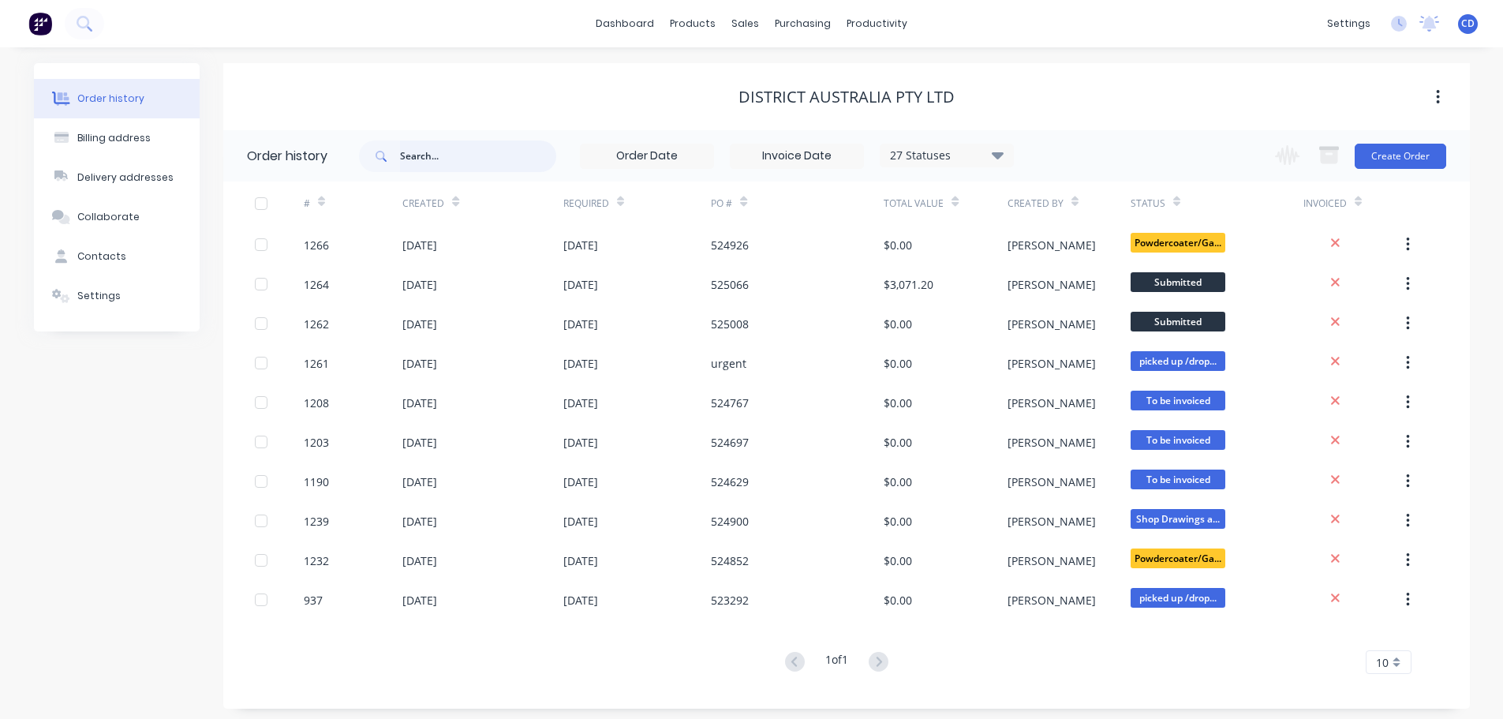
click at [492, 159] on input "text" at bounding box center [478, 156] width 156 height 32
type input "1136"
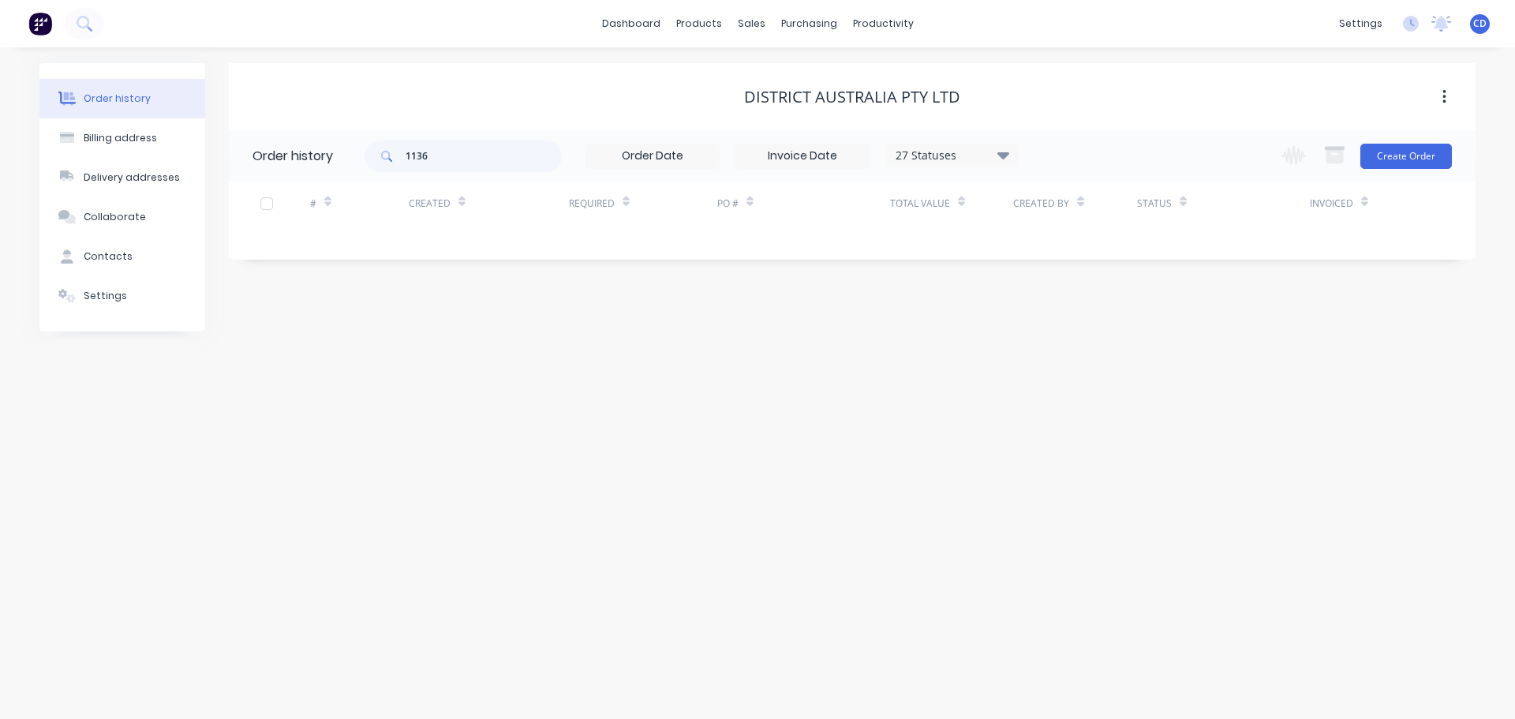
click at [934, 163] on div "27 Statuses" at bounding box center [952, 155] width 133 height 17
click at [1083, 337] on label at bounding box center [1083, 337] width 0 height 0
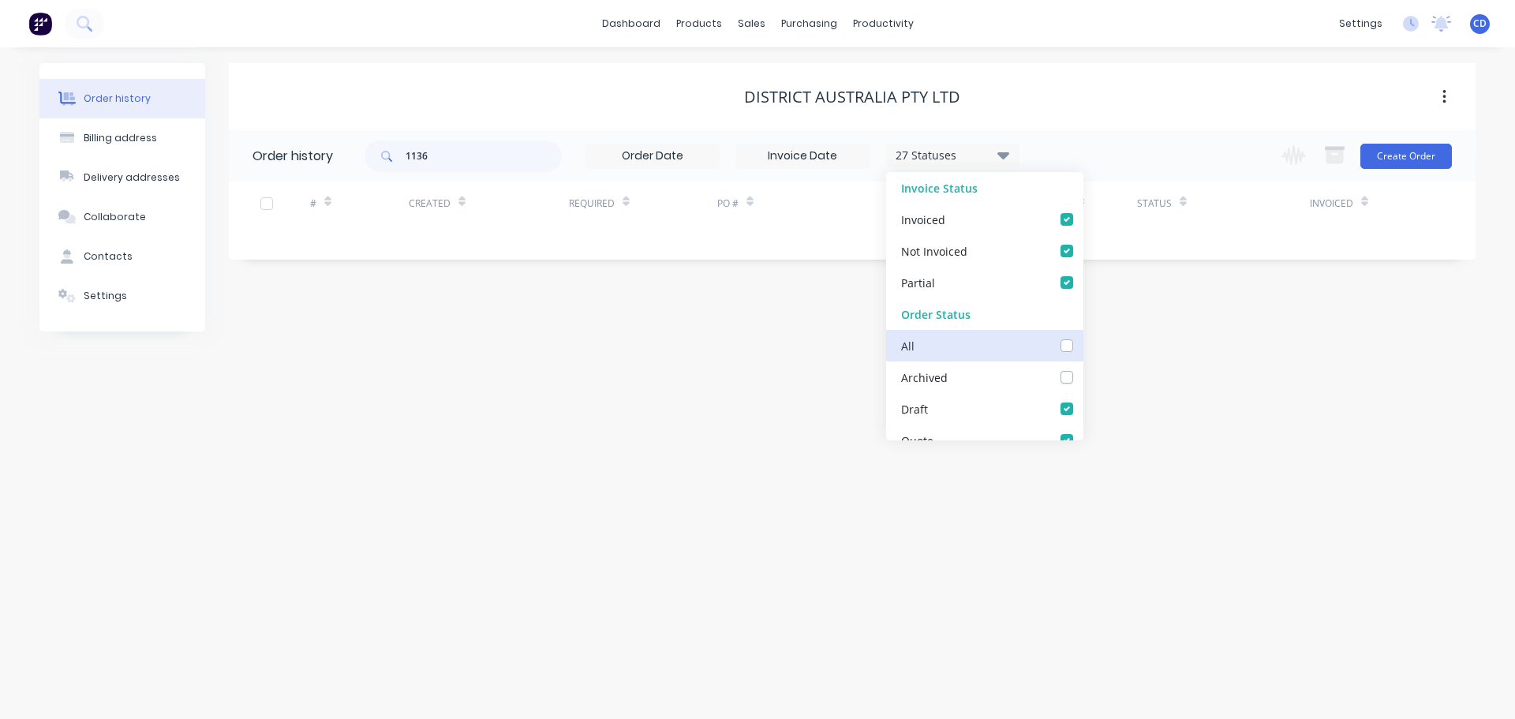
click at [1083, 350] on input "checkbox" at bounding box center [1089, 344] width 13 height 15
checkbox input "true"
drag, startPoint x: 676, startPoint y: 369, endPoint x: 658, endPoint y: 369, distance: 18.2
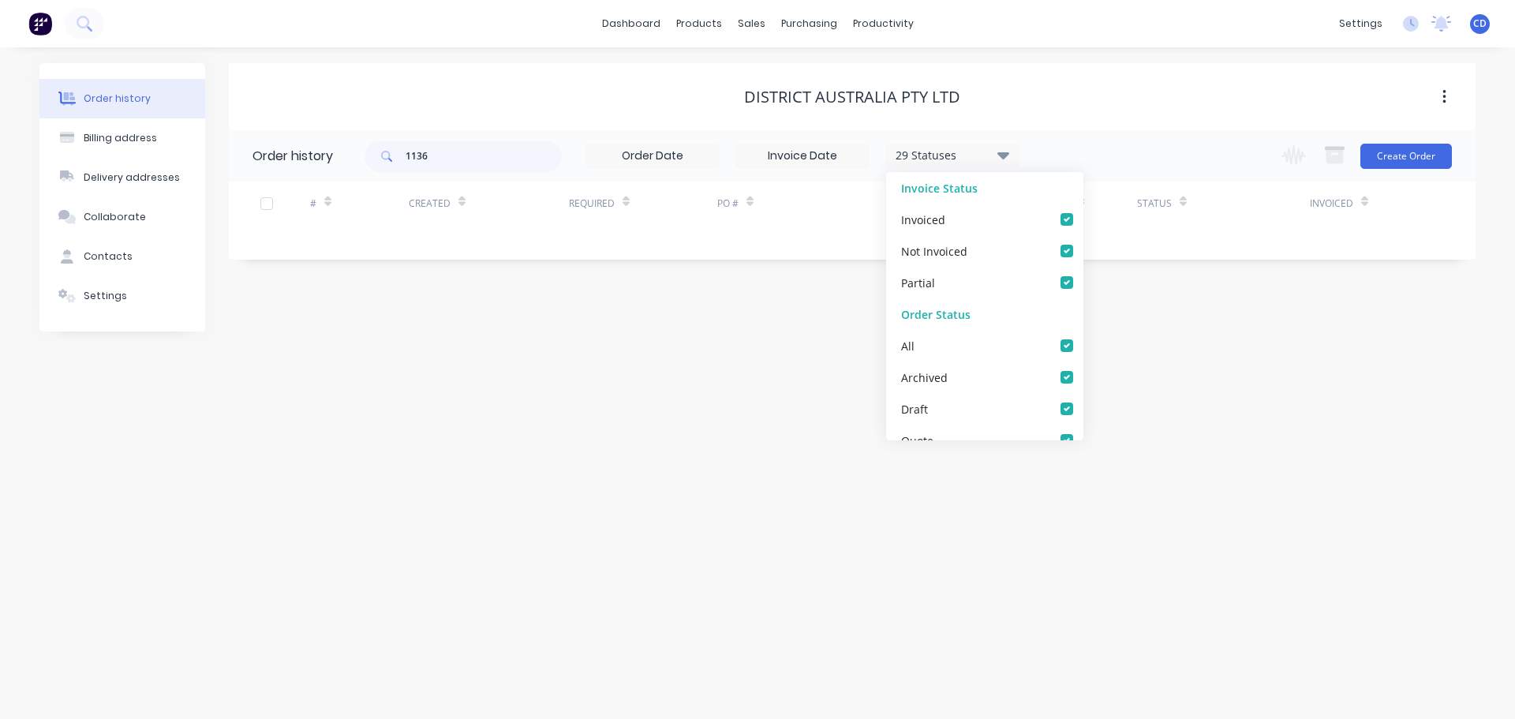
click at [674, 369] on div "Order history Billing address Delivery addresses Collaborate Contacts Settings …" at bounding box center [757, 383] width 1515 height 672
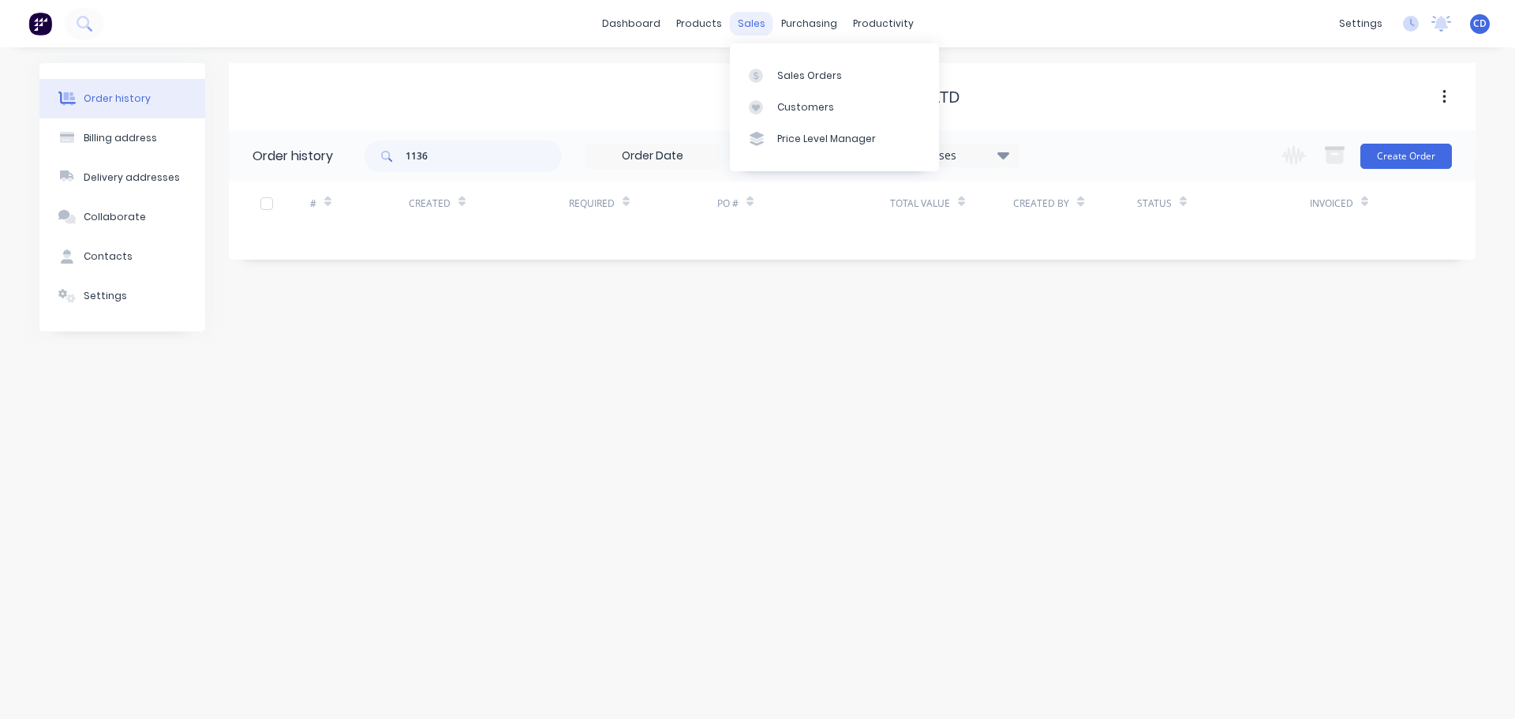
click at [757, 22] on div "sales" at bounding box center [751, 24] width 43 height 24
click at [816, 76] on div "Sales Orders" at bounding box center [809, 76] width 65 height 14
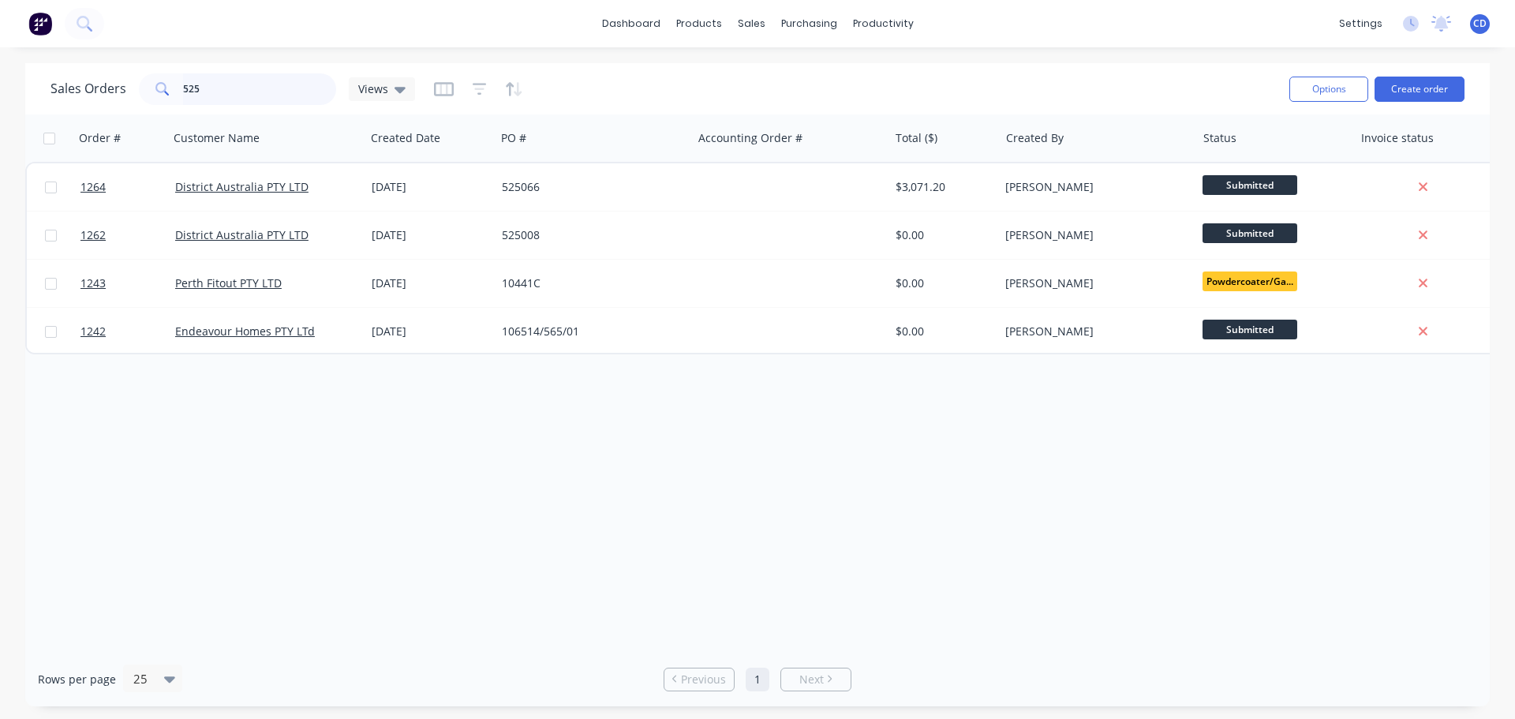
click at [208, 79] on input "525" at bounding box center [260, 89] width 154 height 32
type input "5"
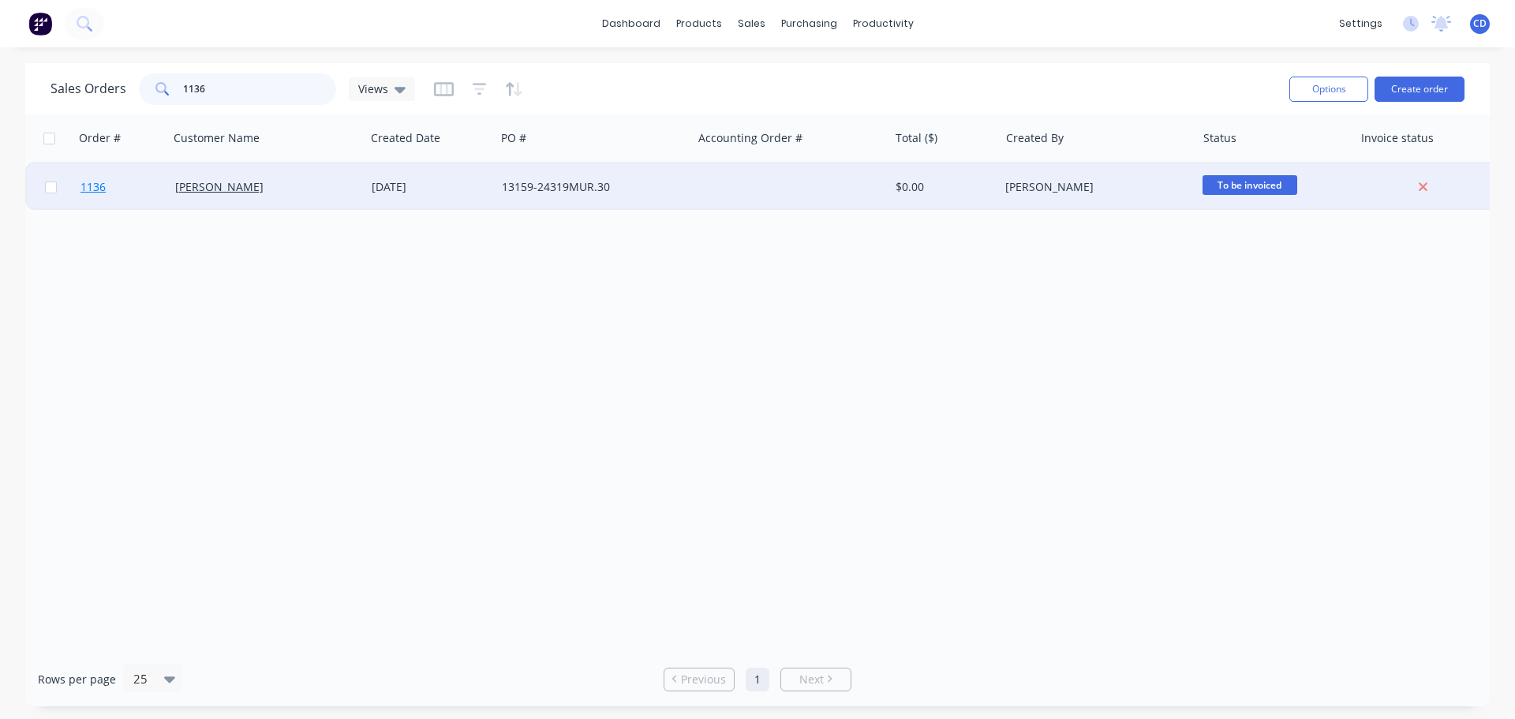
type input "1136"
click at [172, 193] on link "1136" at bounding box center [127, 186] width 95 height 47
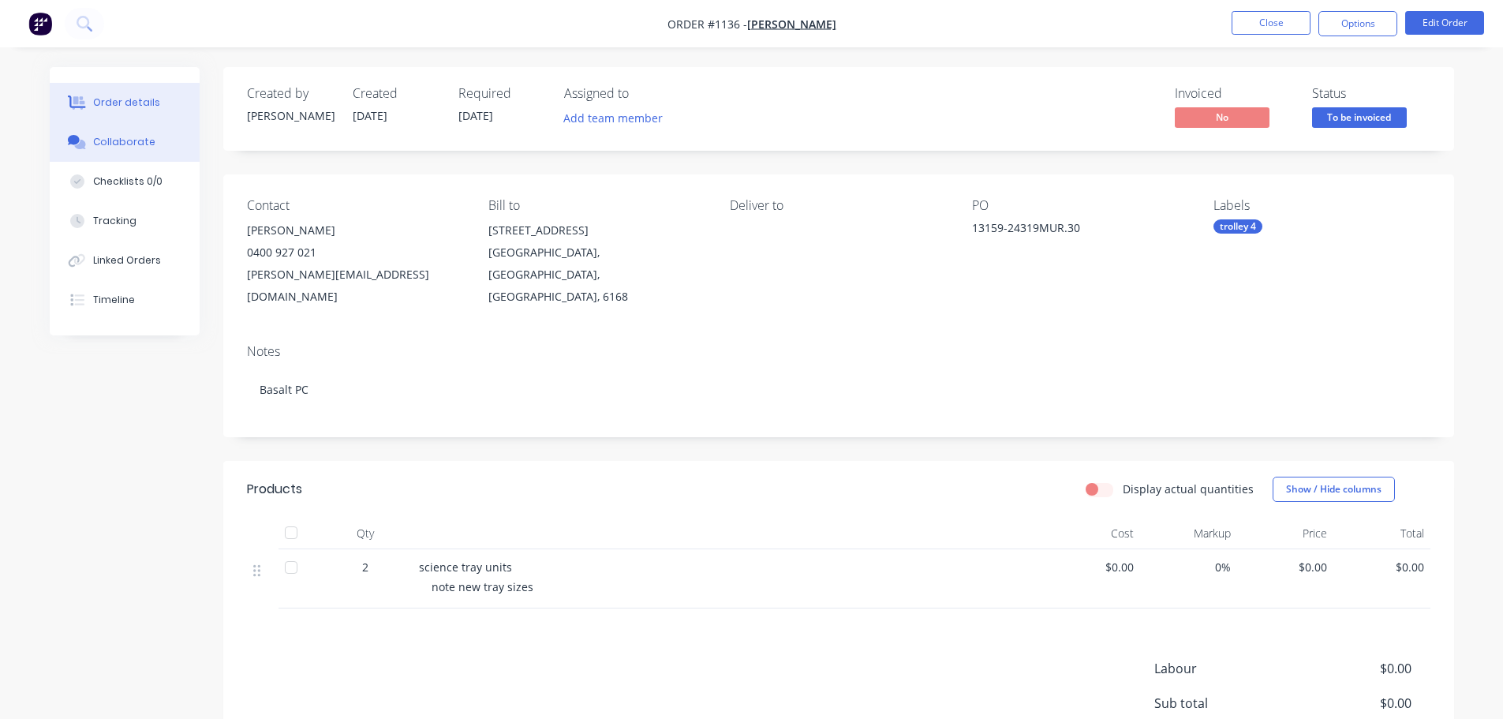
click at [122, 148] on div "Collaborate" at bounding box center [124, 142] width 62 height 14
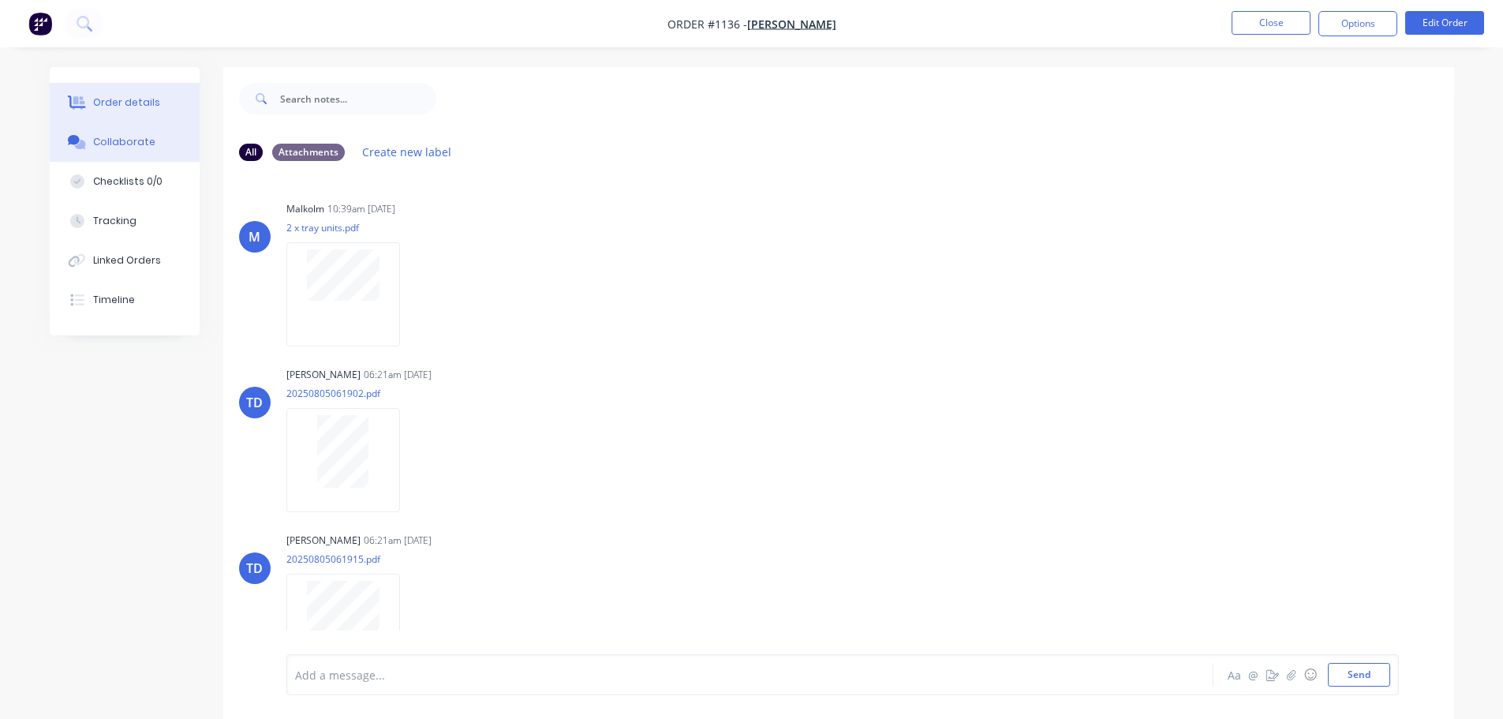
click at [109, 107] on div "Order details" at bounding box center [126, 102] width 67 height 14
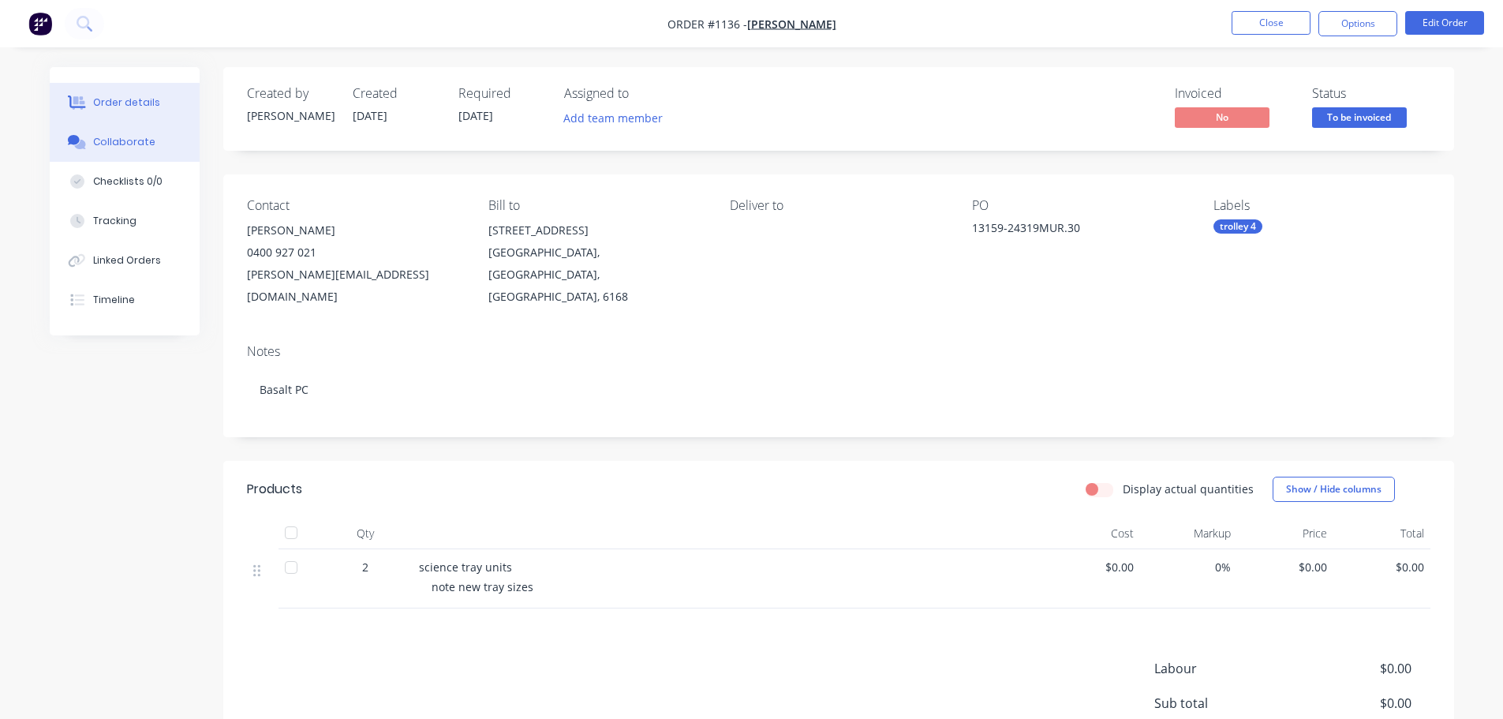
click at [109, 138] on div "Collaborate" at bounding box center [124, 142] width 62 height 14
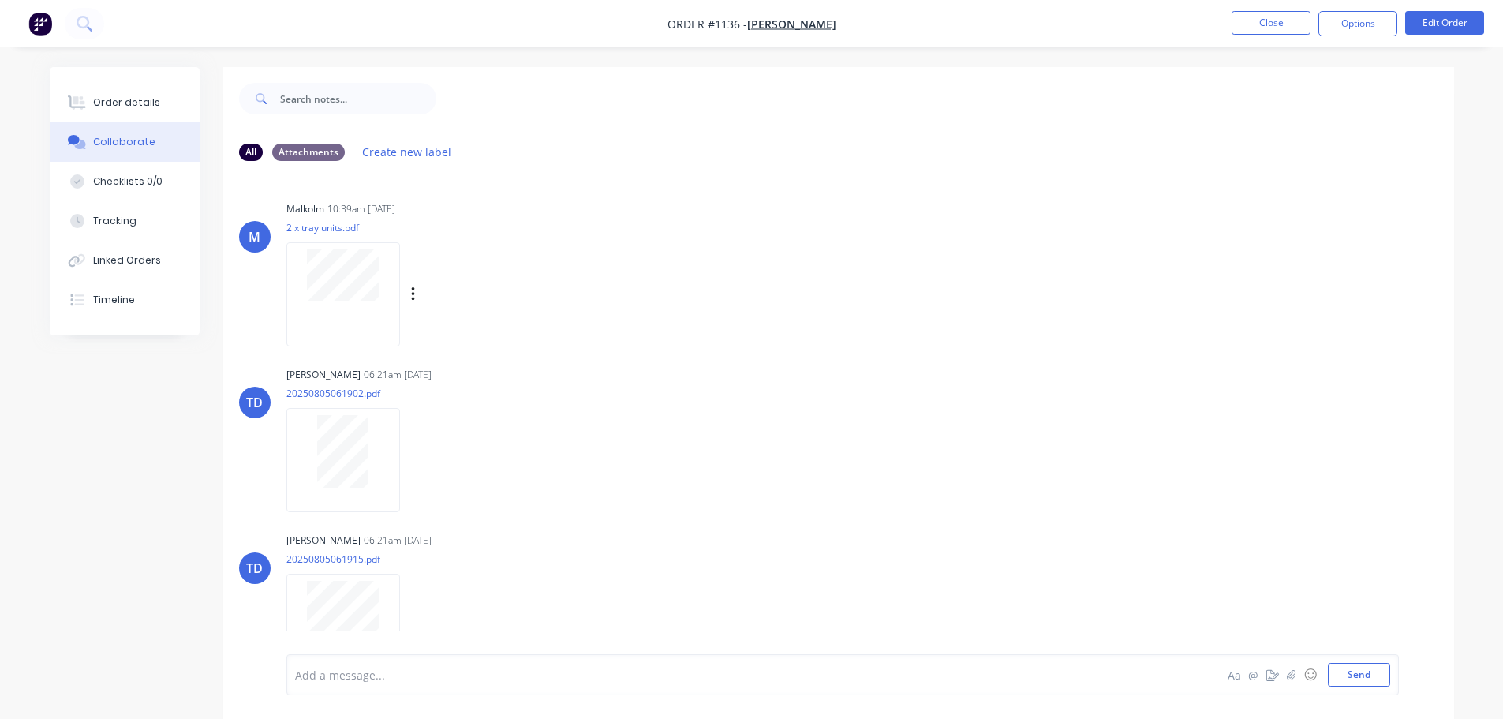
click at [353, 311] on div at bounding box center [343, 293] width 114 height 103
click at [127, 99] on div "Order details" at bounding box center [126, 102] width 67 height 14
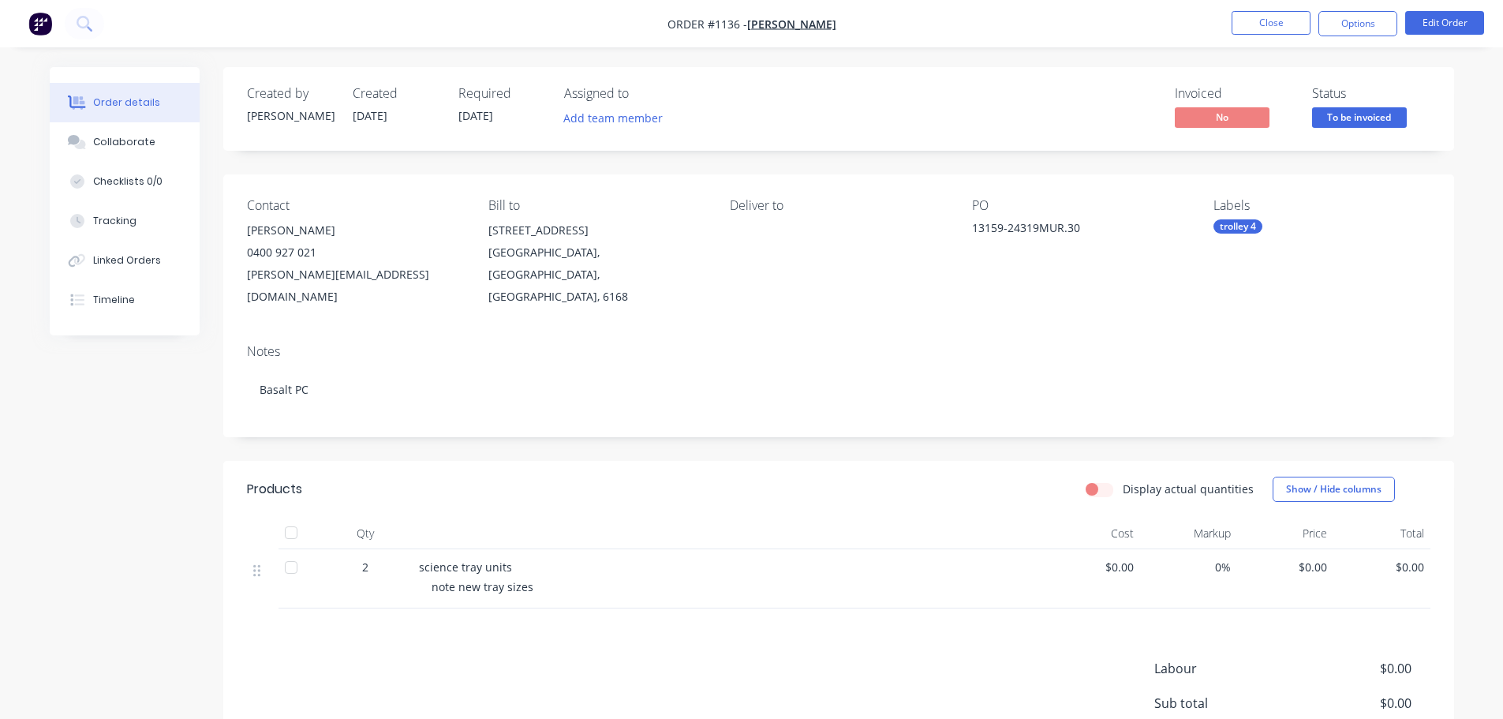
click at [1011, 231] on div "13159-24319MUR.30" at bounding box center [1070, 230] width 197 height 22
click at [1011, 230] on div "13159-24319MUR.30" at bounding box center [1070, 230] width 197 height 22
click at [997, 225] on div "13159-24319MUR.30" at bounding box center [1070, 230] width 197 height 22
drag, startPoint x: 970, startPoint y: 227, endPoint x: 1087, endPoint y: 230, distance: 116.8
click at [1088, 230] on div "Contact [PERSON_NAME] [PHONE_NUMBER] [PERSON_NAME][EMAIL_ADDRESS][DOMAIN_NAME] …" at bounding box center [838, 252] width 1231 height 157
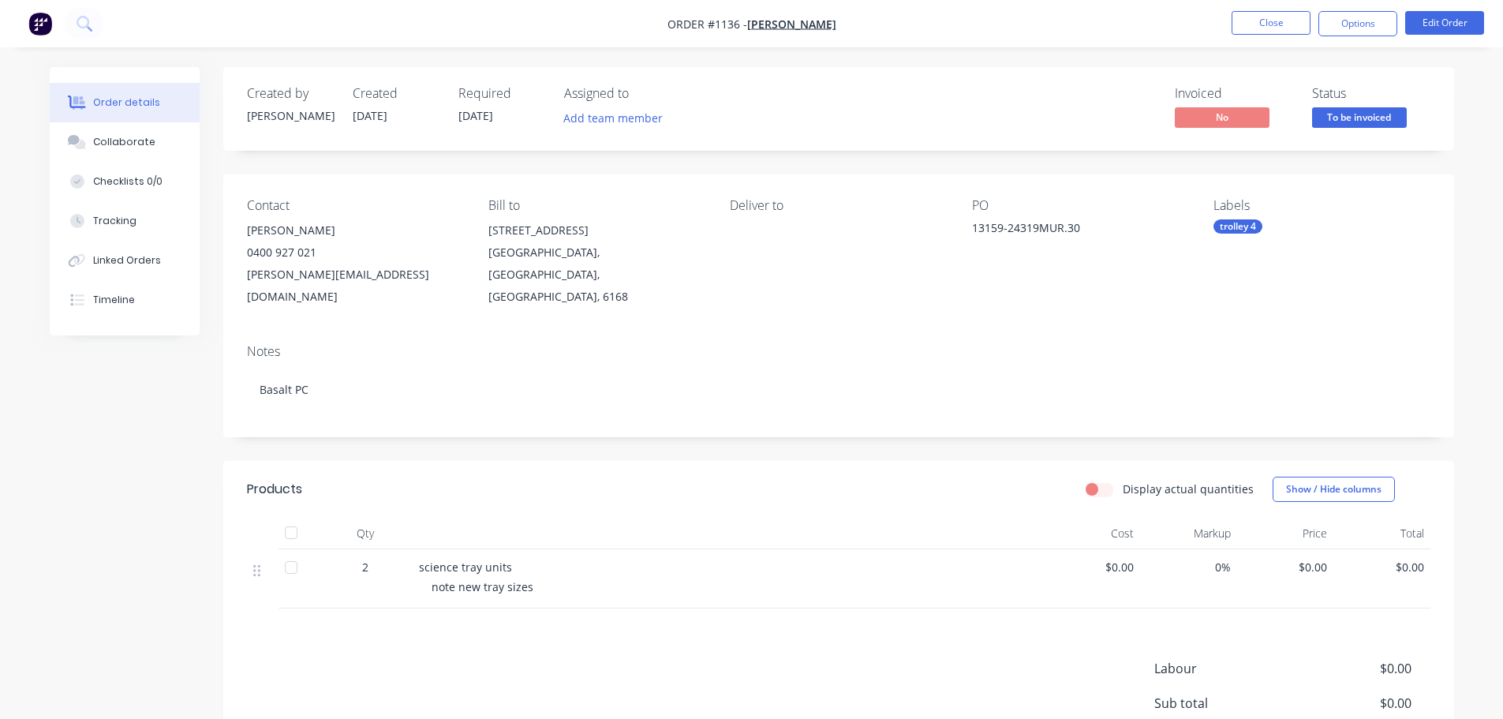
drag, startPoint x: 1061, startPoint y: 227, endPoint x: 1452, endPoint y: 202, distance: 392.2
click at [1413, 204] on div "Labels" at bounding box center [1322, 205] width 216 height 15
click at [111, 140] on div "Collaborate" at bounding box center [124, 142] width 62 height 14
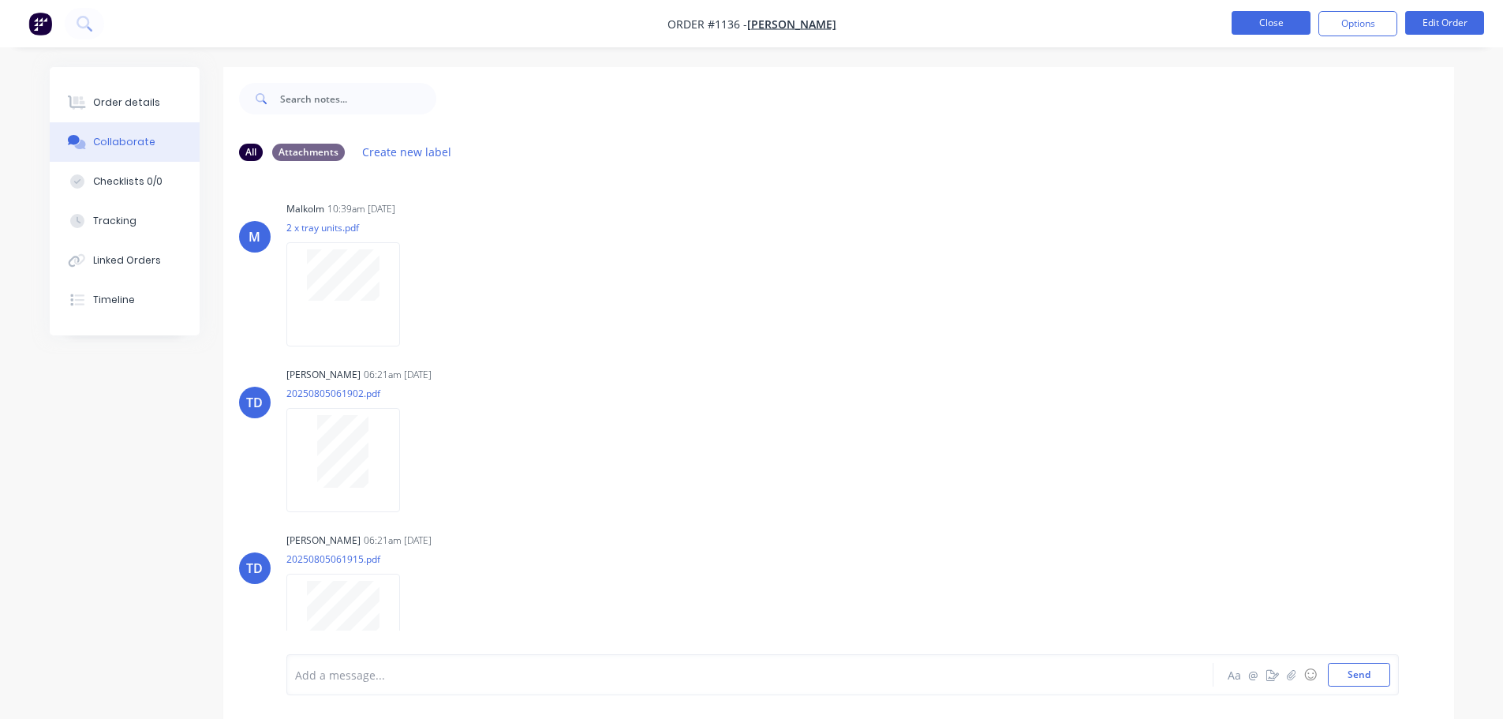
click at [1278, 27] on button "Close" at bounding box center [1271, 23] width 79 height 24
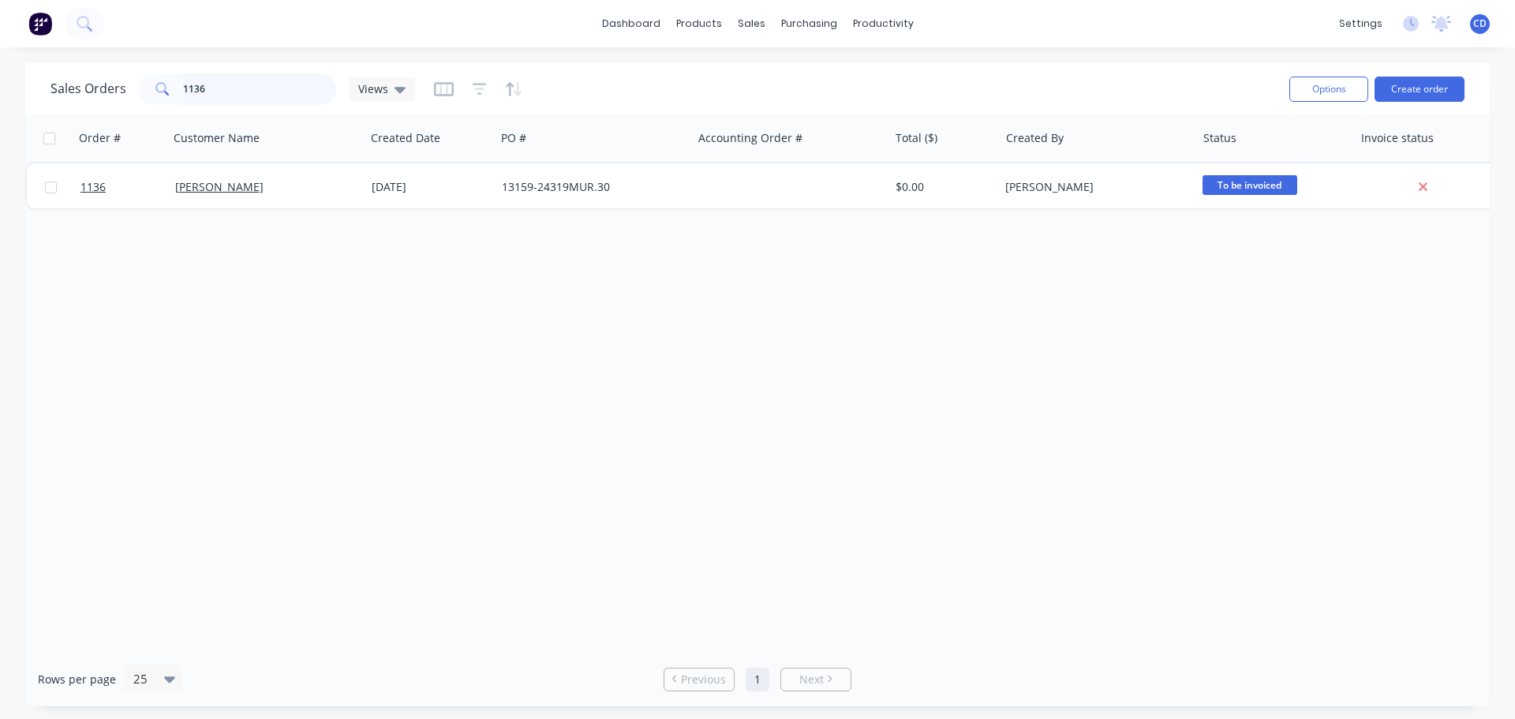
click at [300, 88] on input "1136" at bounding box center [260, 89] width 154 height 32
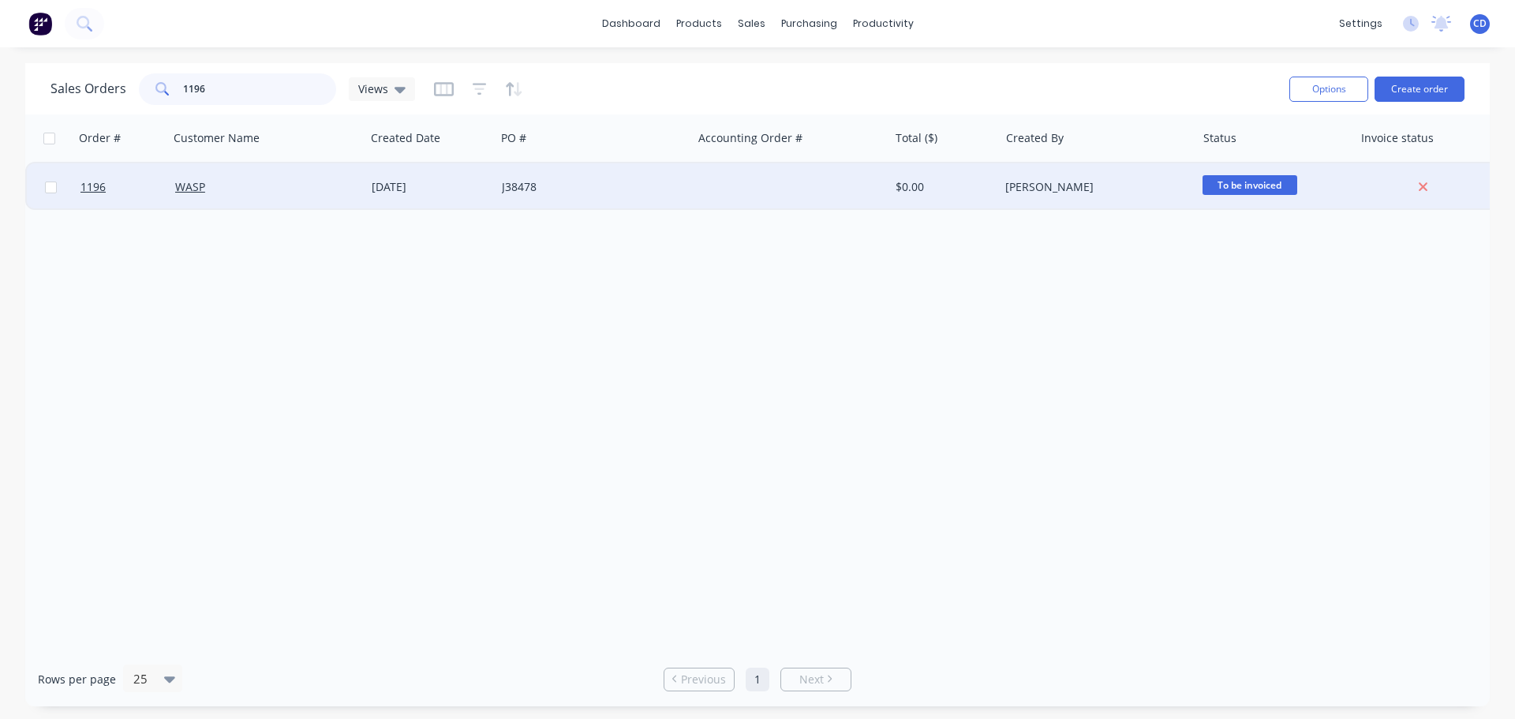
type input "1196"
click at [288, 202] on div "WASP" at bounding box center [267, 186] width 196 height 47
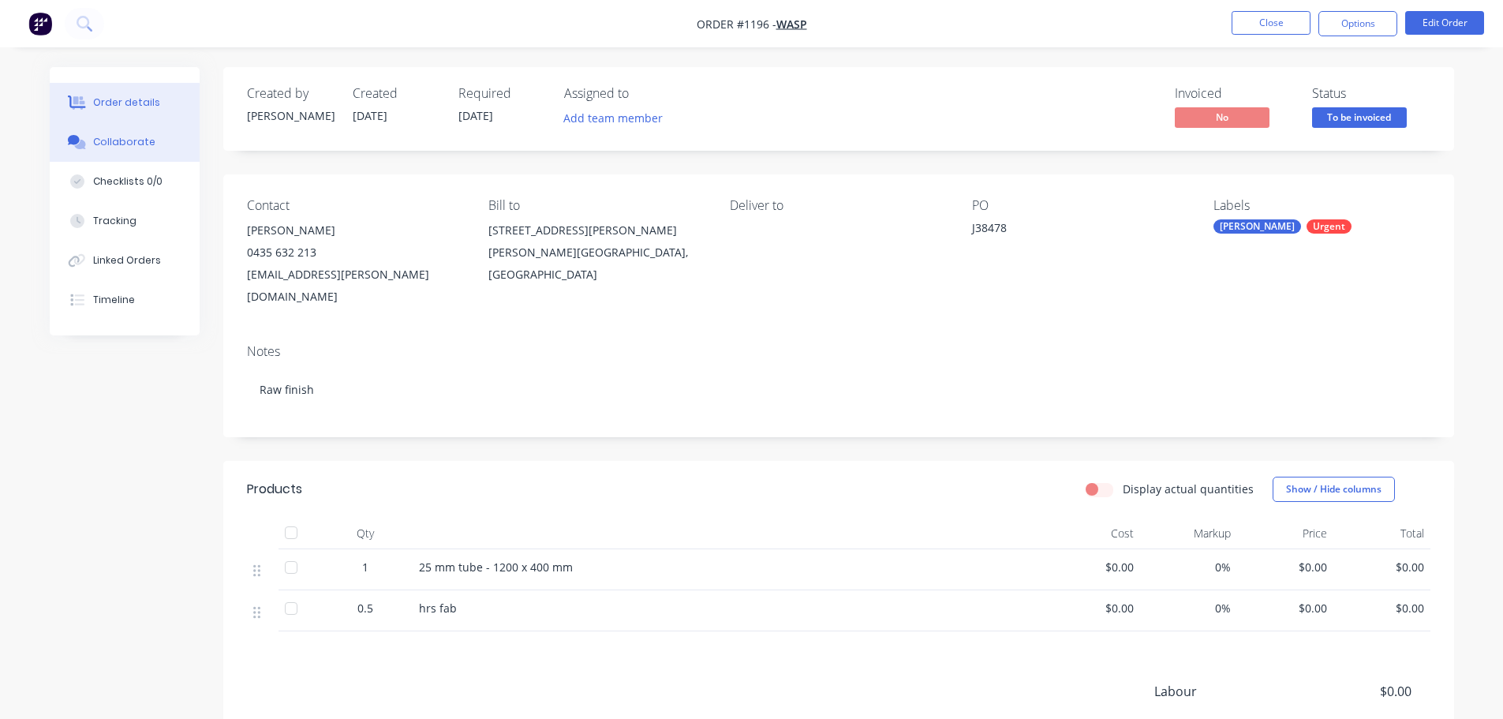
click at [134, 141] on div "Collaborate" at bounding box center [124, 142] width 62 height 14
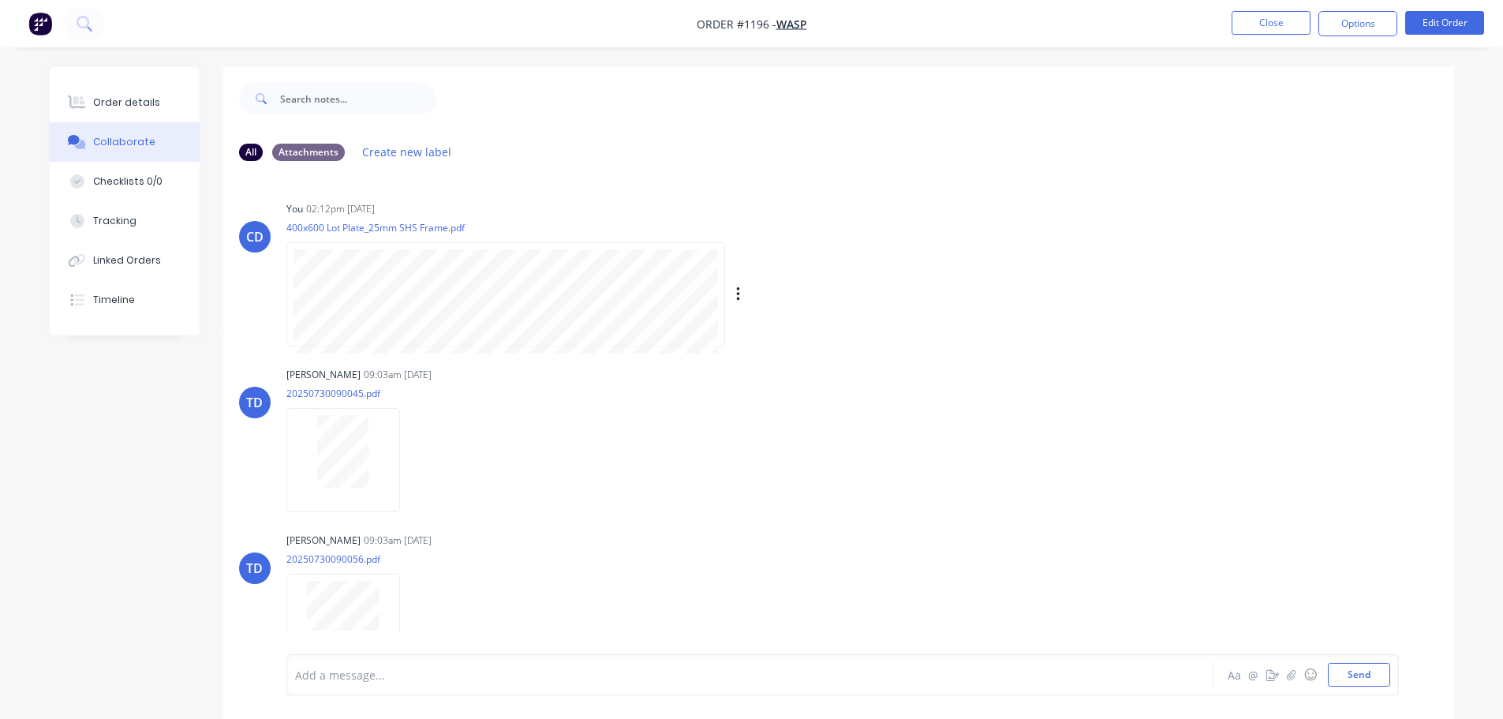
scroll to position [31, 0]
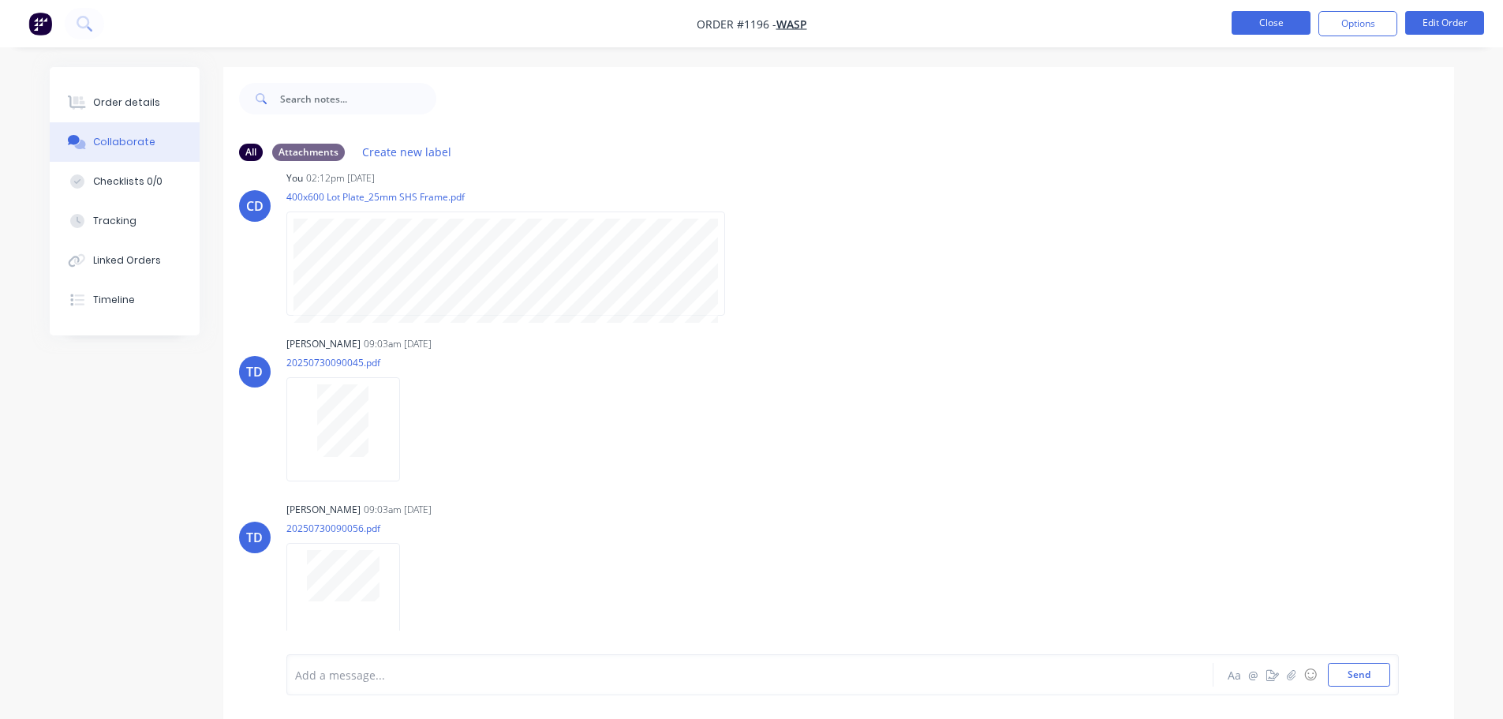
click at [1263, 17] on button "Close" at bounding box center [1271, 23] width 79 height 24
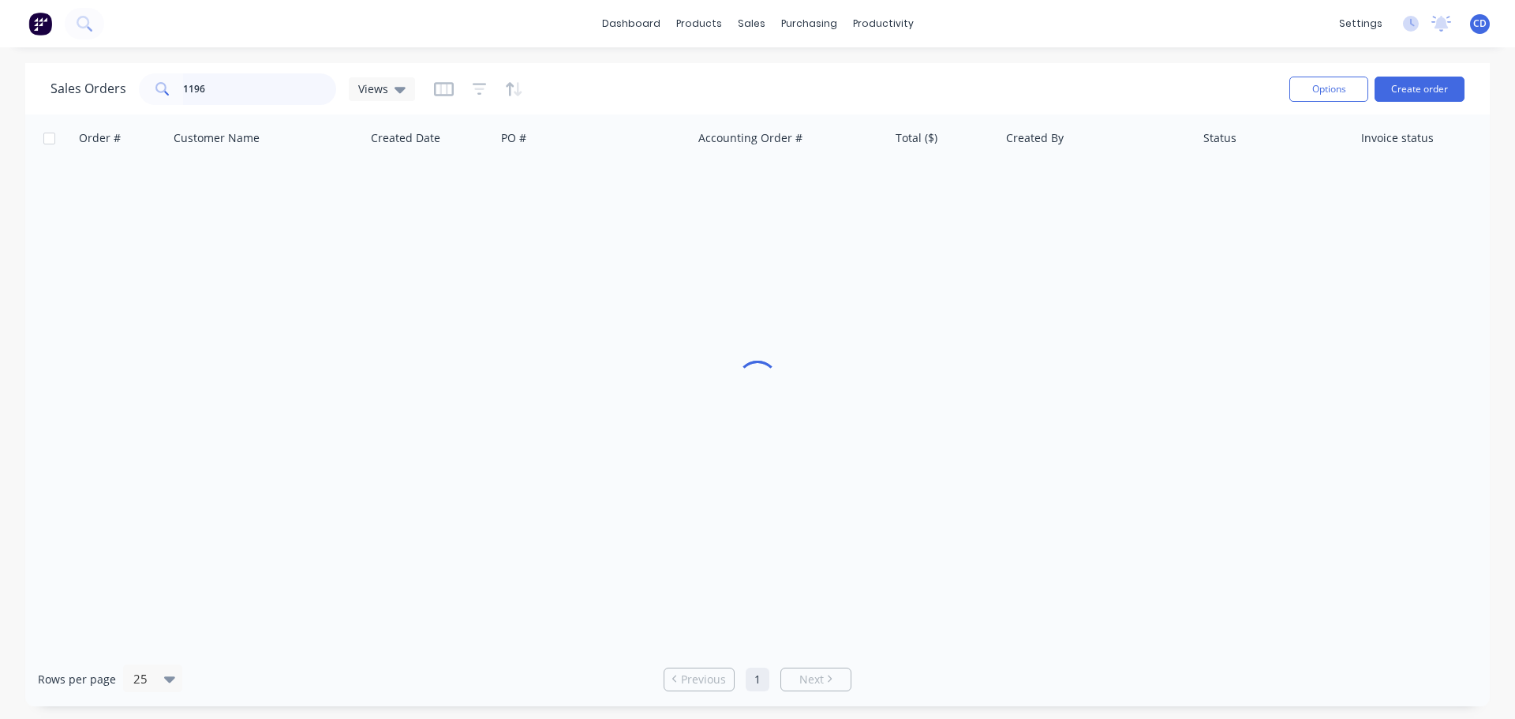
click at [238, 89] on input "1196" at bounding box center [260, 89] width 154 height 32
type input "1"
type input "1161"
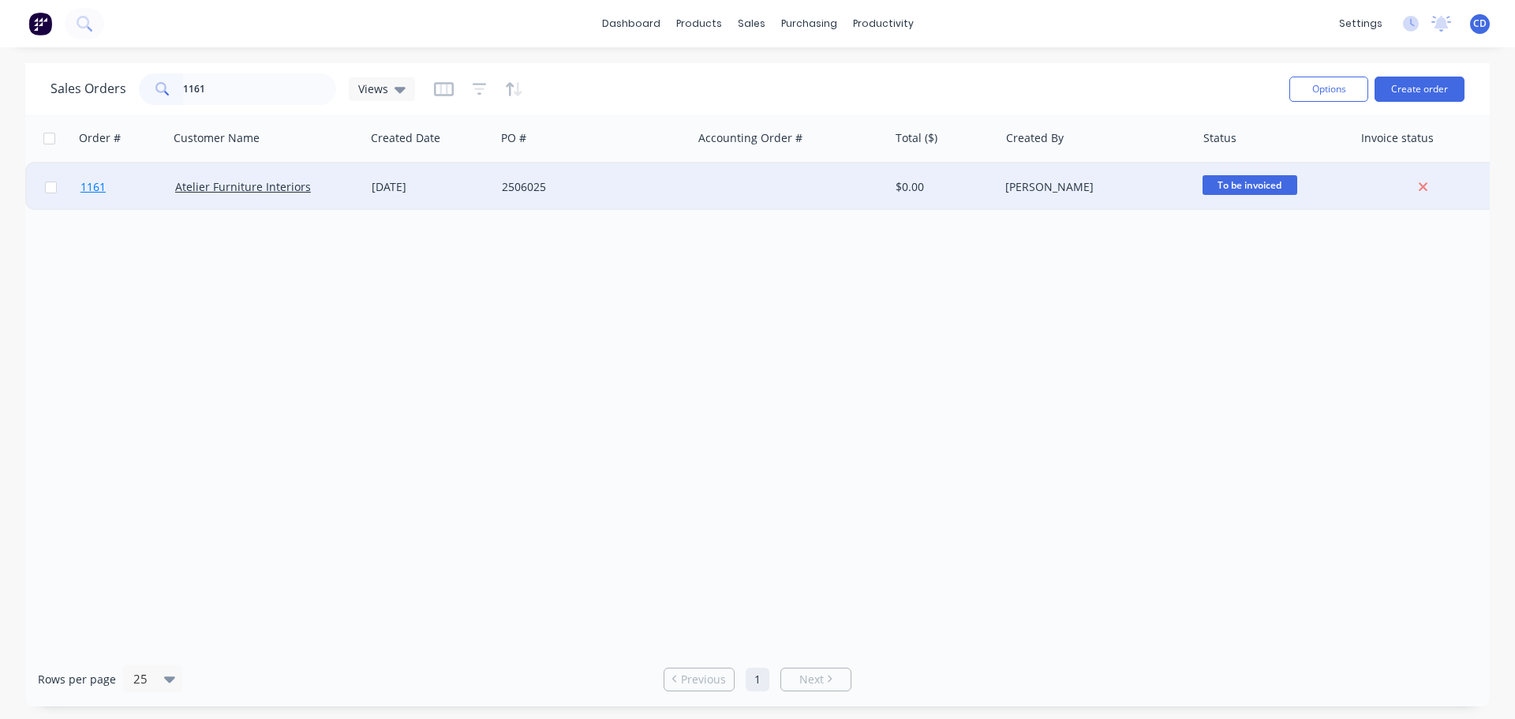
click at [126, 188] on link "1161" at bounding box center [127, 186] width 95 height 47
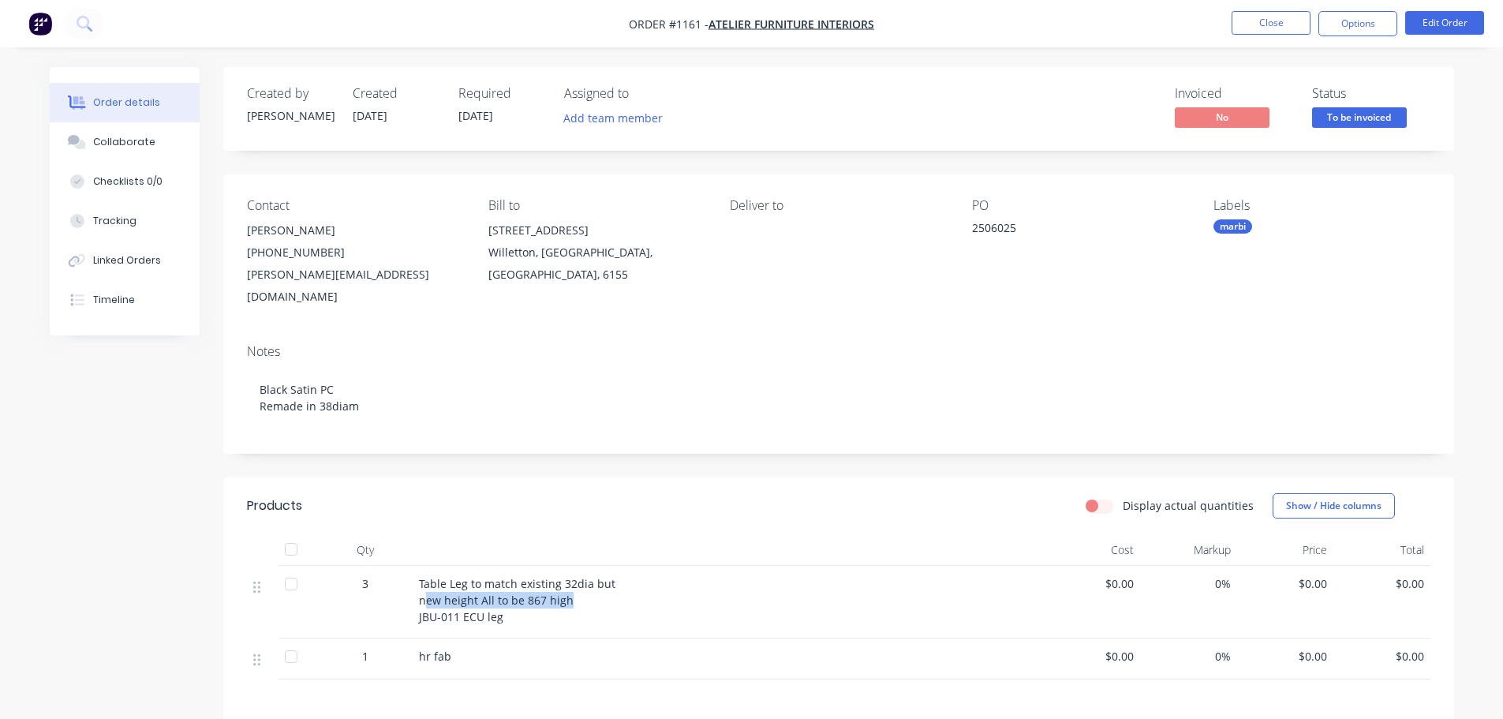
drag, startPoint x: 447, startPoint y: 574, endPoint x: 565, endPoint y: 574, distance: 117.6
click at [565, 576] on span "Table Leg to match existing 32dia but new height All to be 867 high JBU-011 ECU…" at bounding box center [517, 600] width 196 height 48
click at [116, 137] on div "Collaborate" at bounding box center [124, 142] width 62 height 14
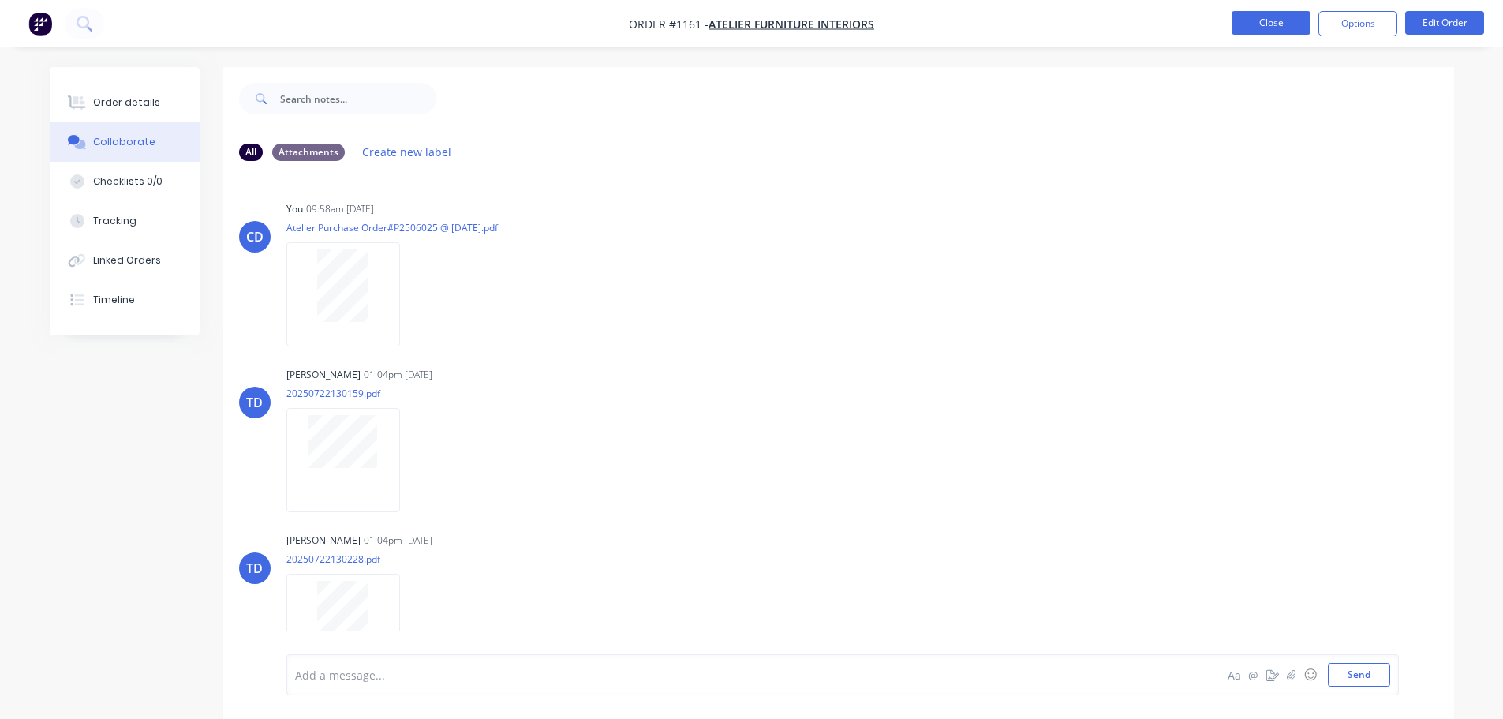
click at [1288, 21] on button "Close" at bounding box center [1271, 23] width 79 height 24
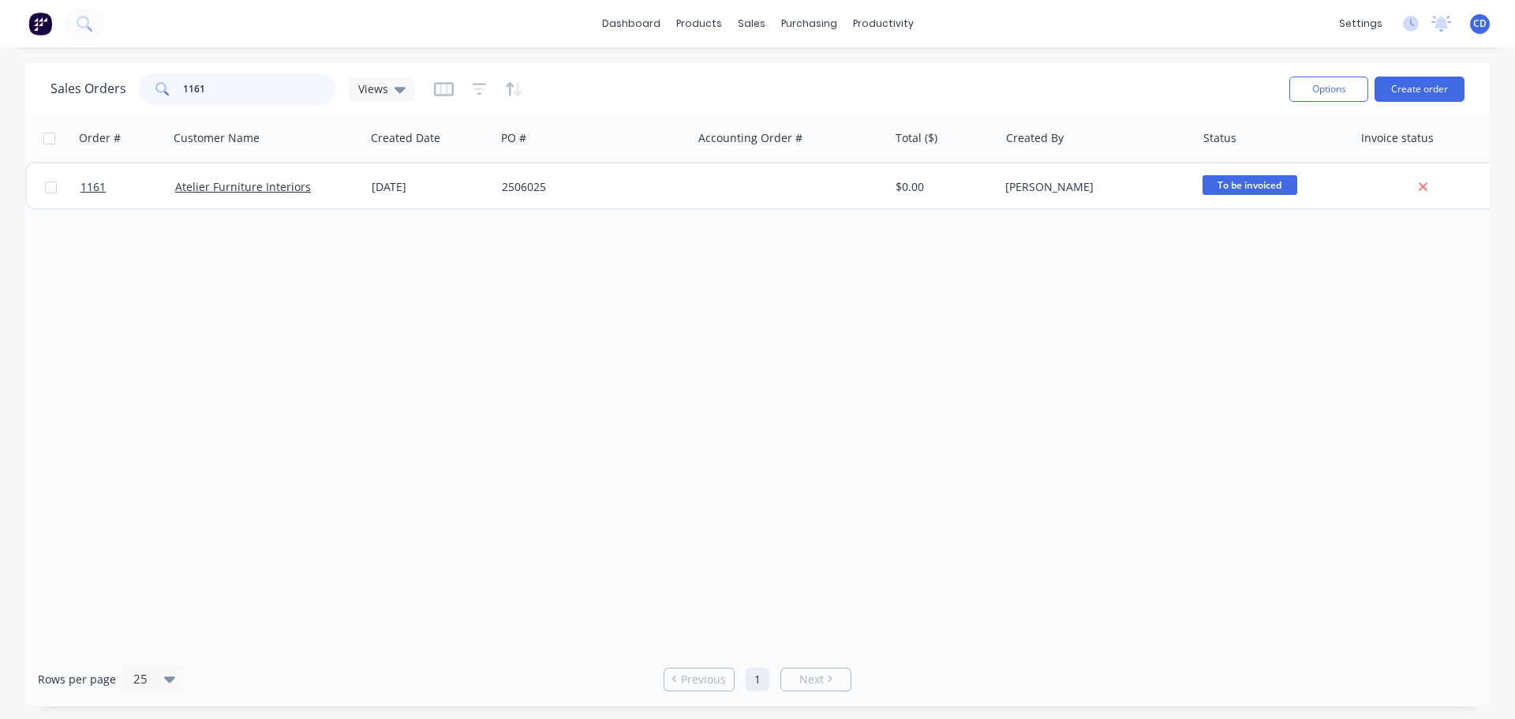
click at [268, 96] on input "1161" at bounding box center [260, 89] width 154 height 32
type input "1"
type input "1164"
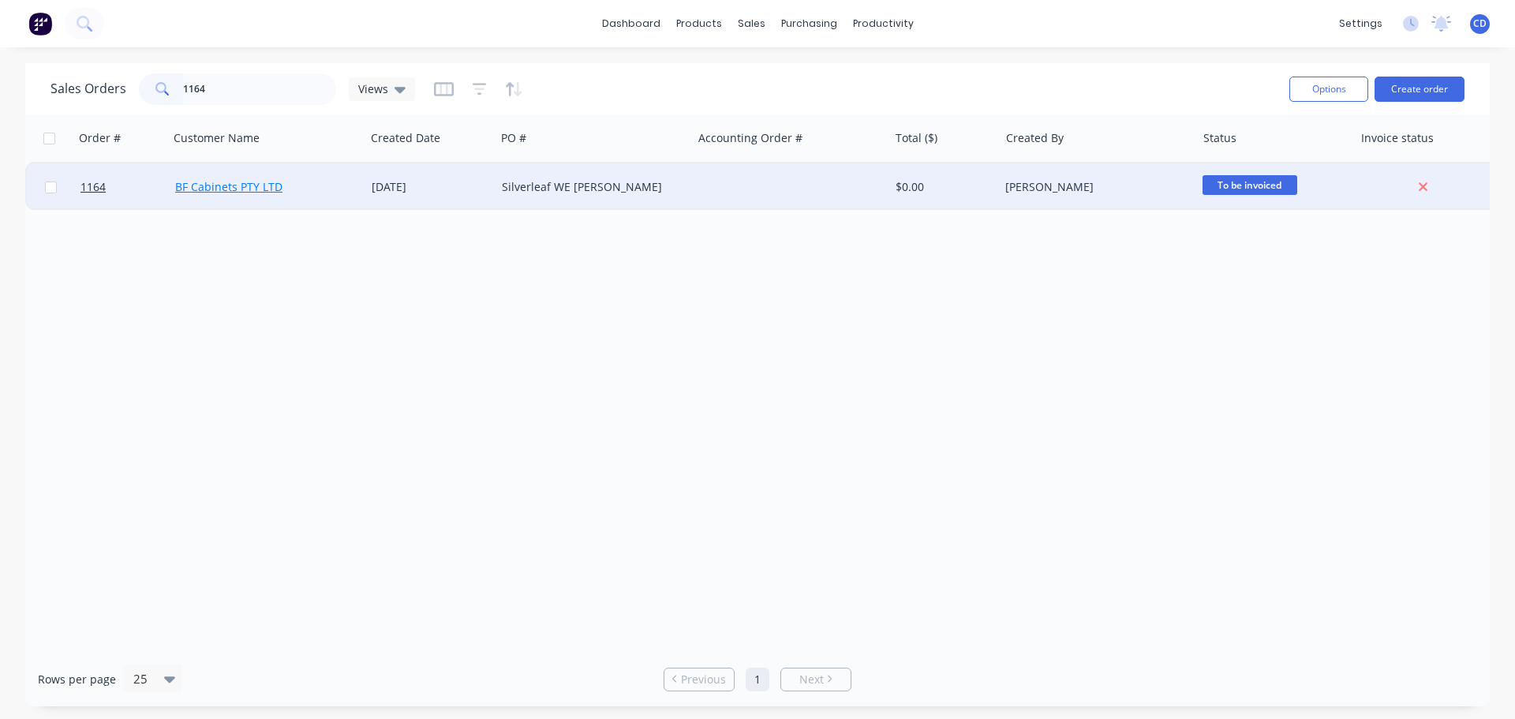
click at [236, 185] on link "BF Cabinets PTY LTD" at bounding box center [228, 186] width 107 height 15
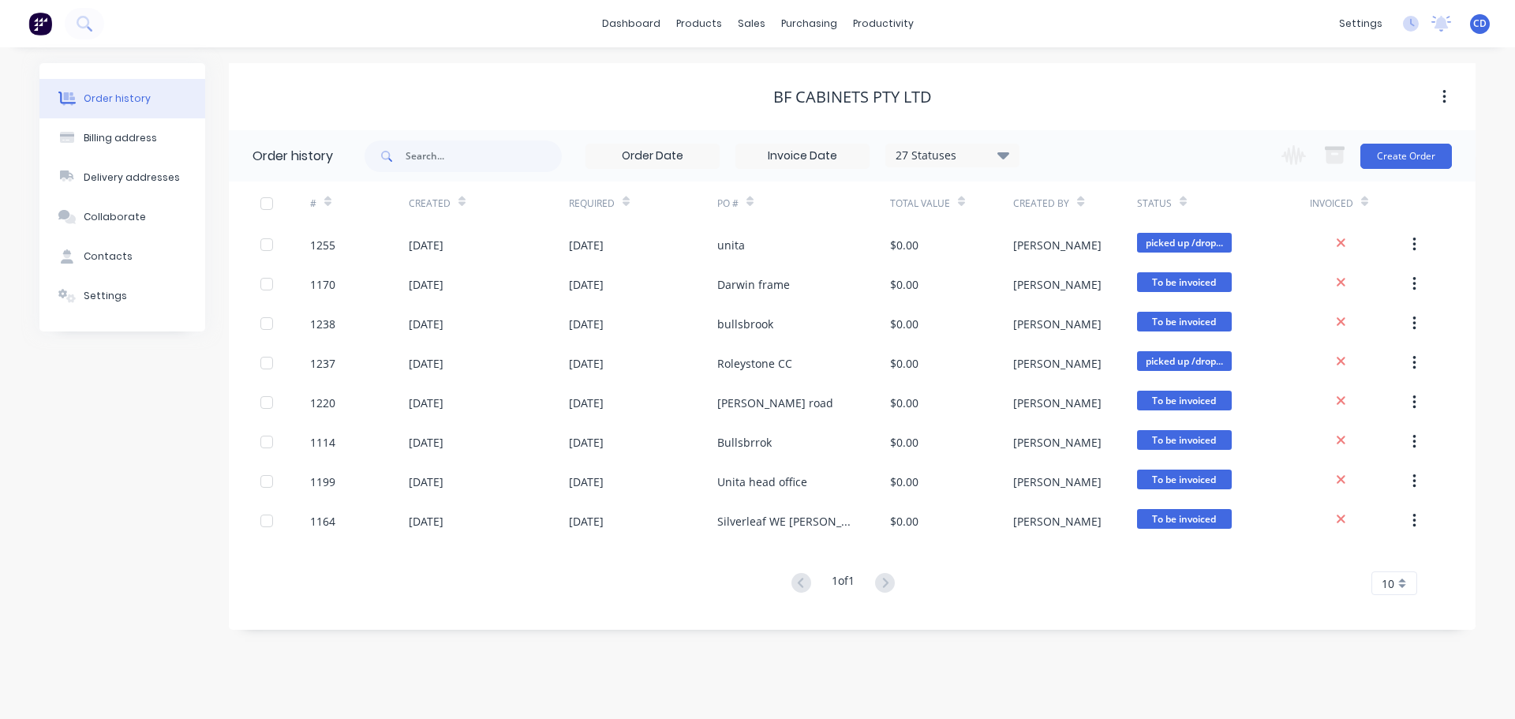
click at [930, 153] on div "27 Statuses" at bounding box center [952, 155] width 133 height 17
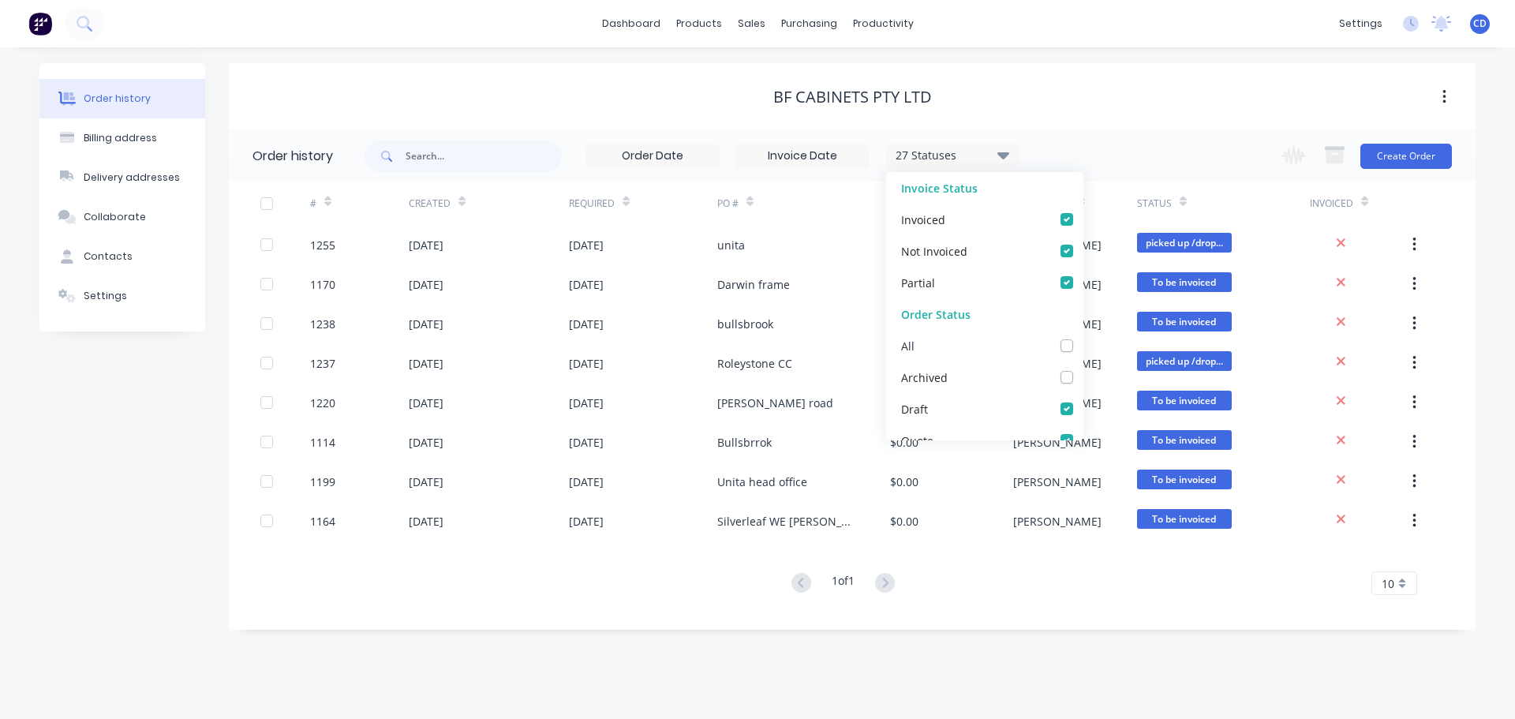
click at [1083, 337] on label at bounding box center [1083, 337] width 0 height 0
click at [1083, 349] on input "checkbox" at bounding box center [1089, 344] width 13 height 15
checkbox input "true"
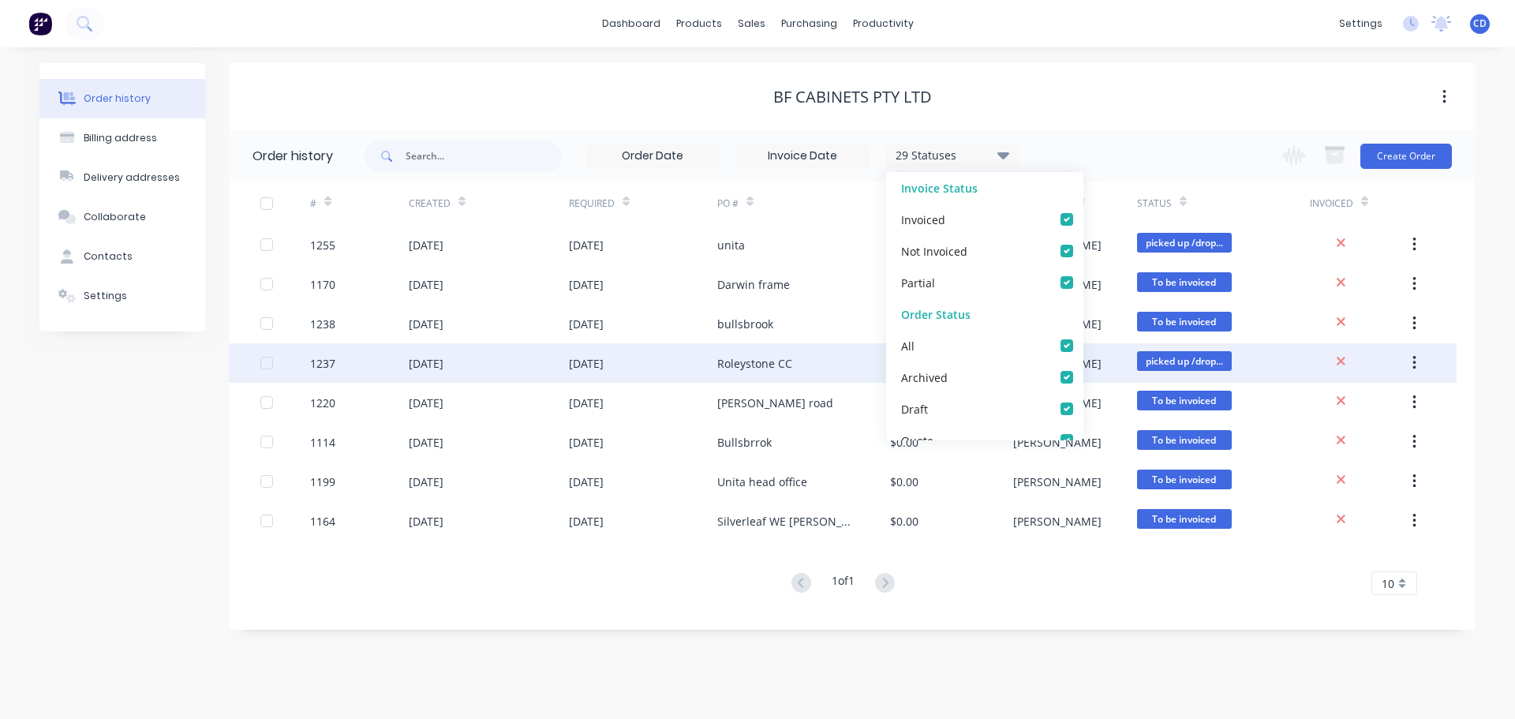
drag, startPoint x: 628, startPoint y: 380, endPoint x: 575, endPoint y: 383, distance: 53.0
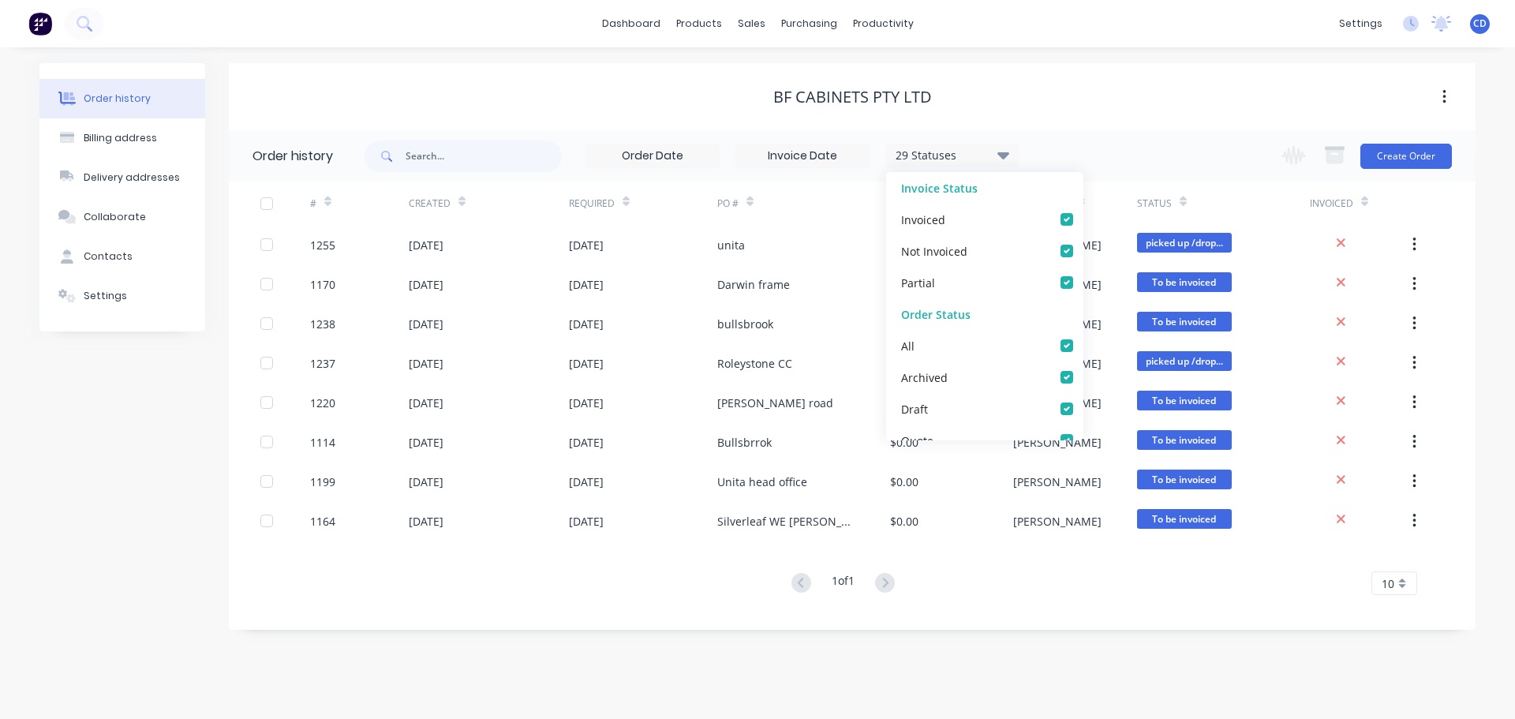
click at [627, 380] on div "[DATE]" at bounding box center [643, 362] width 148 height 39
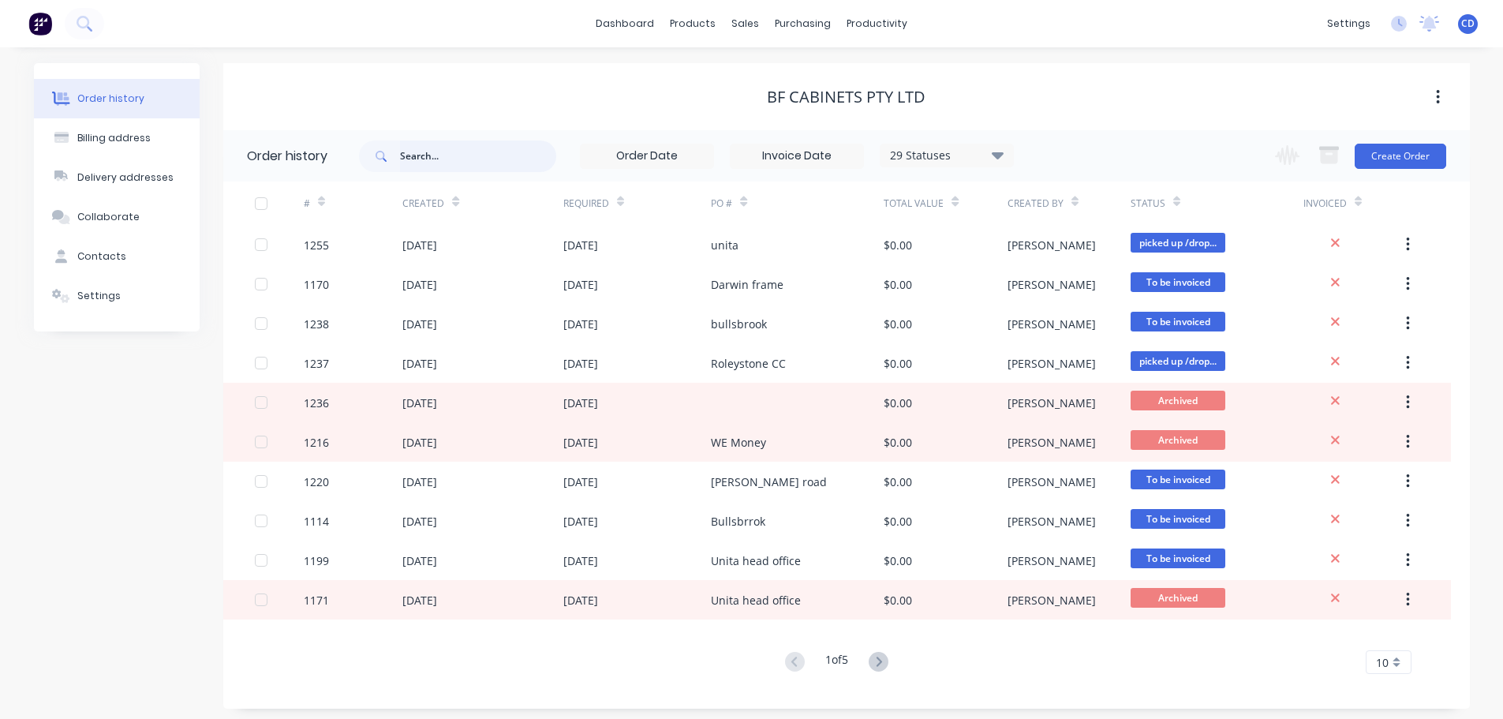
click at [451, 160] on input "text" at bounding box center [478, 156] width 156 height 32
type input "1164"
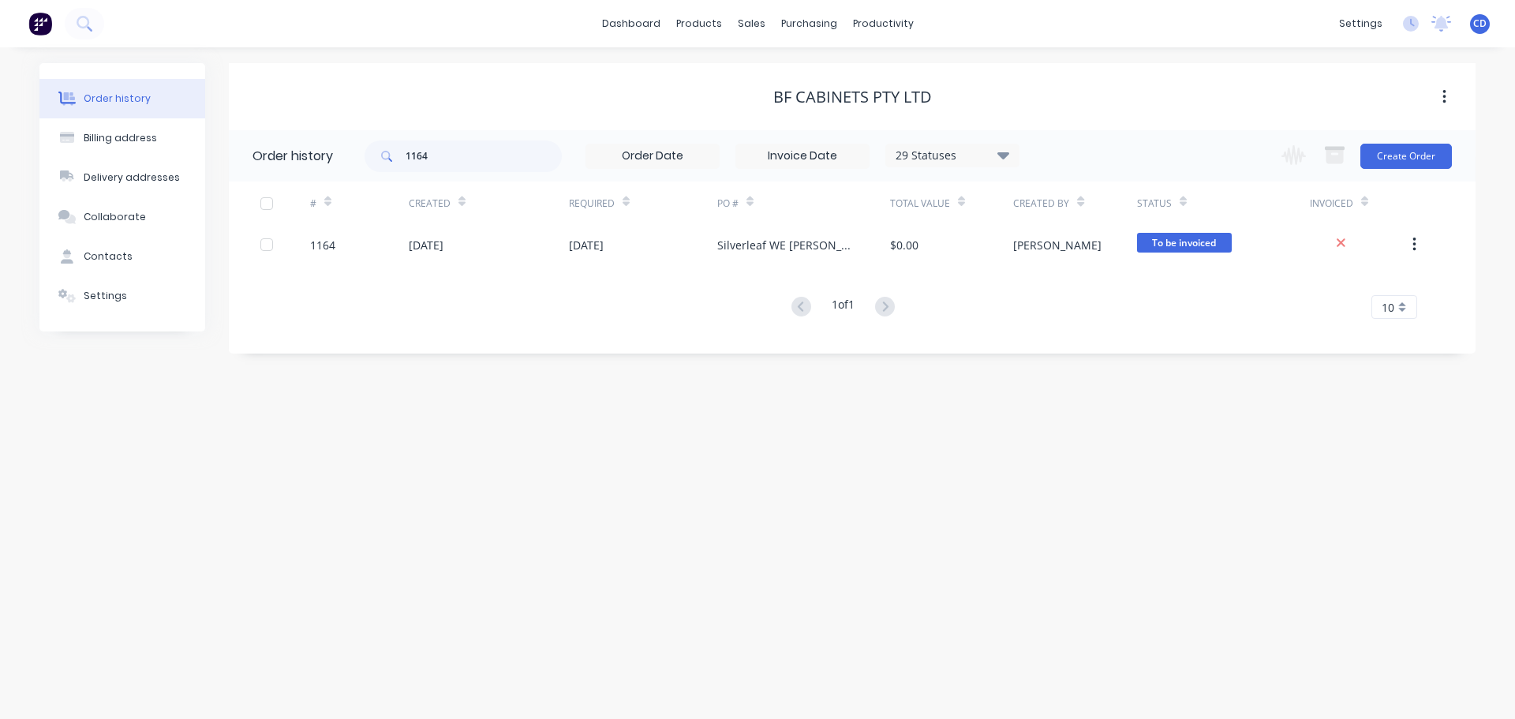
click at [427, 264] on div "# Created Required PO # Total Value Created By Status Invoiced 1164 [DATE] [DAT…" at bounding box center [843, 249] width 1228 height 137
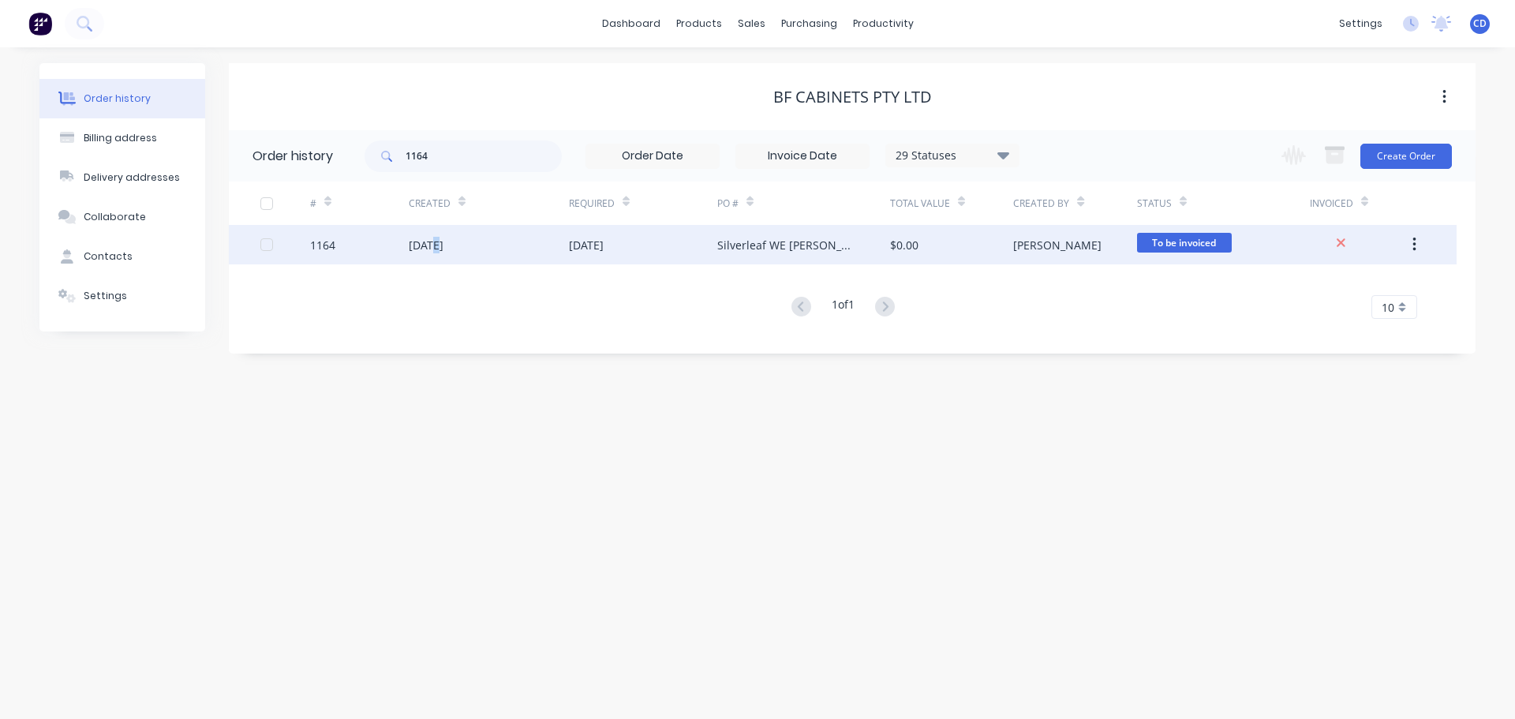
click at [433, 255] on div "[DATE]" at bounding box center [489, 244] width 160 height 39
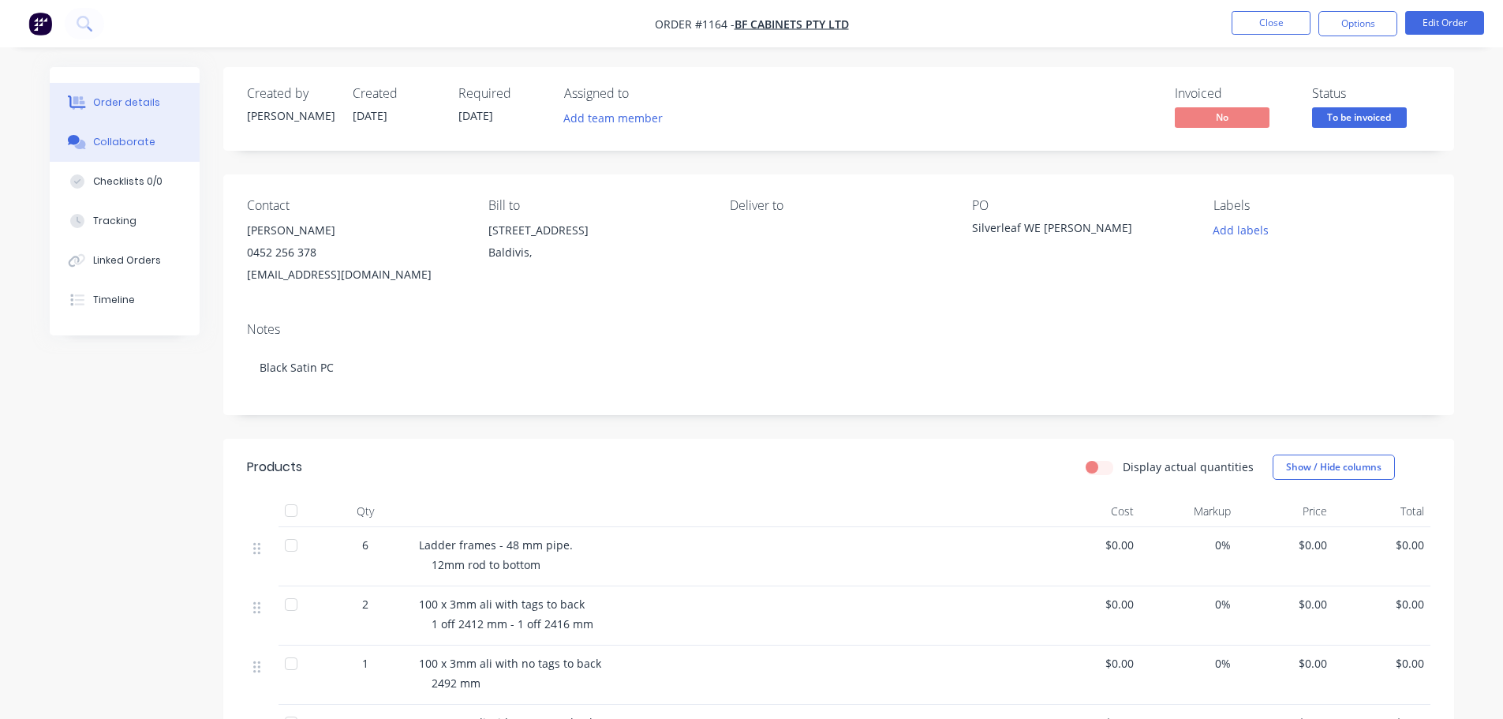
click at [133, 133] on button "Collaborate" at bounding box center [125, 141] width 150 height 39
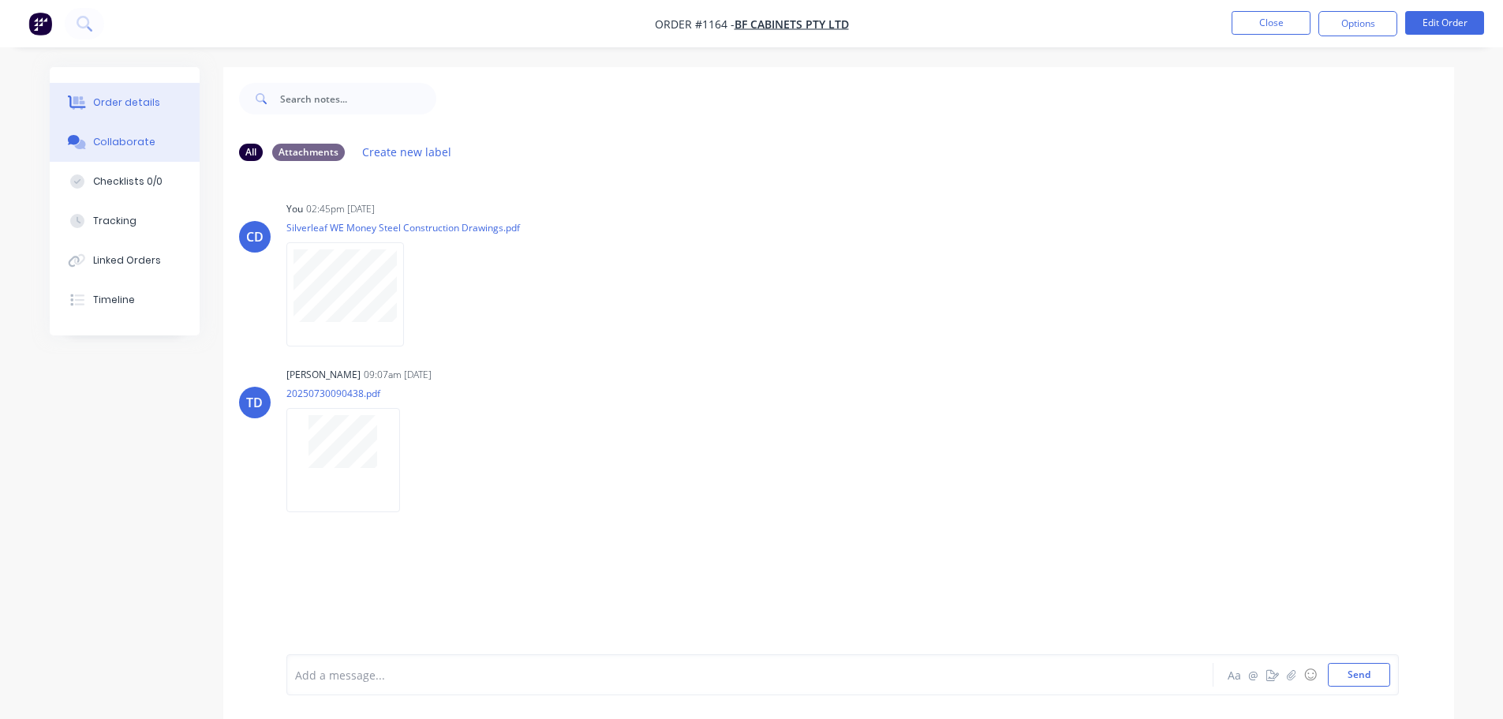
click at [122, 97] on div "Order details" at bounding box center [126, 102] width 67 height 14
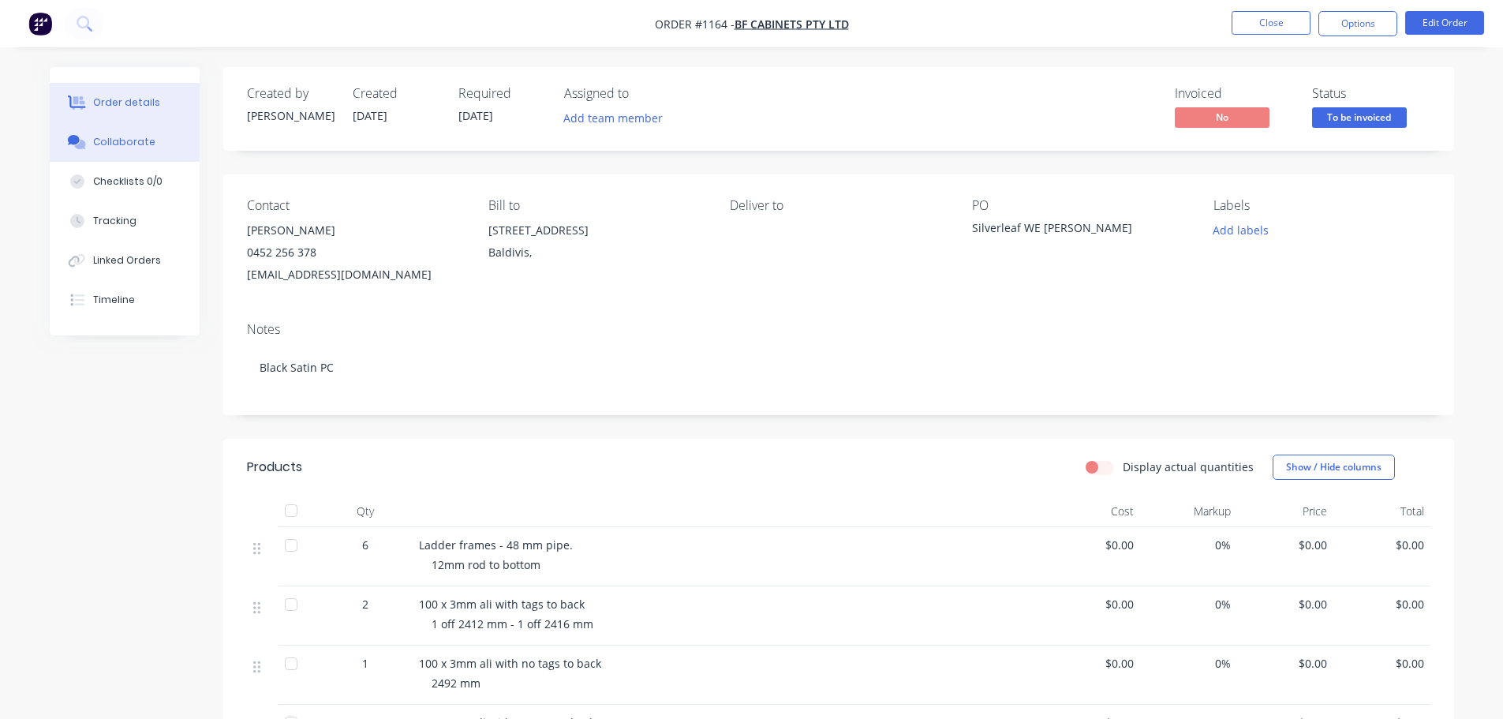
click at [137, 140] on div "Collaborate" at bounding box center [124, 142] width 62 height 14
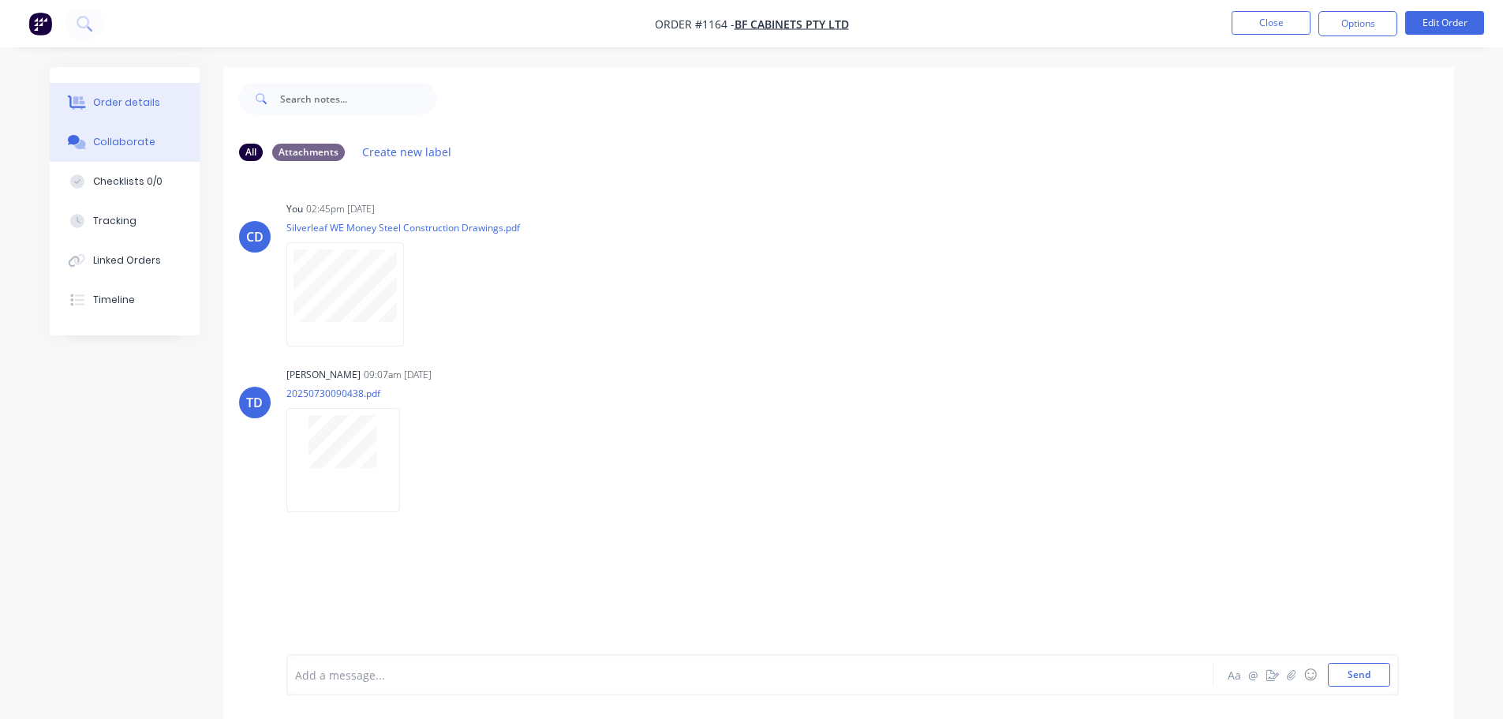
click at [156, 104] on button "Order details" at bounding box center [125, 102] width 150 height 39
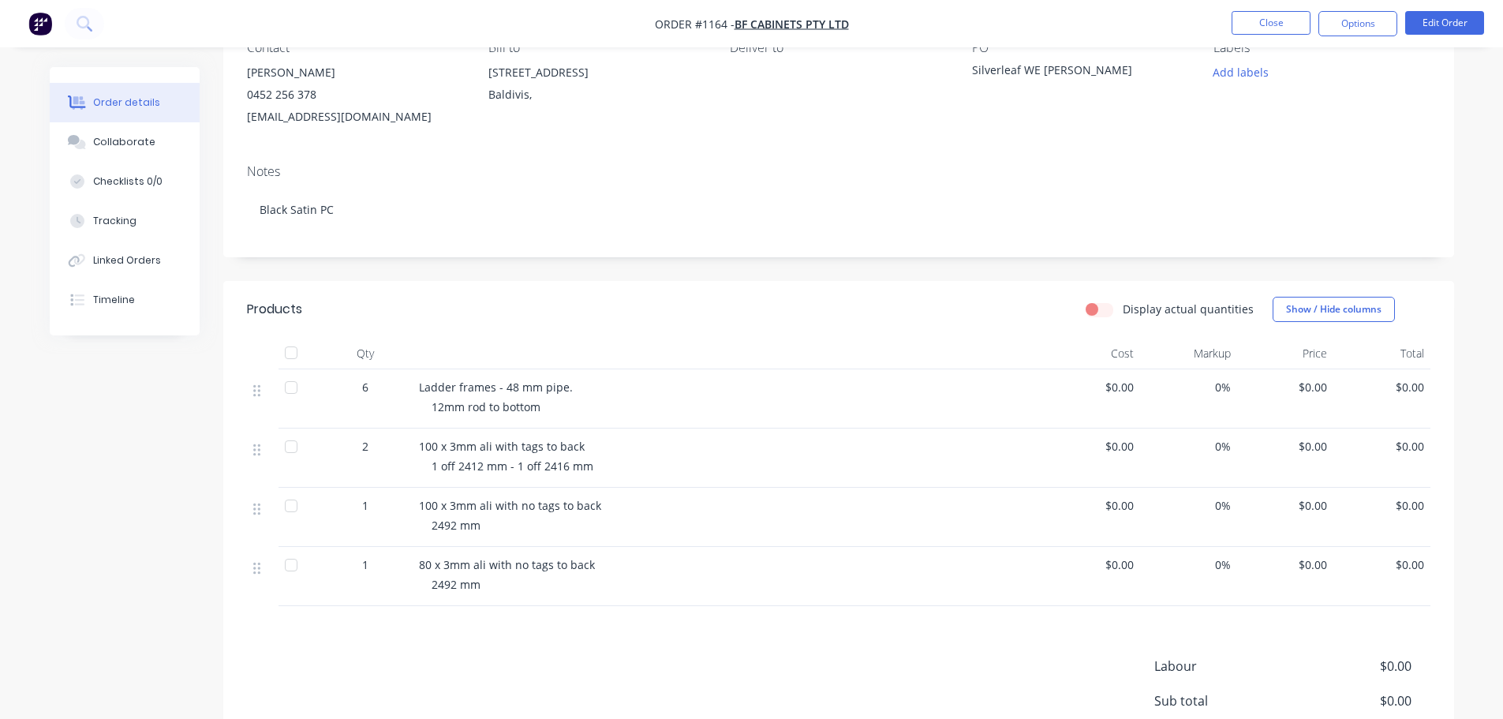
scroll to position [237, 0]
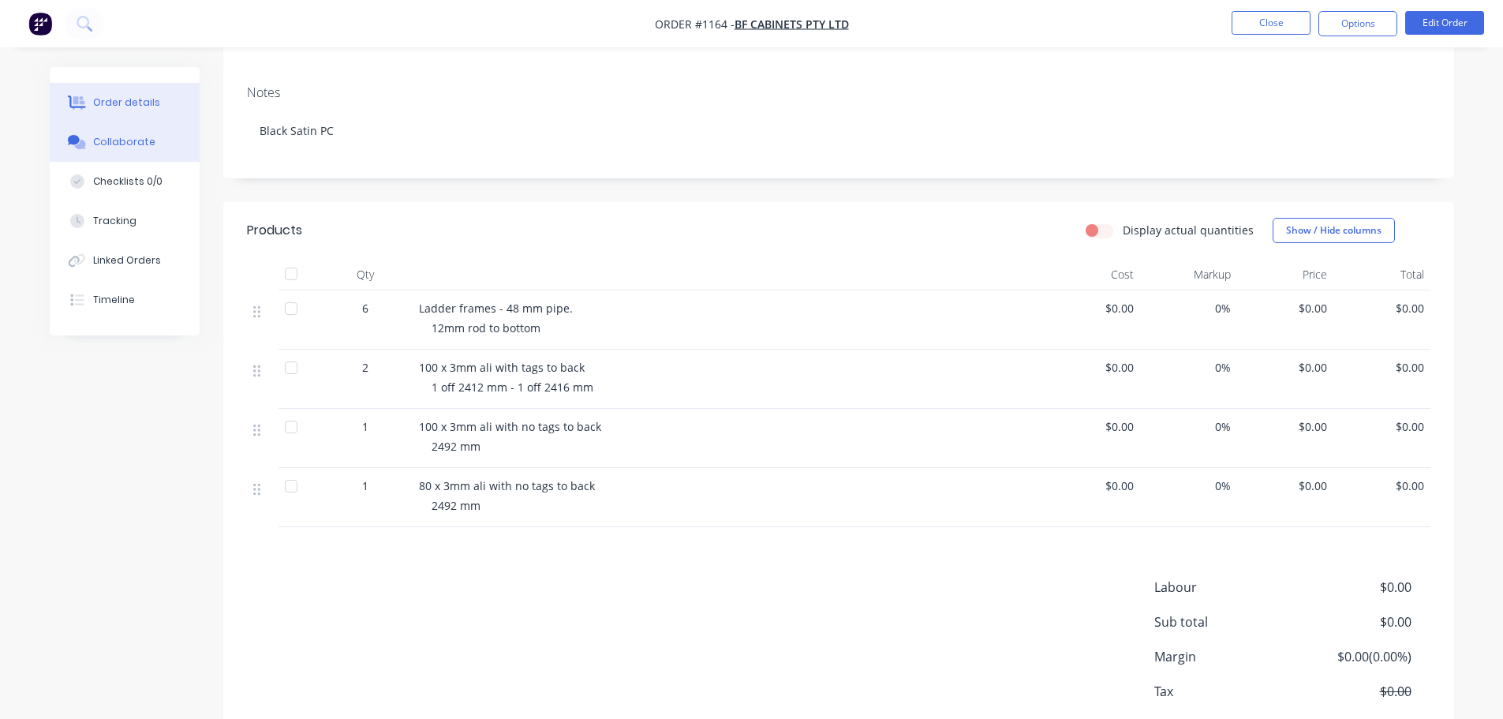
click at [161, 145] on button "Collaborate" at bounding box center [125, 141] width 150 height 39
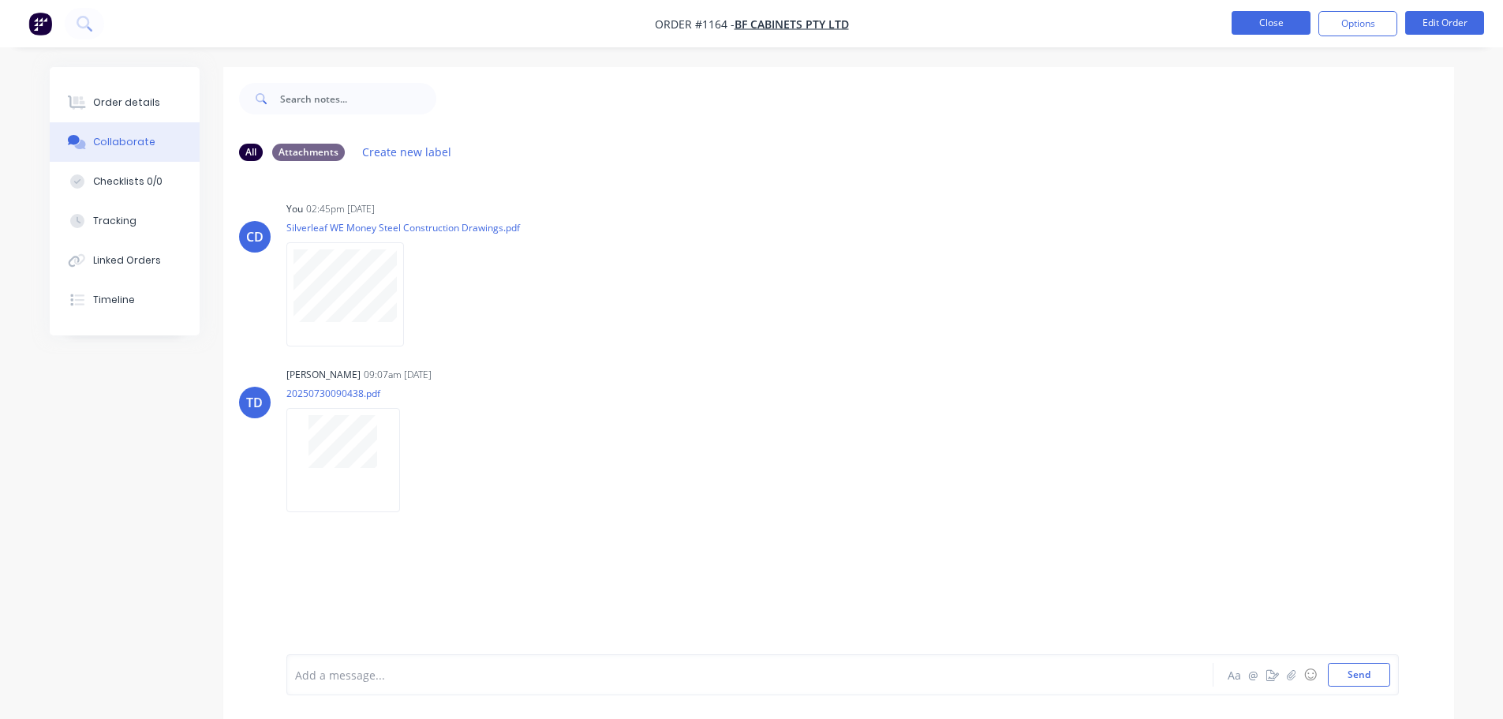
click at [1270, 17] on button "Close" at bounding box center [1271, 23] width 79 height 24
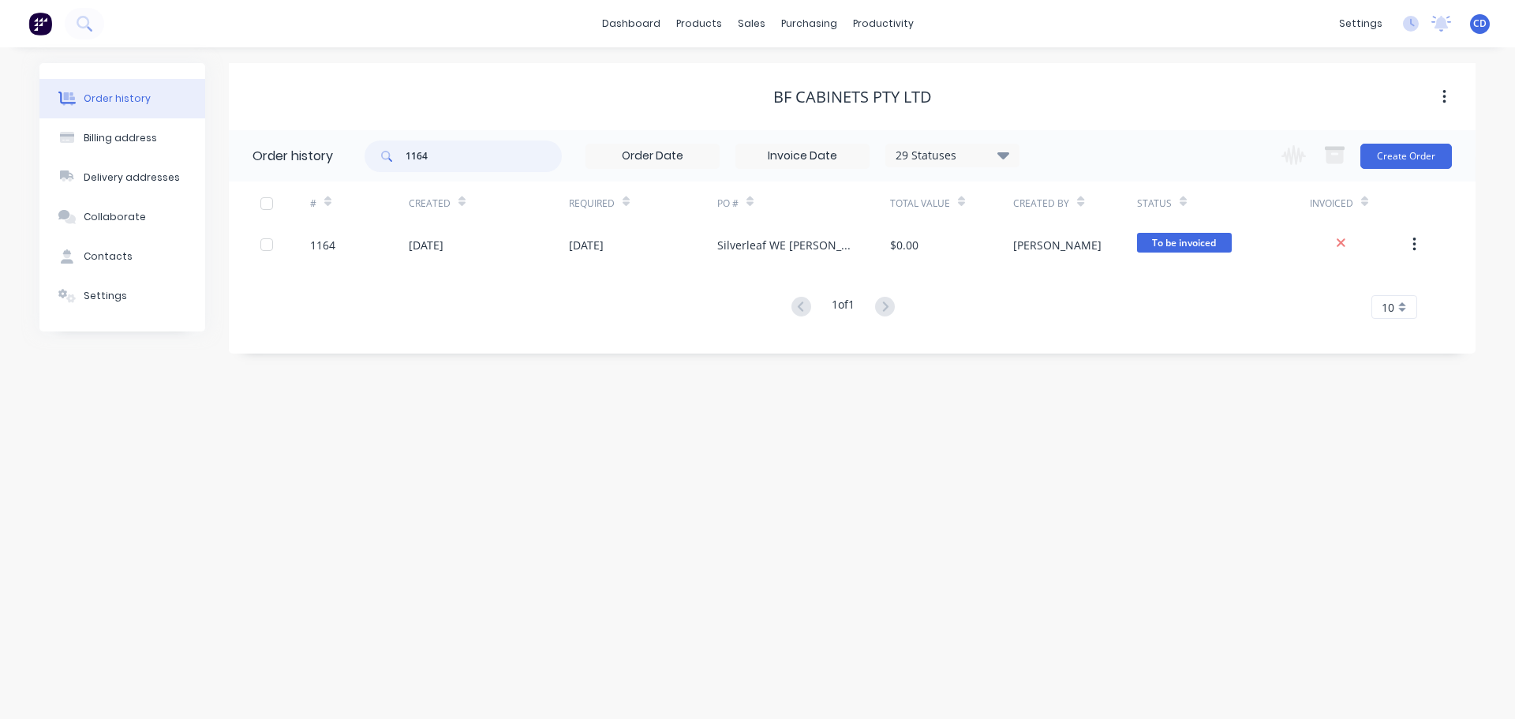
click at [478, 158] on input "1164" at bounding box center [484, 156] width 156 height 32
type input "1"
type input "bf cab"
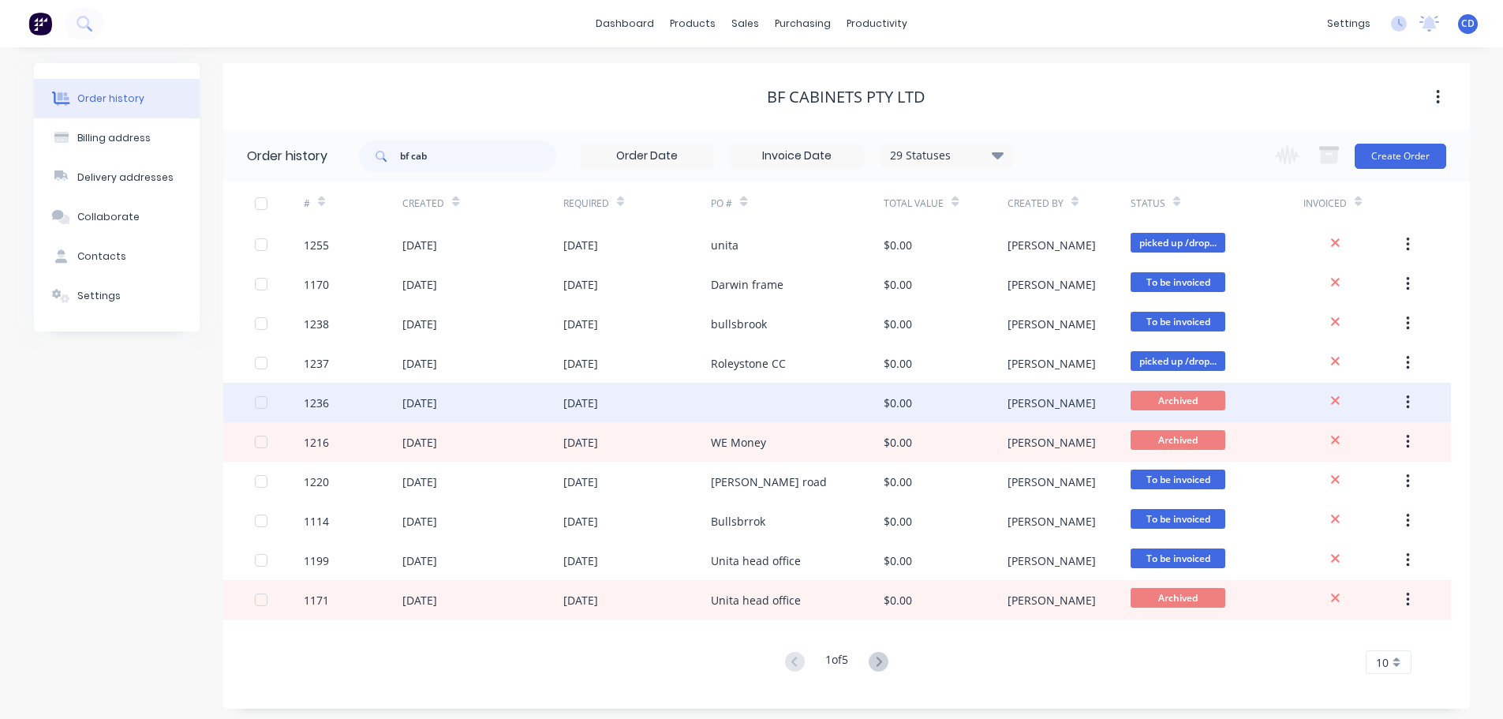
click at [642, 407] on div "[DATE]" at bounding box center [637, 402] width 148 height 39
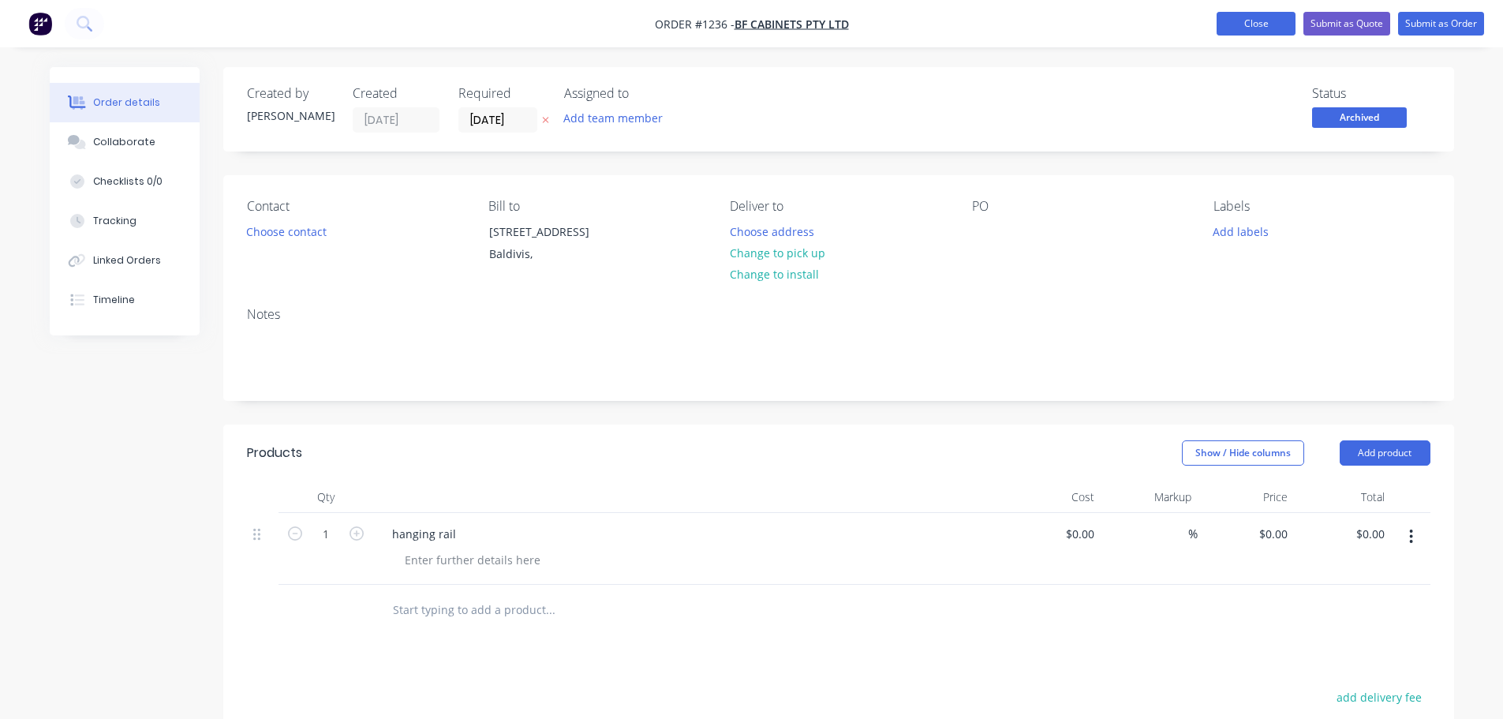
click at [1263, 21] on button "Close" at bounding box center [1256, 24] width 79 height 24
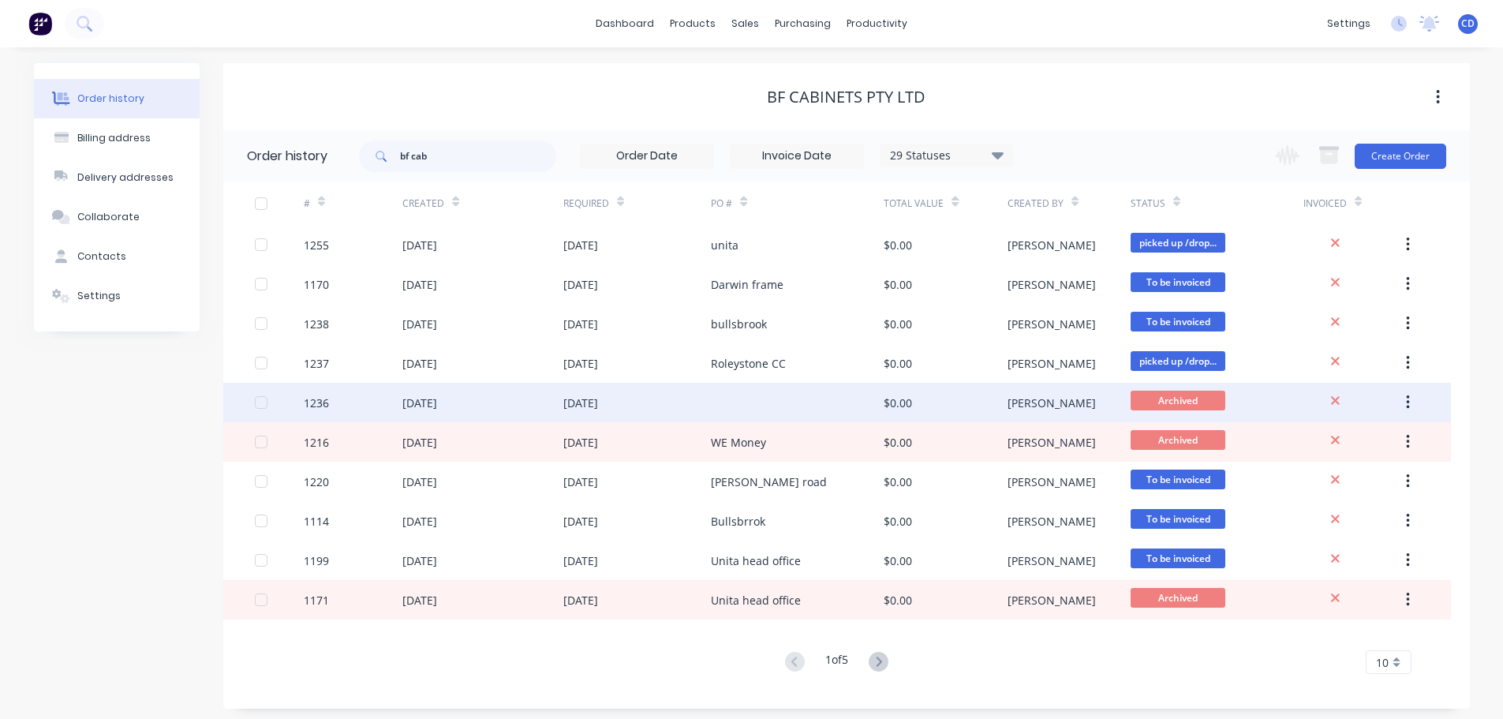
click at [647, 398] on div "[DATE]" at bounding box center [637, 402] width 148 height 39
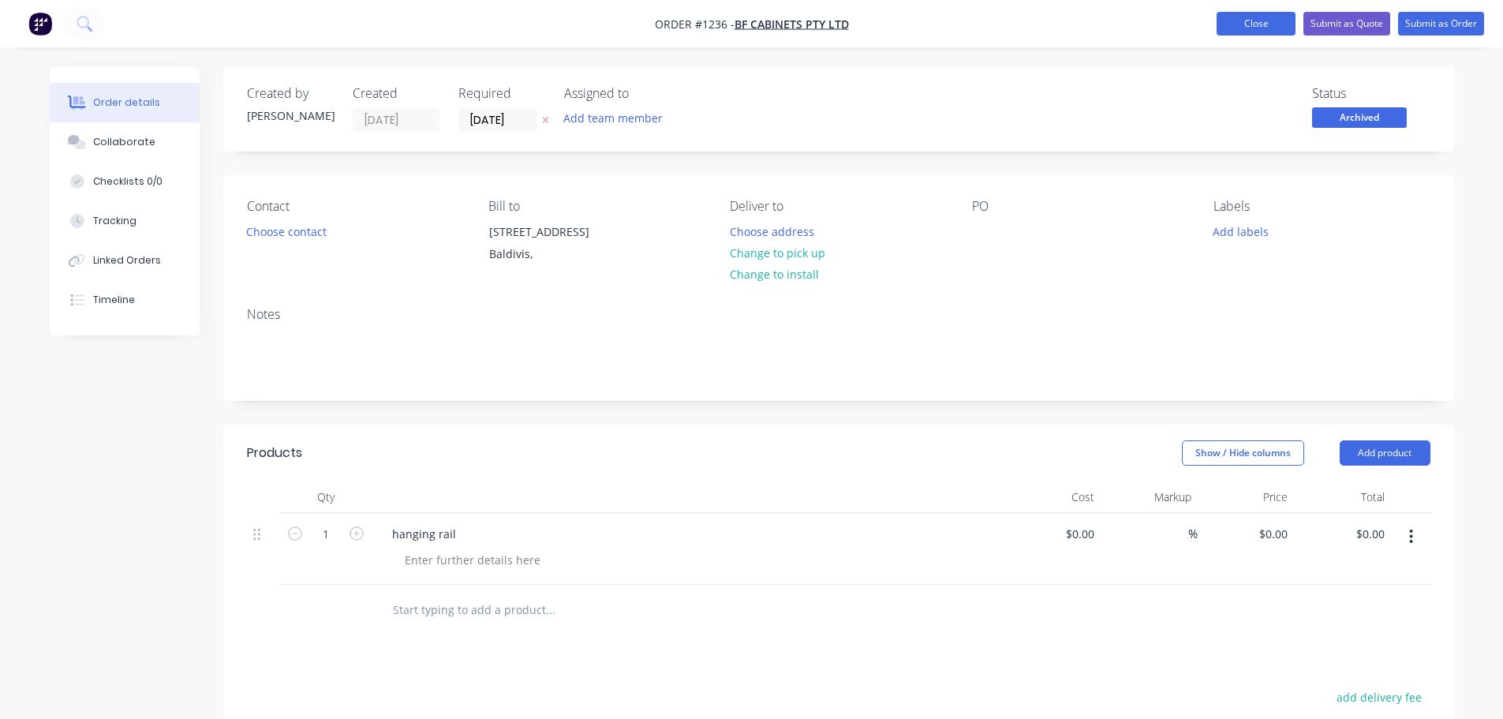
click at [1265, 21] on button "Close" at bounding box center [1256, 24] width 79 height 24
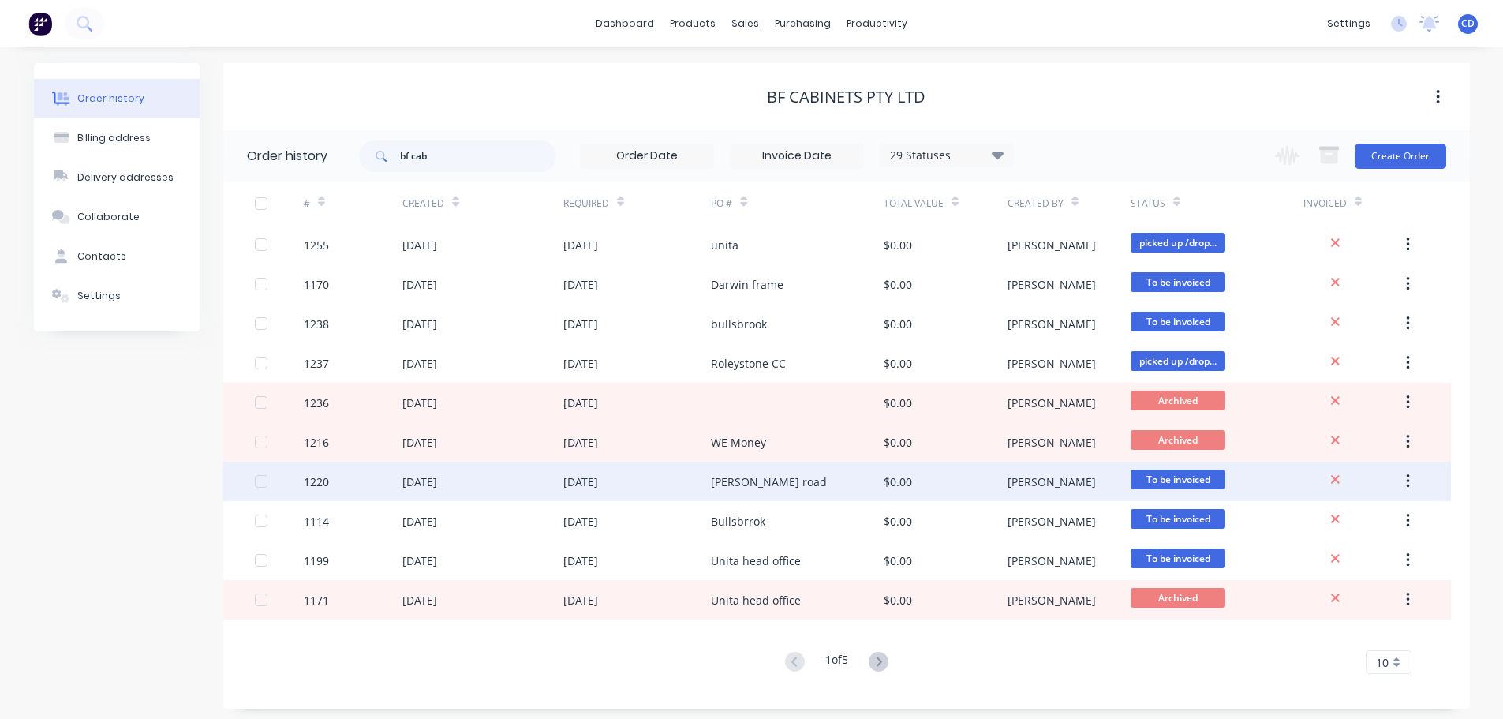
click at [712, 482] on div "[PERSON_NAME] road" at bounding box center [769, 481] width 116 height 17
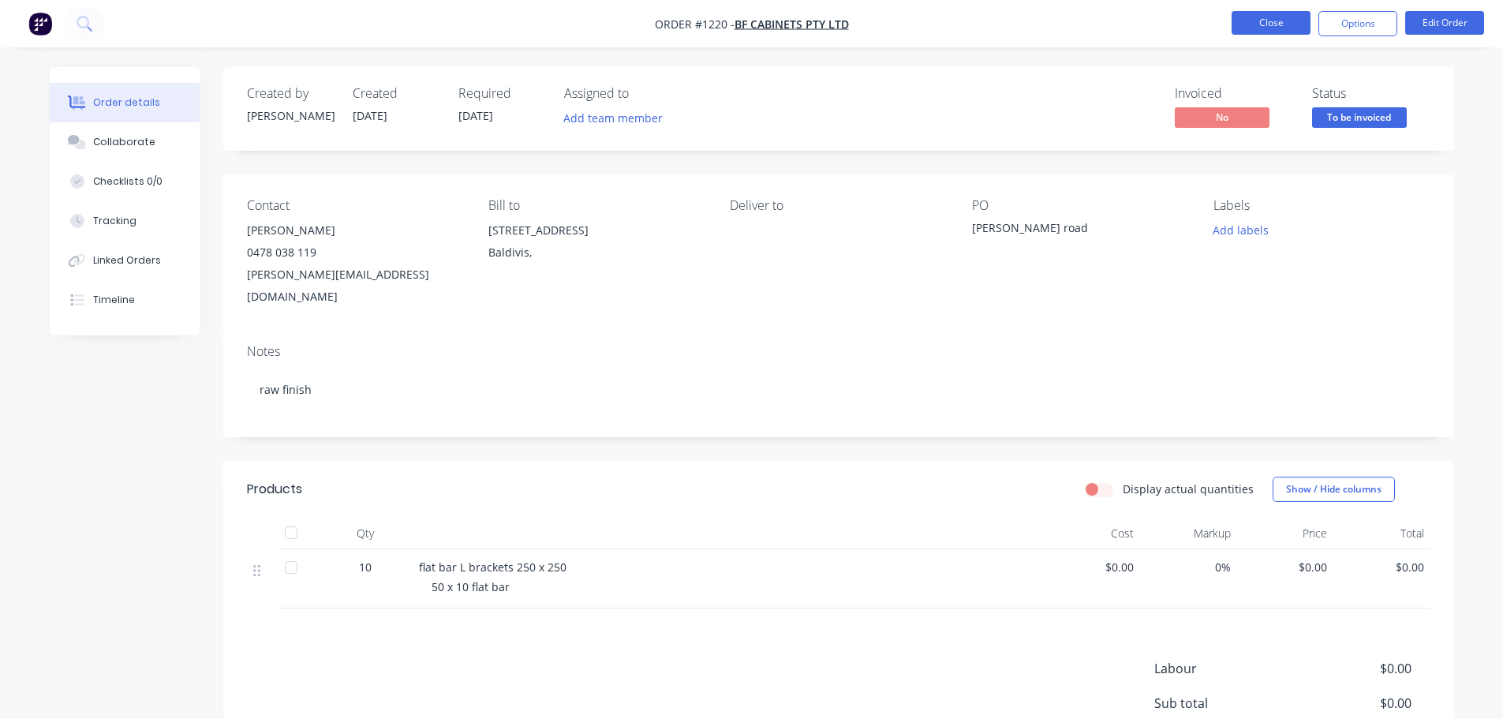
click at [1283, 17] on button "Close" at bounding box center [1271, 23] width 79 height 24
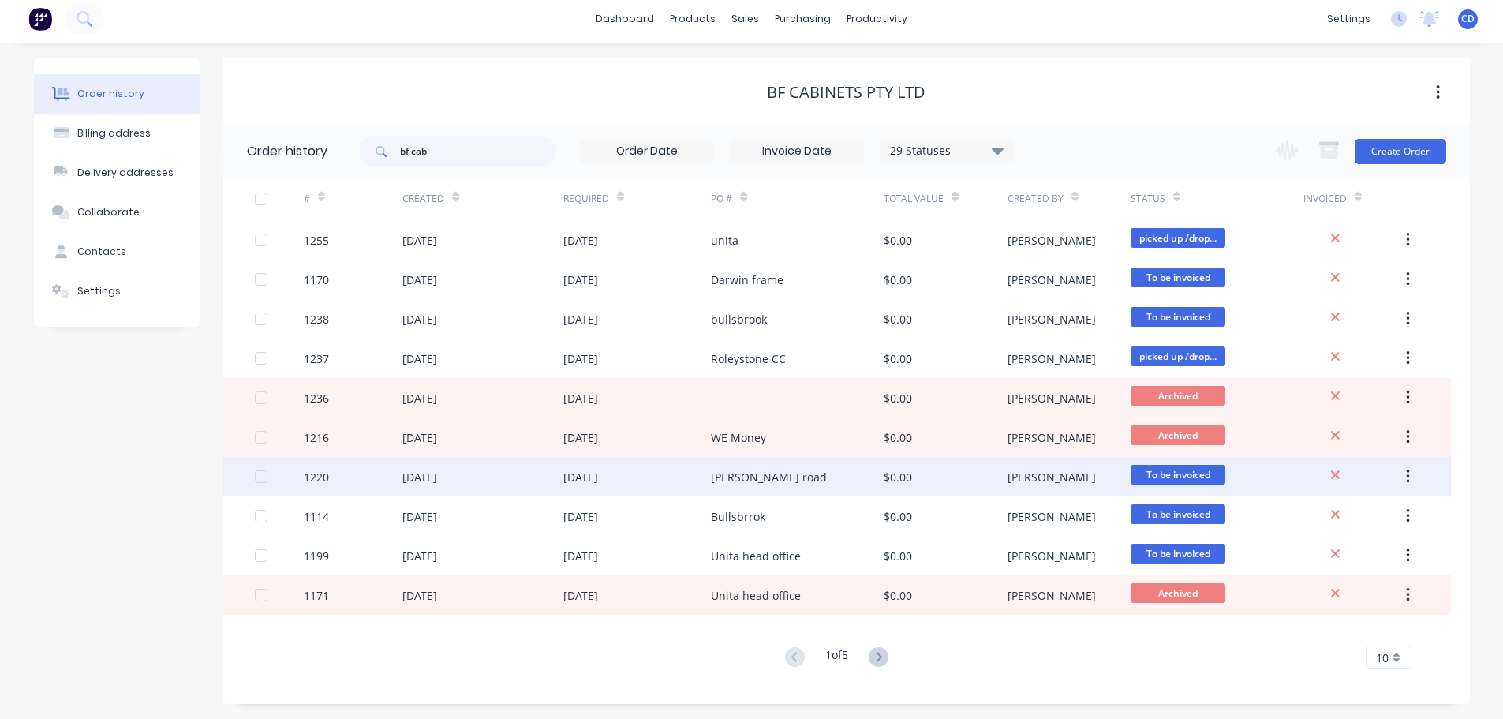
scroll to position [6, 0]
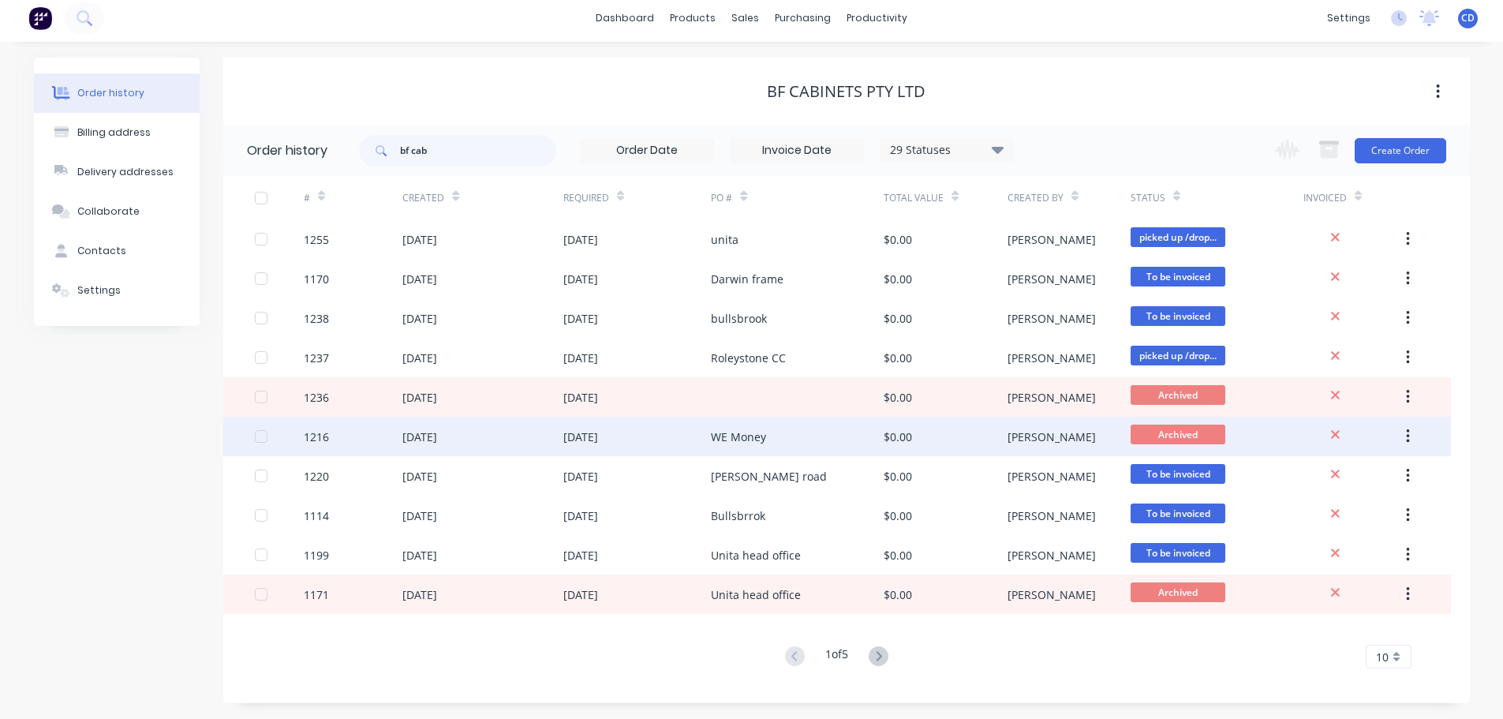
click at [733, 437] on div "WE Money" at bounding box center [738, 436] width 55 height 17
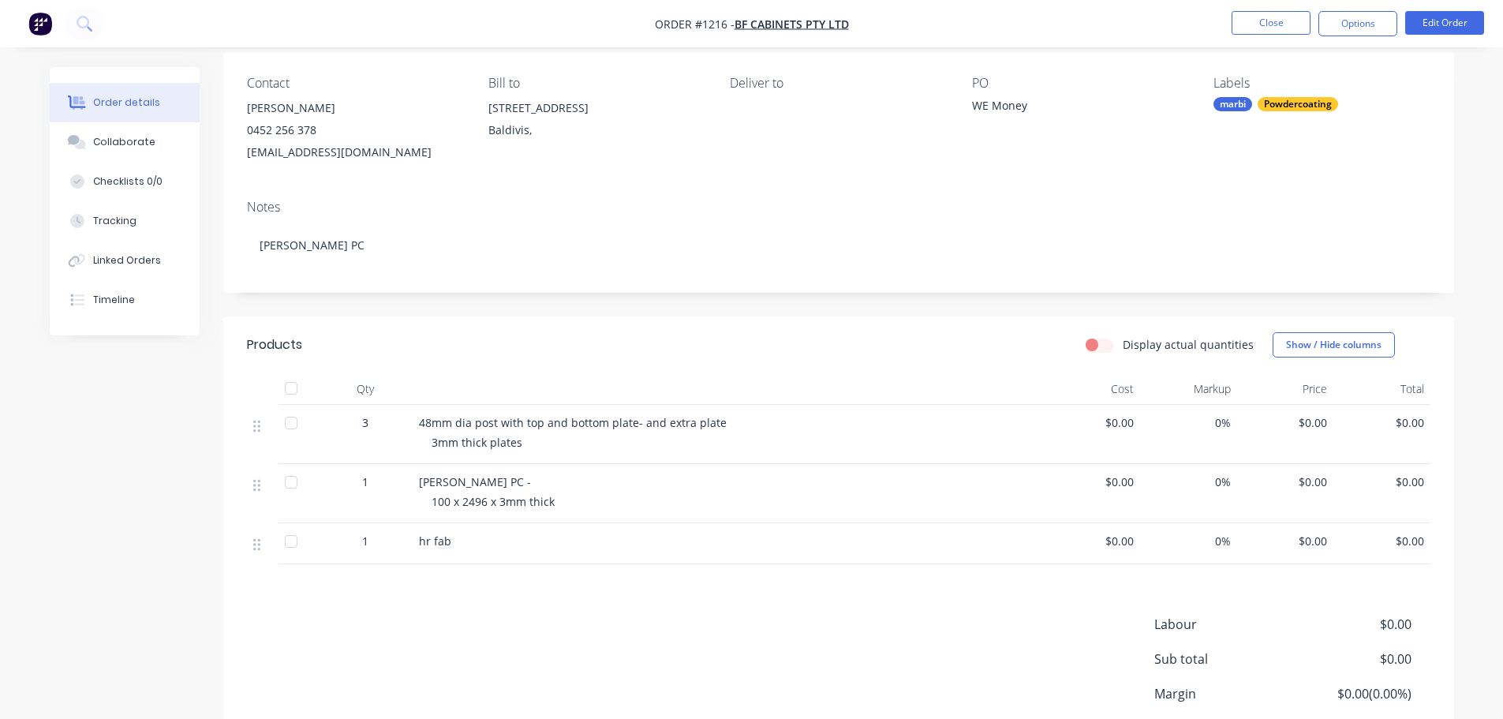
scroll to position [91, 0]
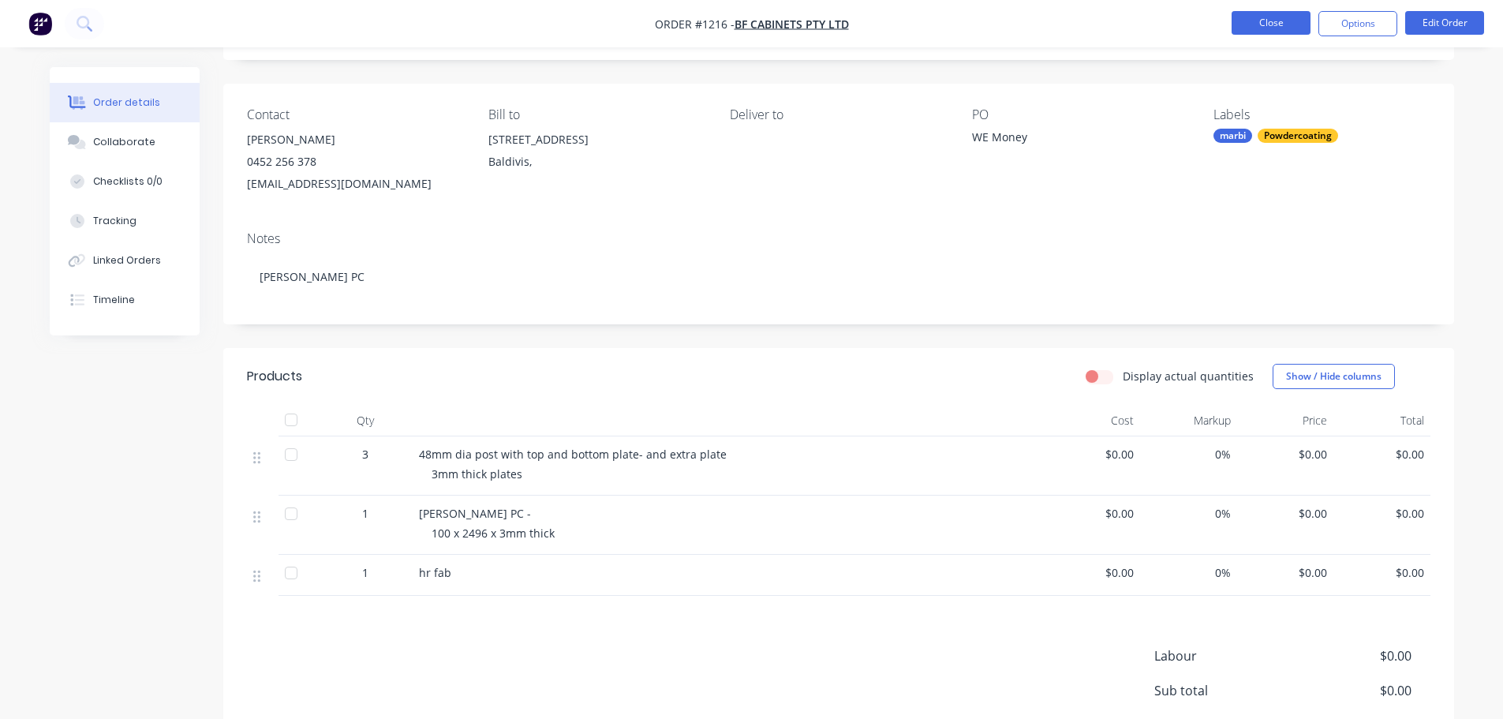
click at [1253, 26] on button "Close" at bounding box center [1271, 23] width 79 height 24
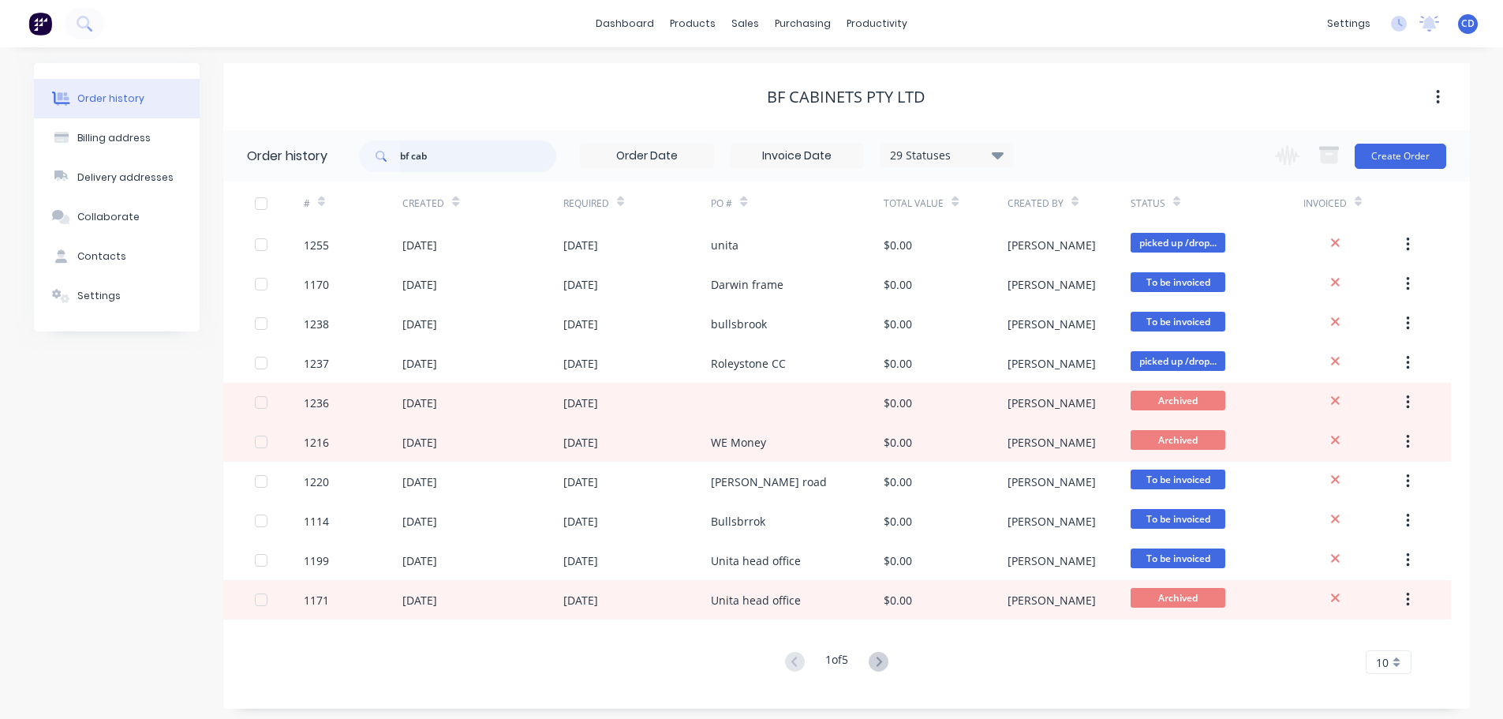
click at [470, 164] on input "bf cab" at bounding box center [478, 156] width 156 height 32
type input "b"
type input "1164"
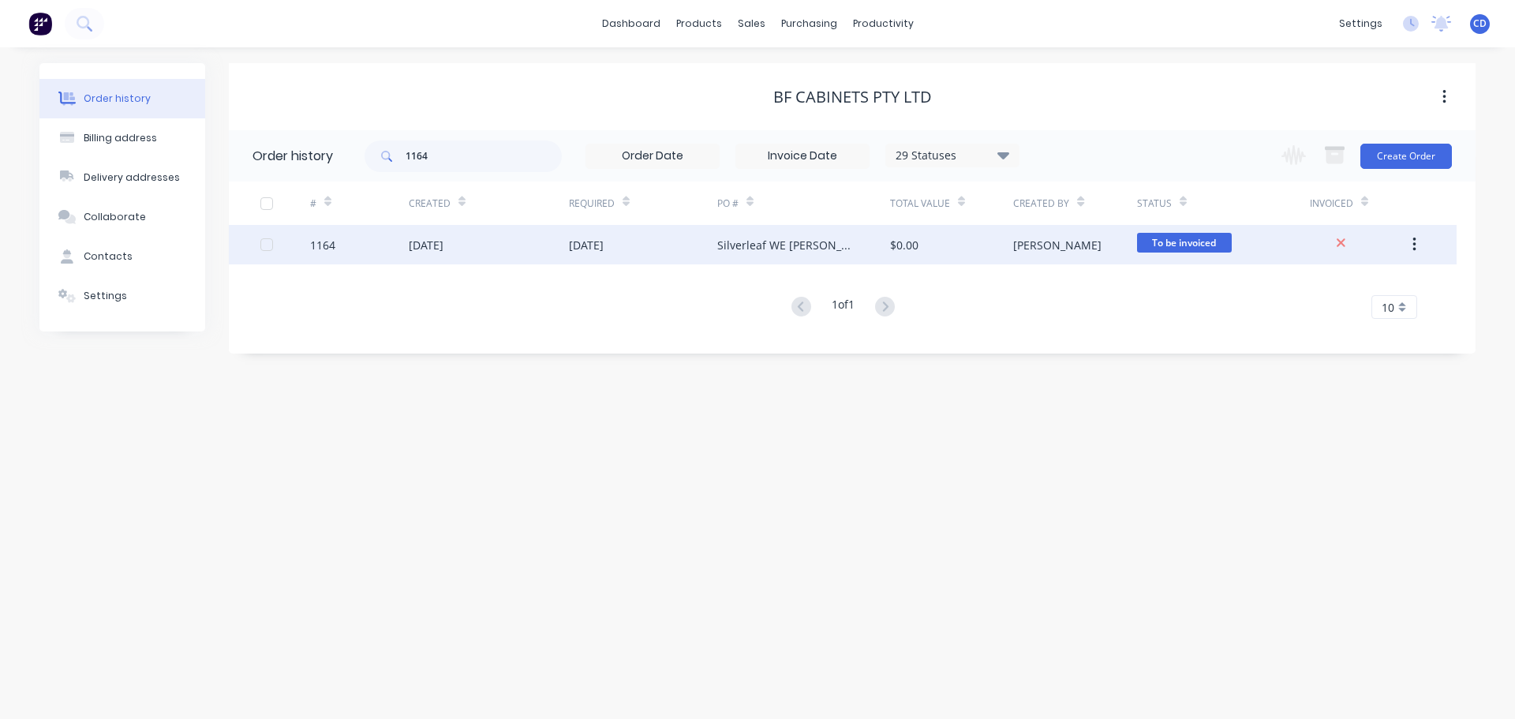
click at [426, 256] on div "[DATE]" at bounding box center [489, 244] width 160 height 39
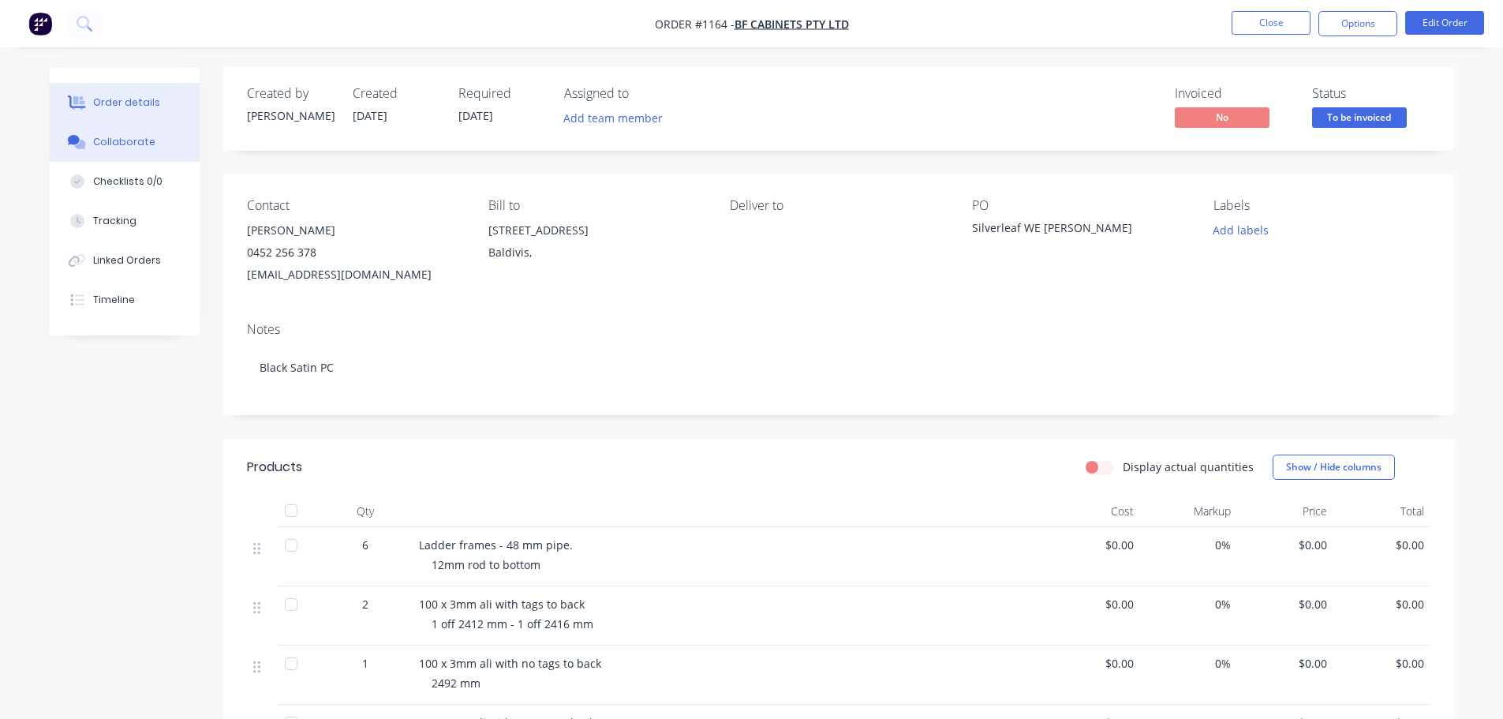
click at [141, 146] on div "Collaborate" at bounding box center [124, 142] width 62 height 14
